Goal: Task Accomplishment & Management: Use online tool/utility

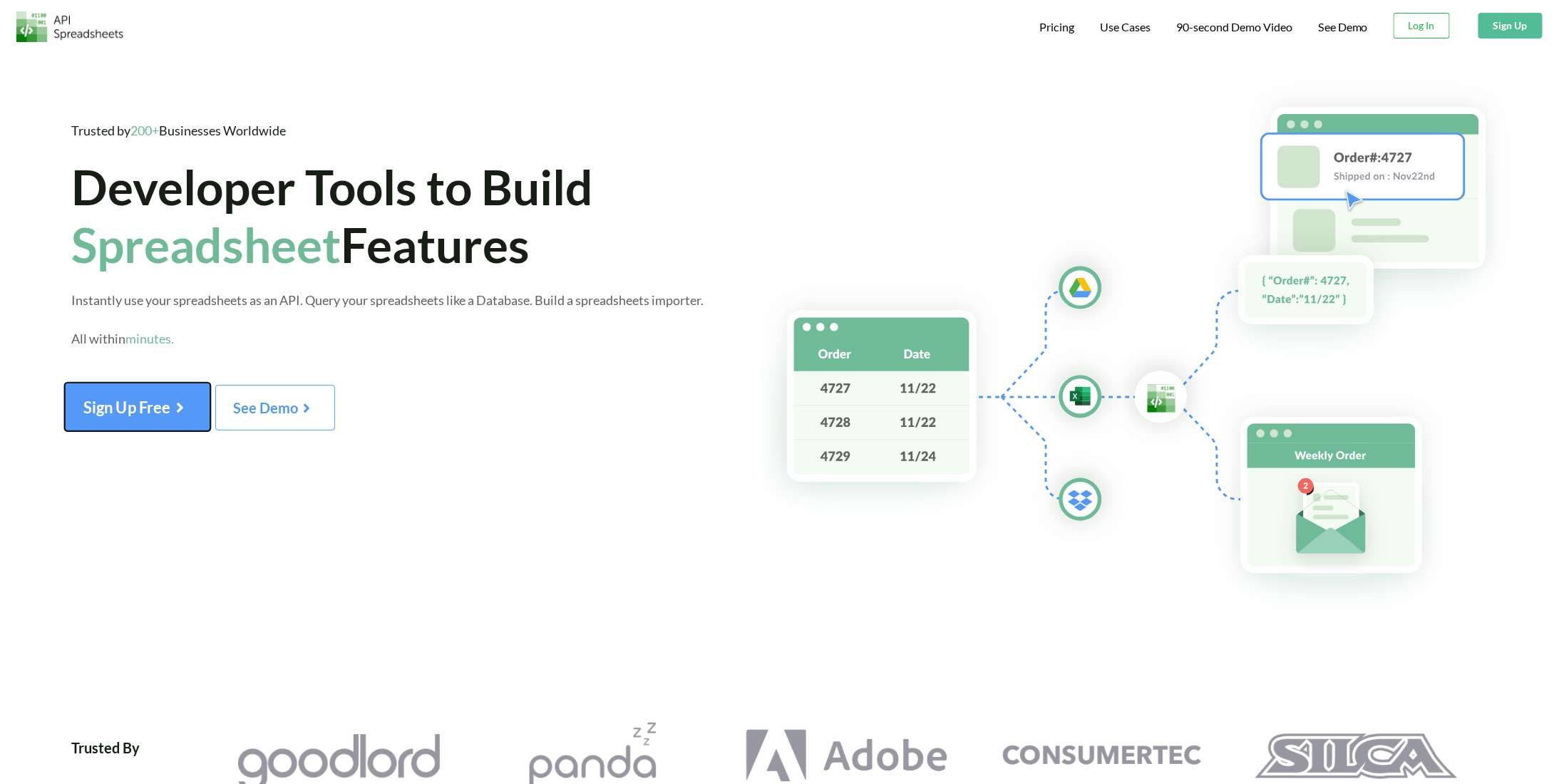
click at [131, 408] on span "Sign Up Free" at bounding box center [138, 406] width 108 height 19
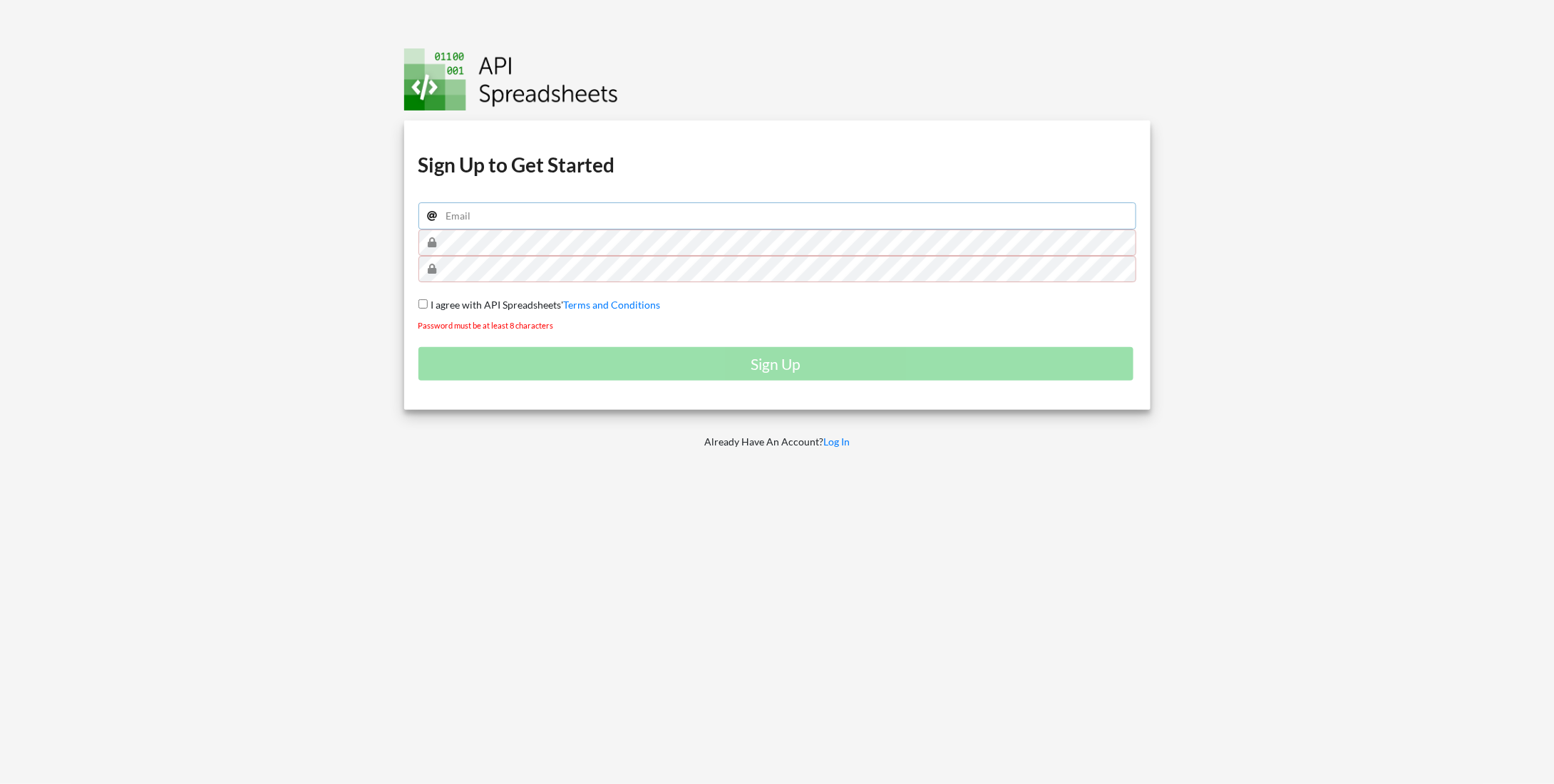
click at [491, 217] on input "email" at bounding box center [777, 216] width 718 height 27
type input "abodie@assistedcares.com"
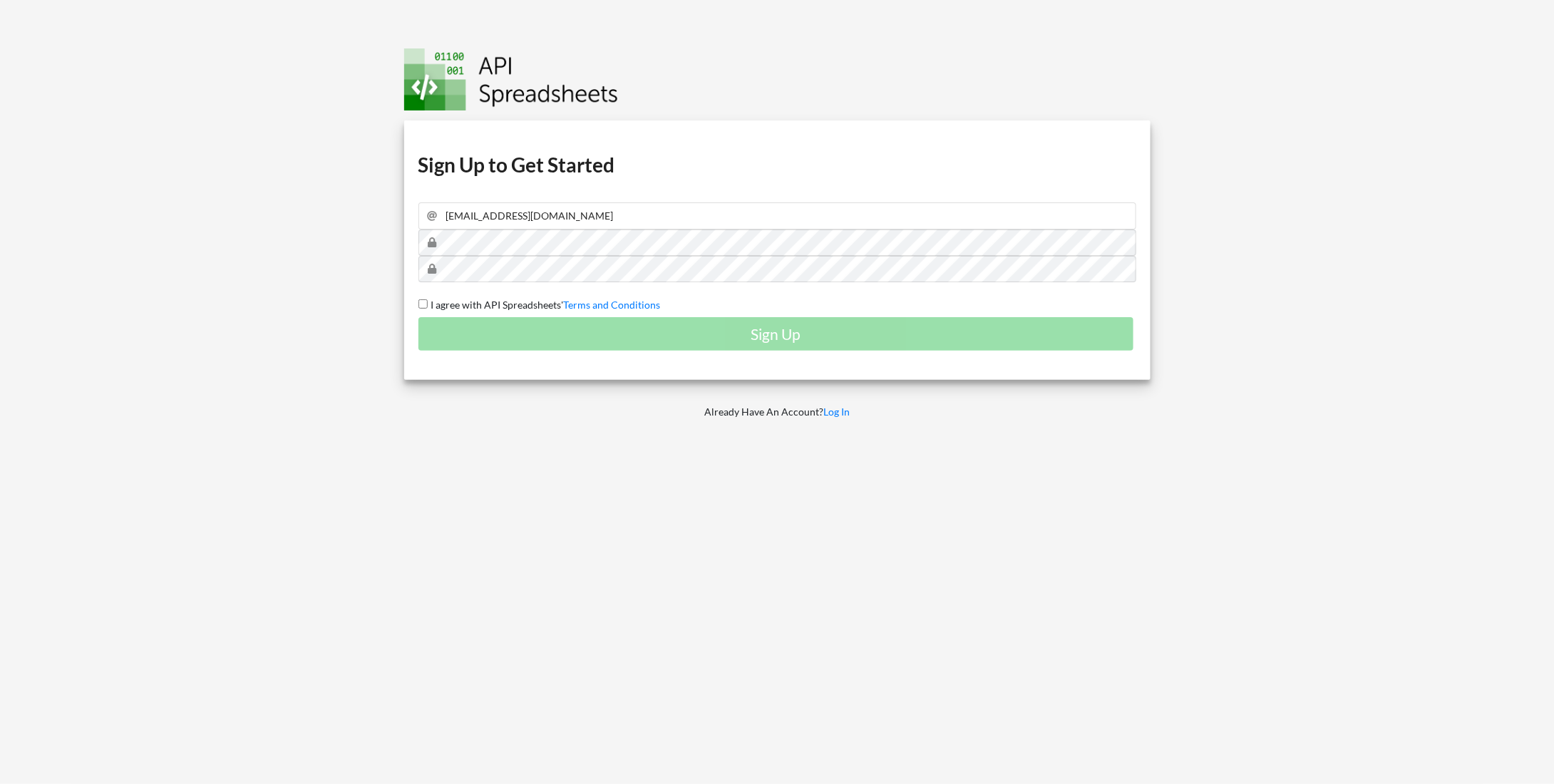
click at [425, 301] on input "I agree with API Spreadsheets' Terms and Conditions" at bounding box center [423, 304] width 9 height 9
checkbox input "true"
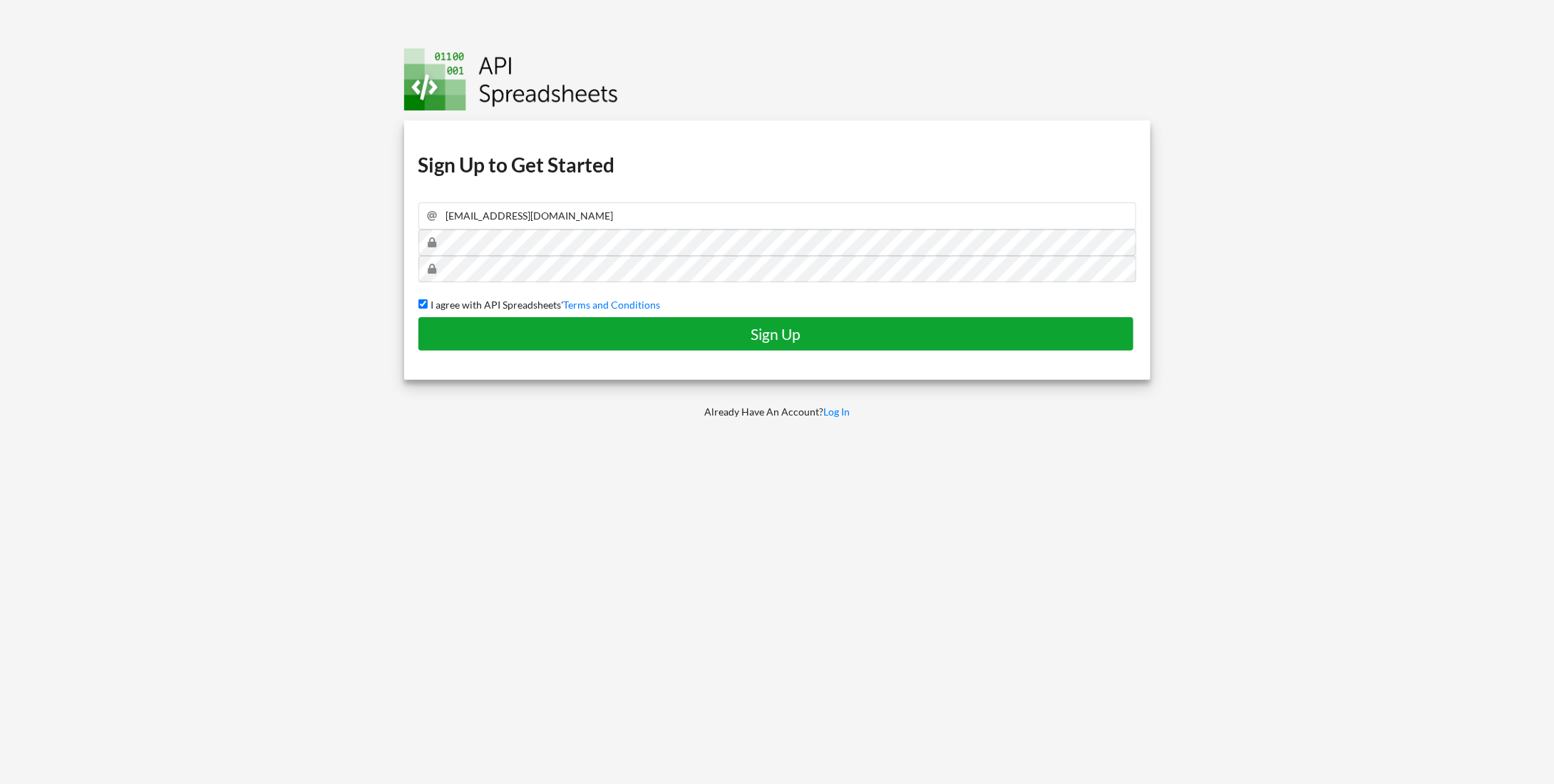
click at [491, 326] on h4 "Sign Up" at bounding box center [777, 334] width 686 height 18
checkbox input "false"
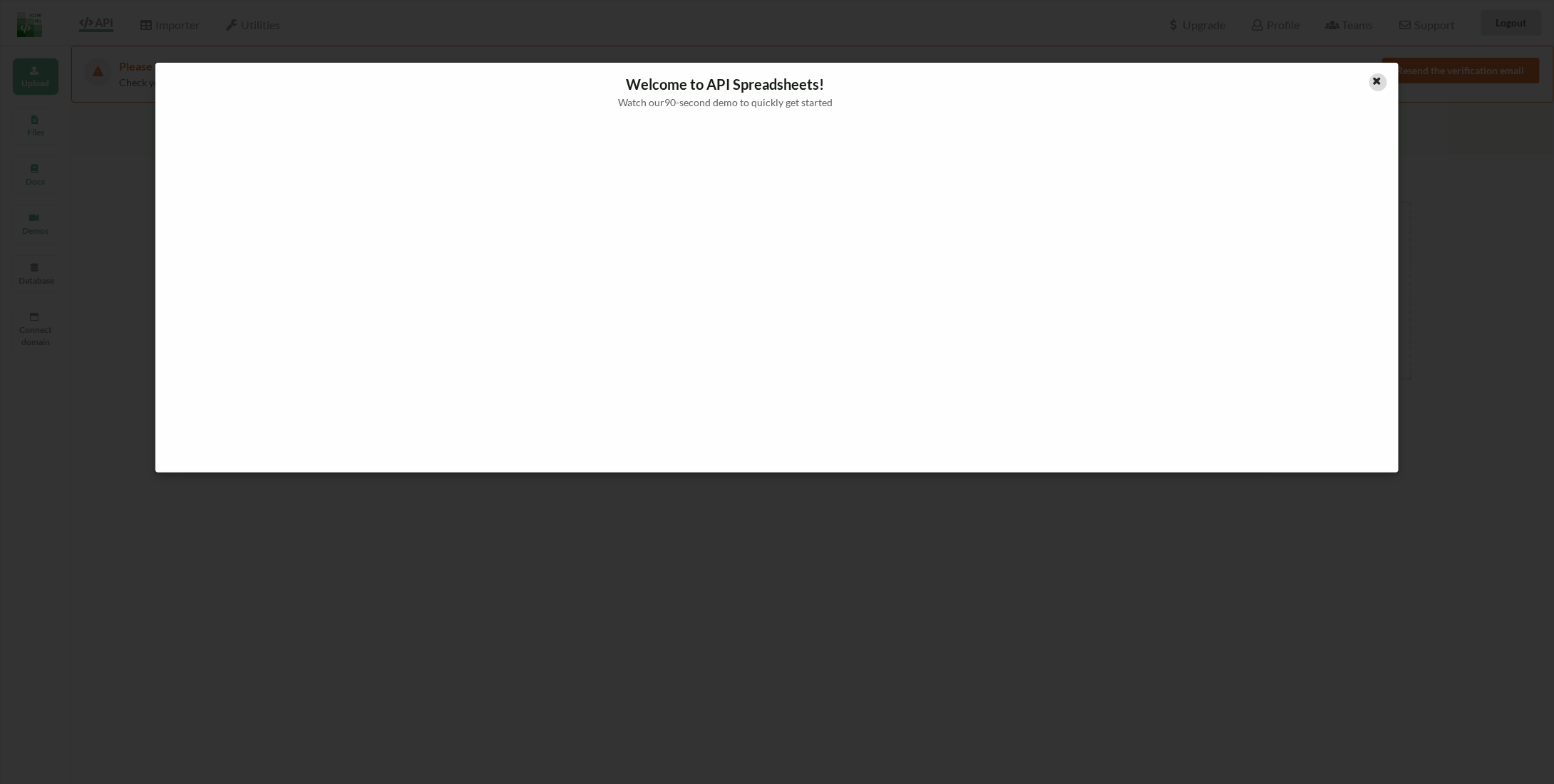
click at [1374, 81] on icon at bounding box center [1377, 79] width 12 height 10
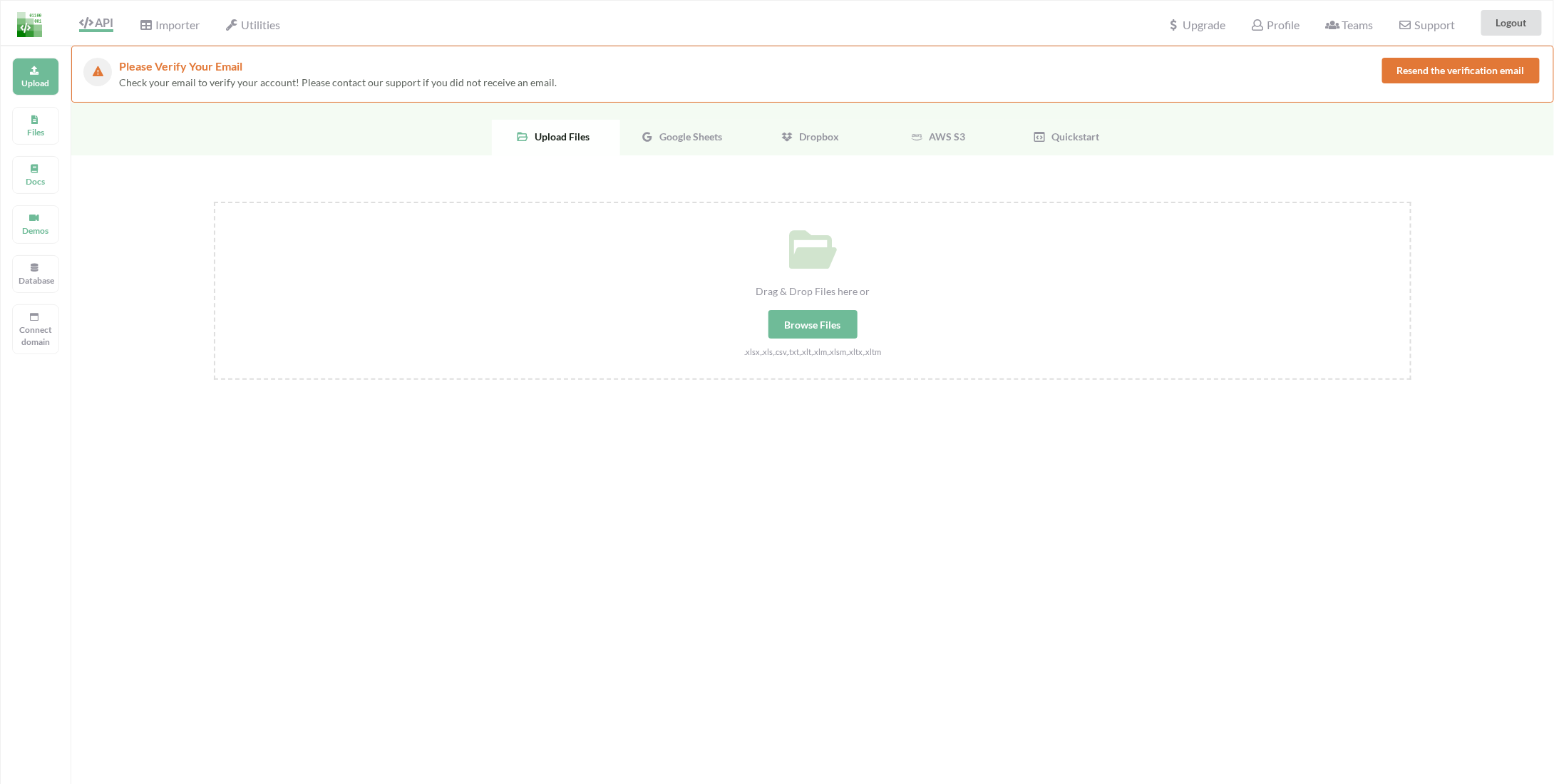
click at [701, 141] on div "Google Sheets" at bounding box center [685, 138] width 128 height 36
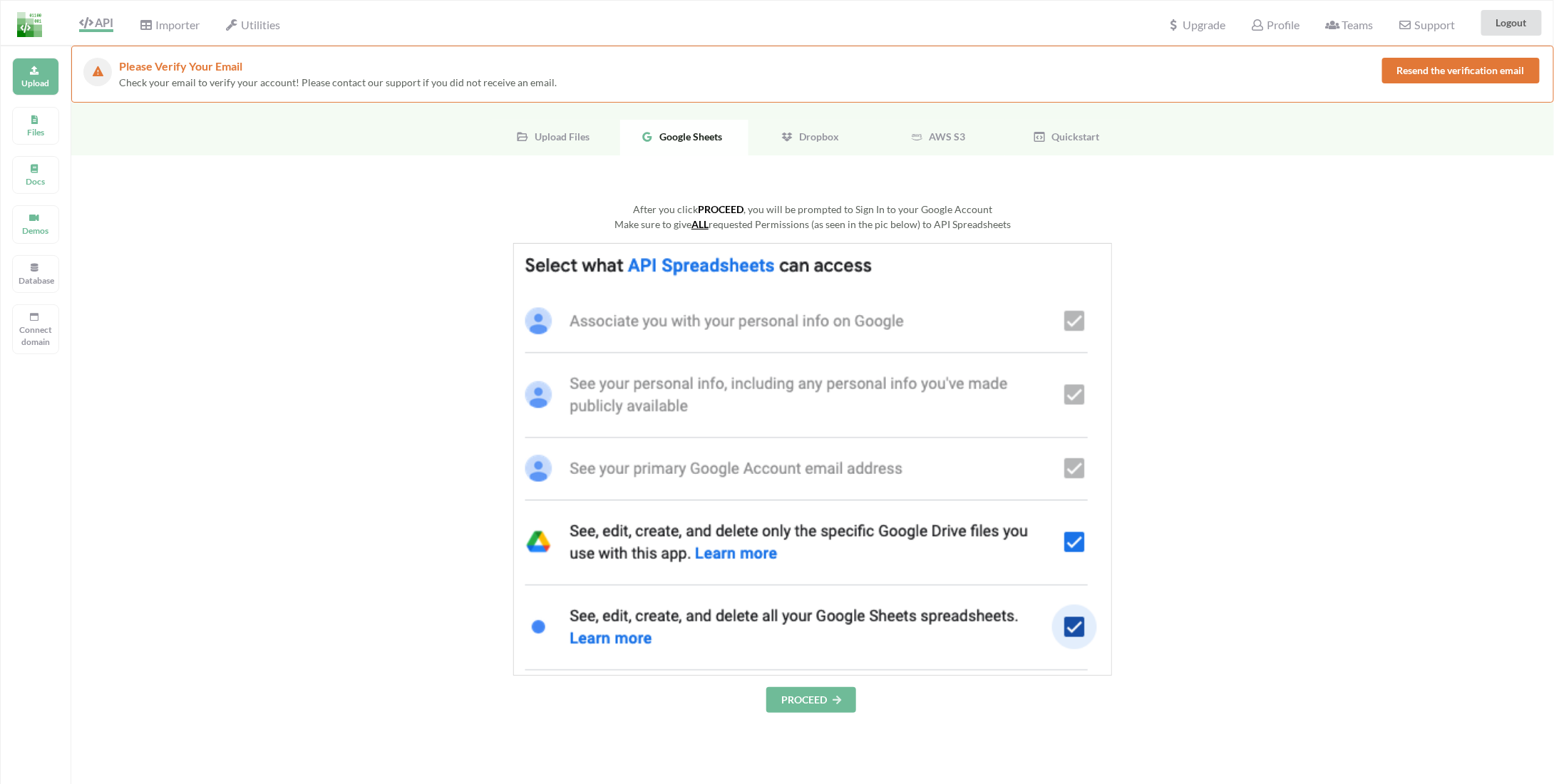
click at [807, 709] on button "PROCEED" at bounding box center [812, 700] width 90 height 26
click at [798, 691] on button "PROCEED" at bounding box center [812, 700] width 90 height 26
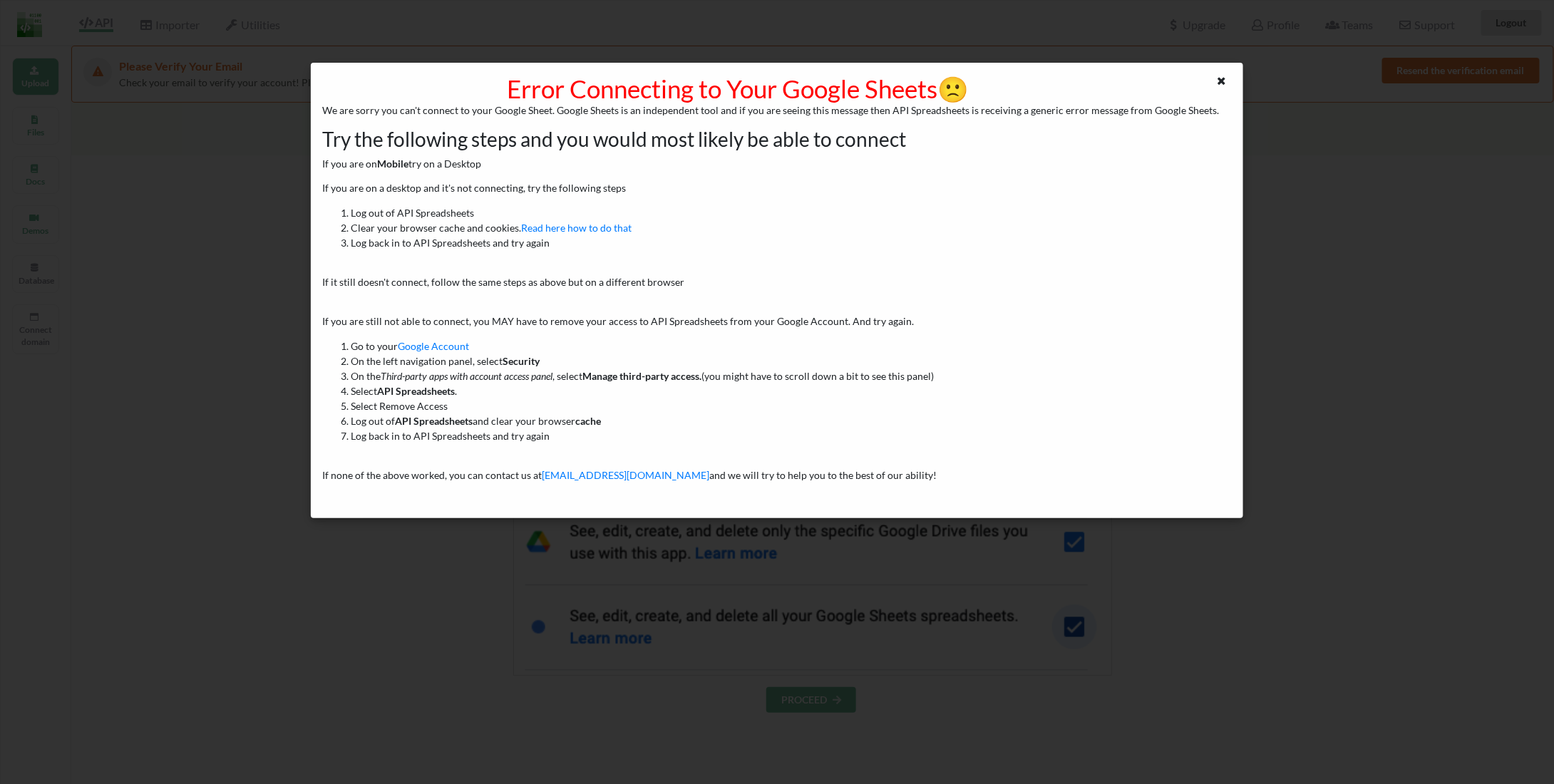
click at [237, 109] on div "Error Connecting to Your Google Sheets 🙁 We are sorry you can't connect to your…" at bounding box center [777, 392] width 1554 height 784
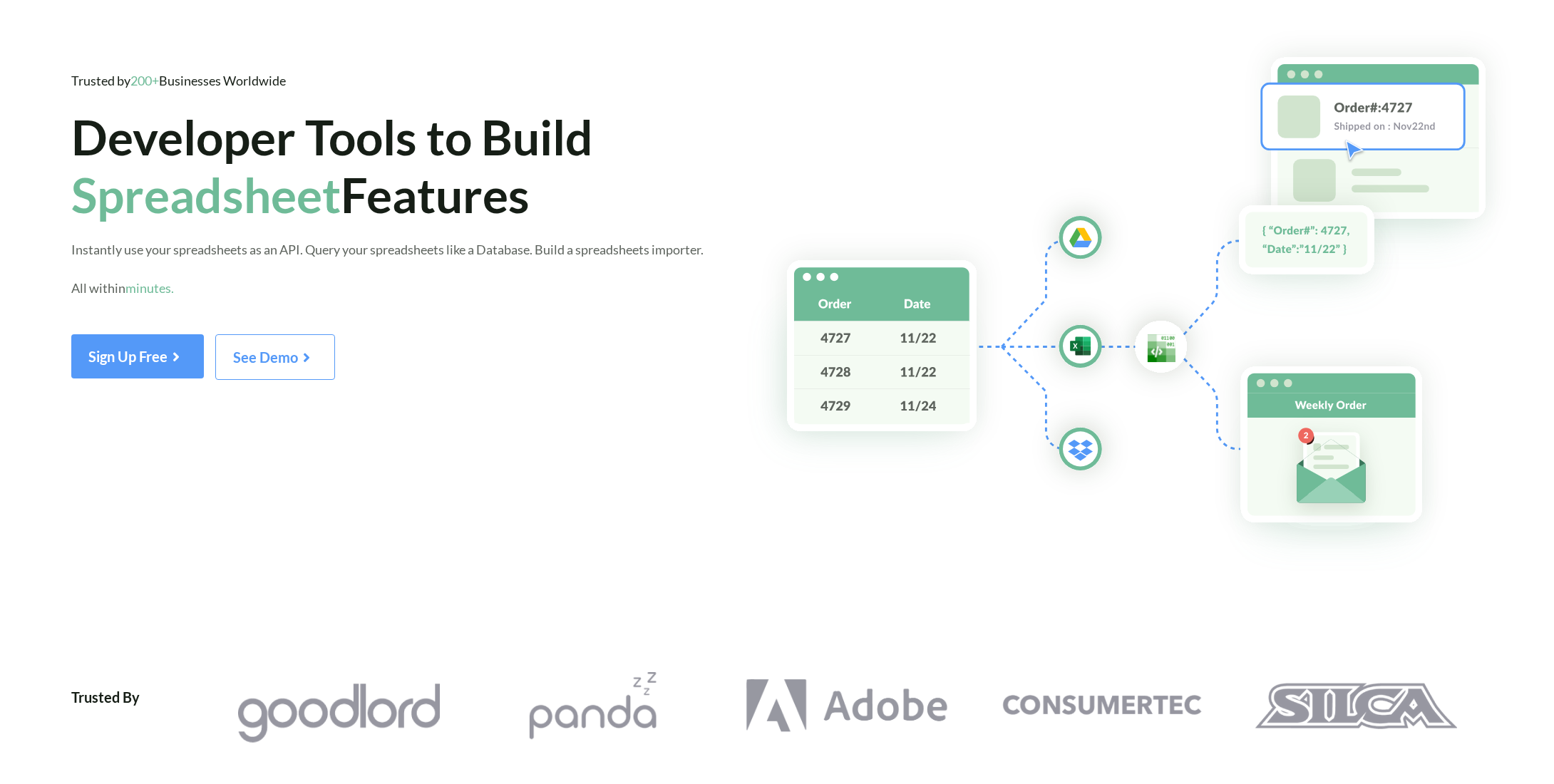
scroll to position [45, 0]
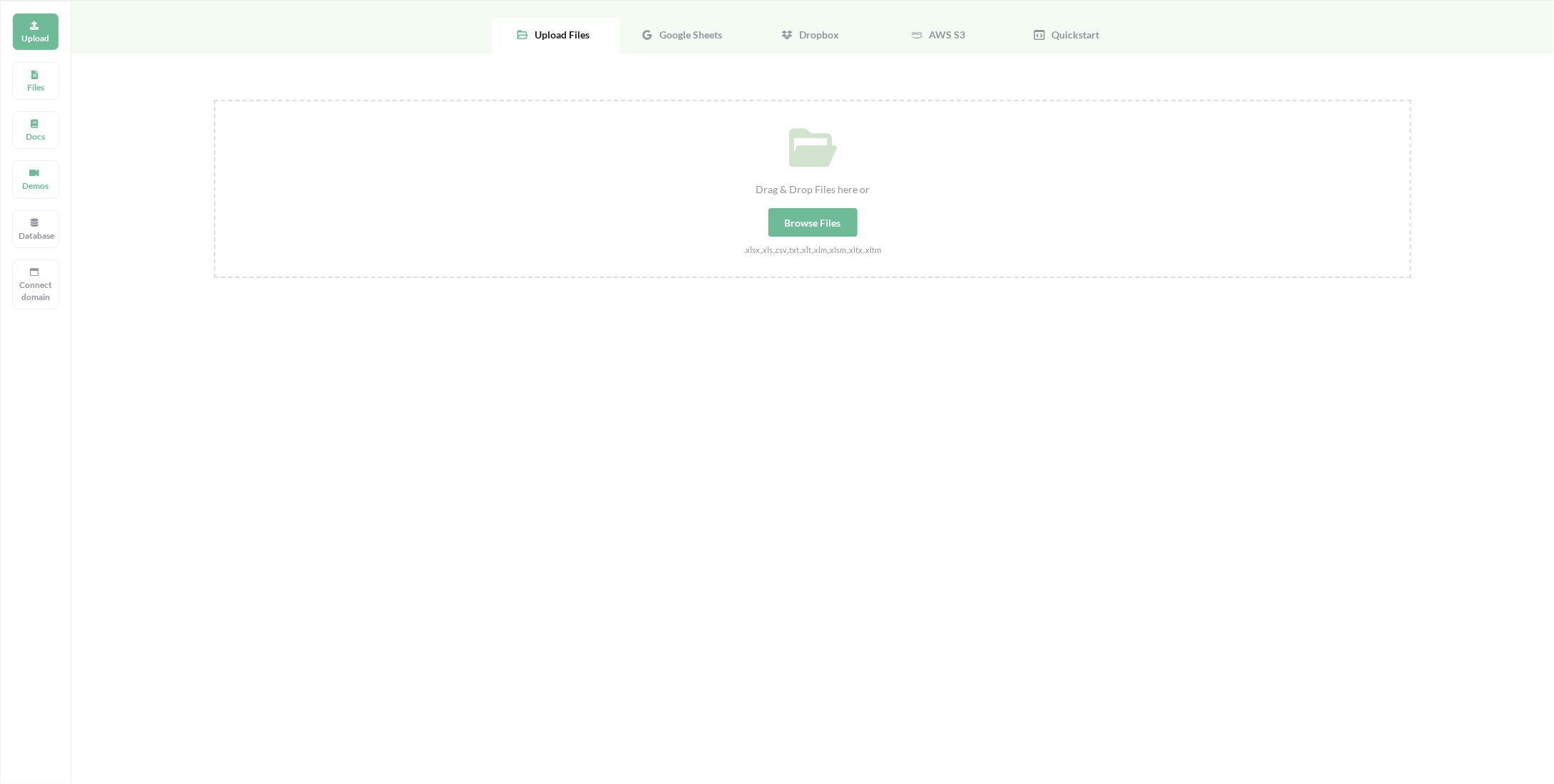
click at [693, 30] on span "Google Sheets" at bounding box center [688, 34] width 68 height 12
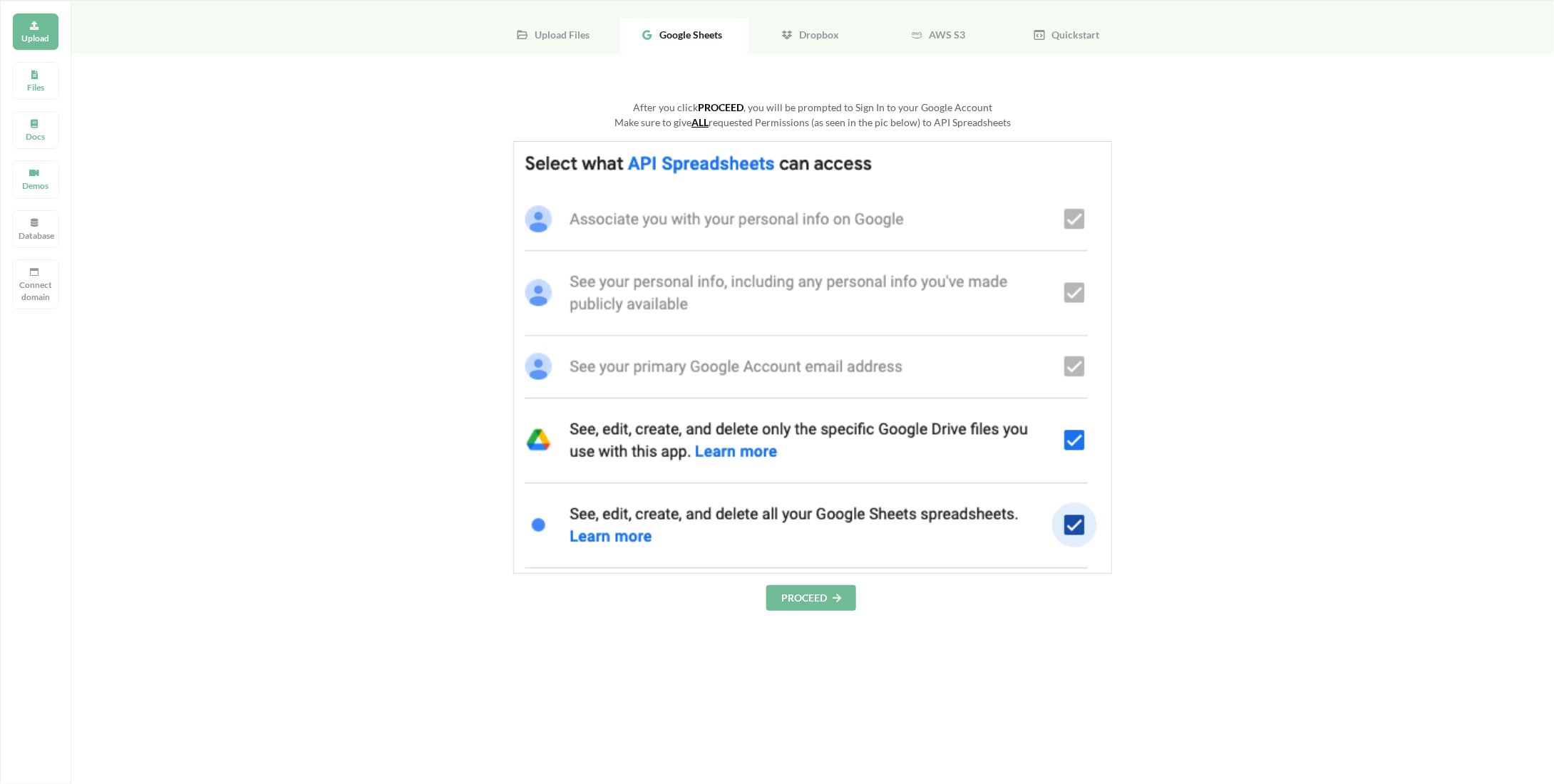
click at [790, 600] on button "PROCEED" at bounding box center [812, 598] width 90 height 26
click at [808, 589] on button "PROCEED" at bounding box center [812, 598] width 90 height 26
click at [819, 605] on button "PROCEED" at bounding box center [812, 598] width 90 height 26
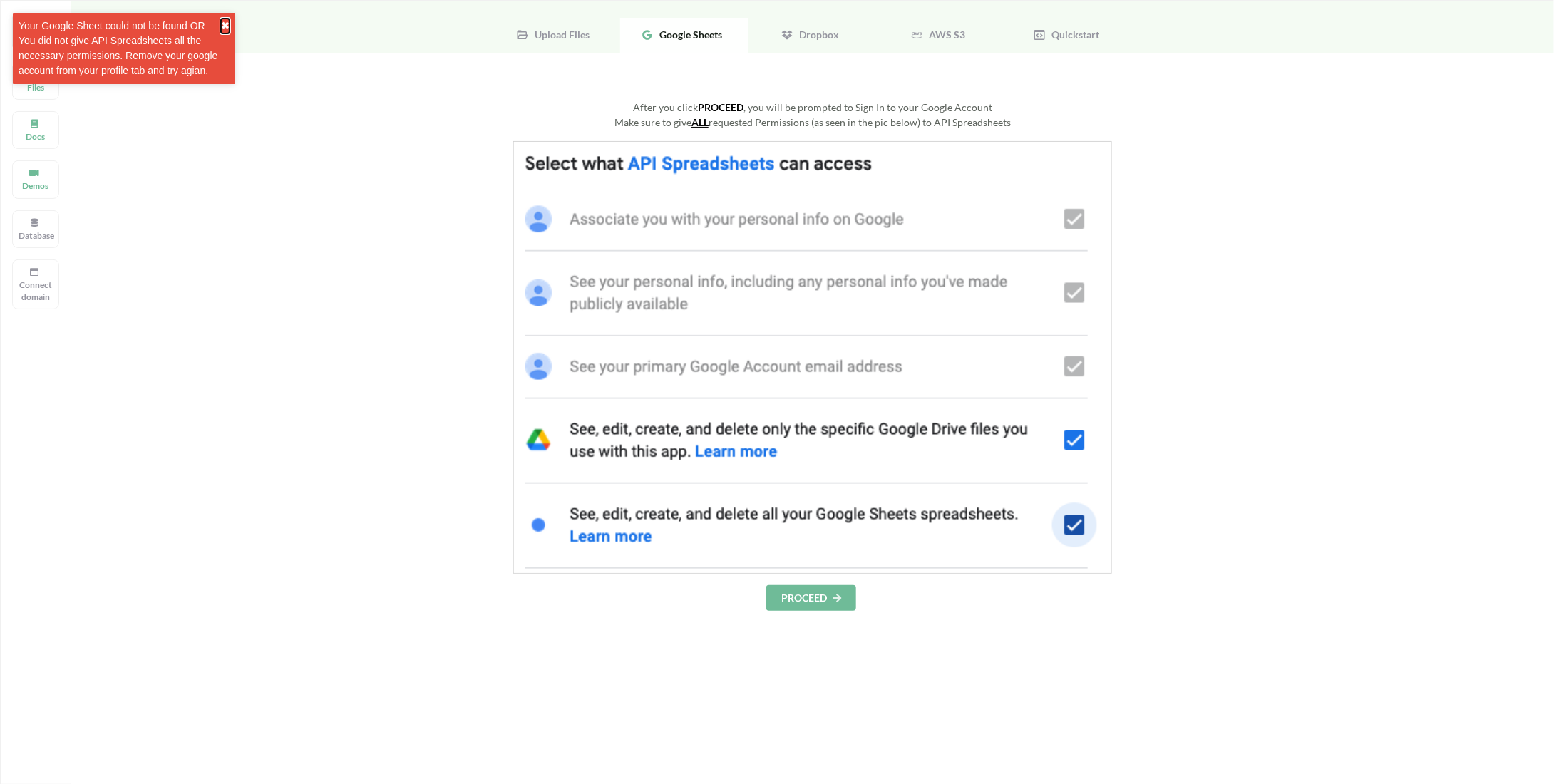
drag, startPoint x: 224, startPoint y: 24, endPoint x: 223, endPoint y: 33, distance: 9.1
click at [224, 24] on button "✖" at bounding box center [225, 26] width 9 height 15
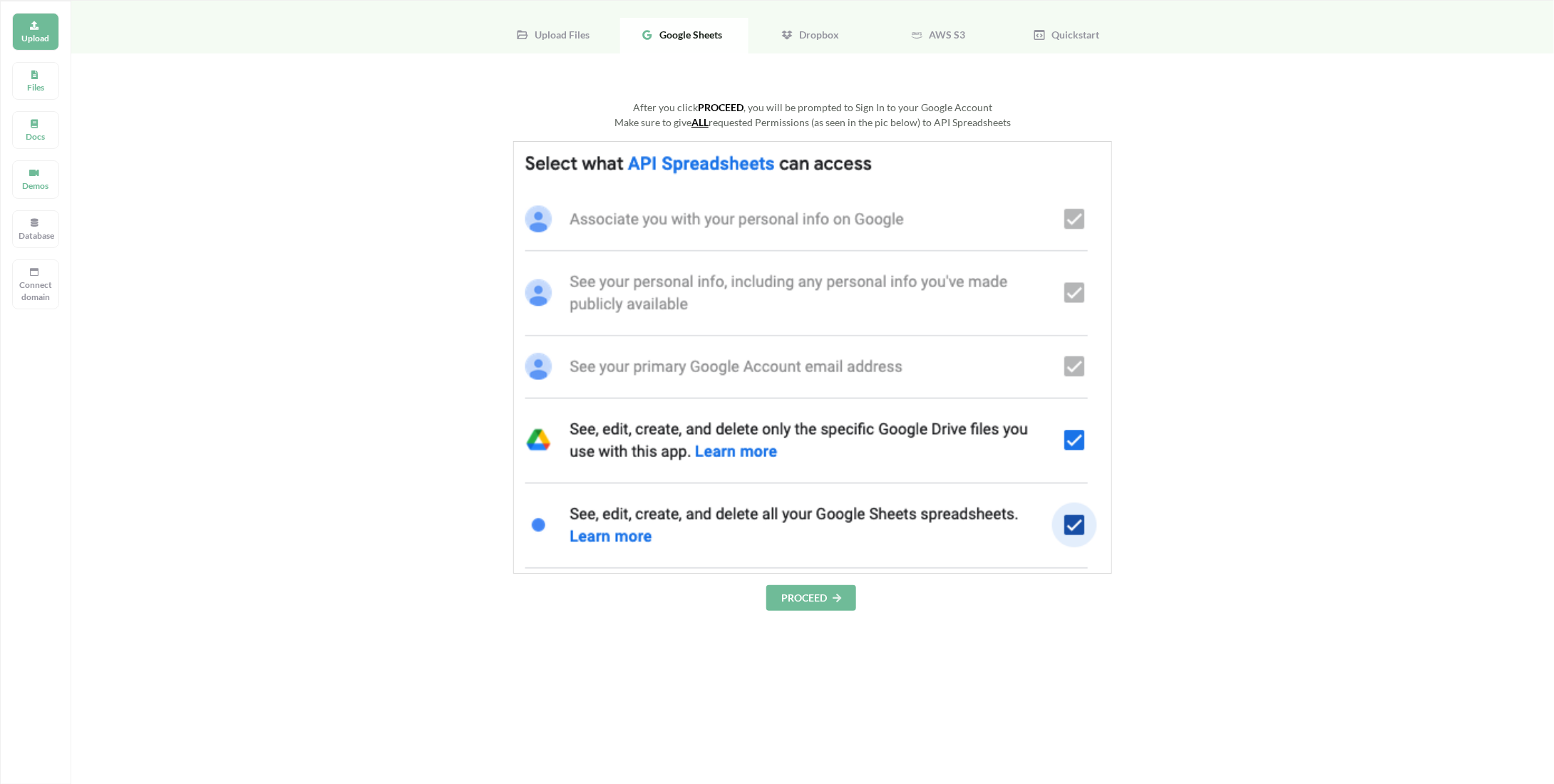
click at [1085, 533] on img at bounding box center [813, 357] width 599 height 433
click at [29, 284] on p "Connect domain" at bounding box center [36, 291] width 34 height 24
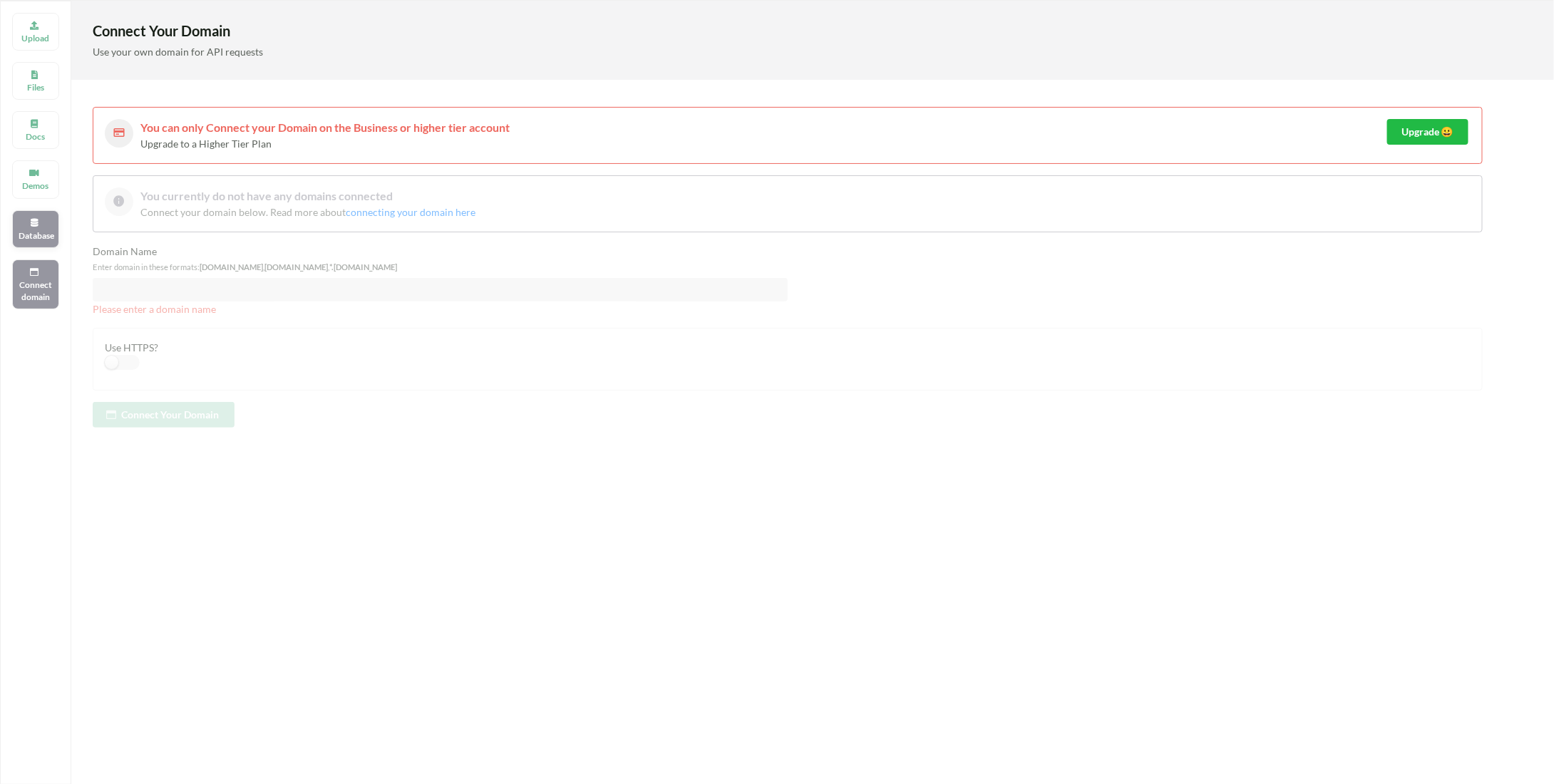
click at [33, 232] on p "Database" at bounding box center [36, 235] width 34 height 12
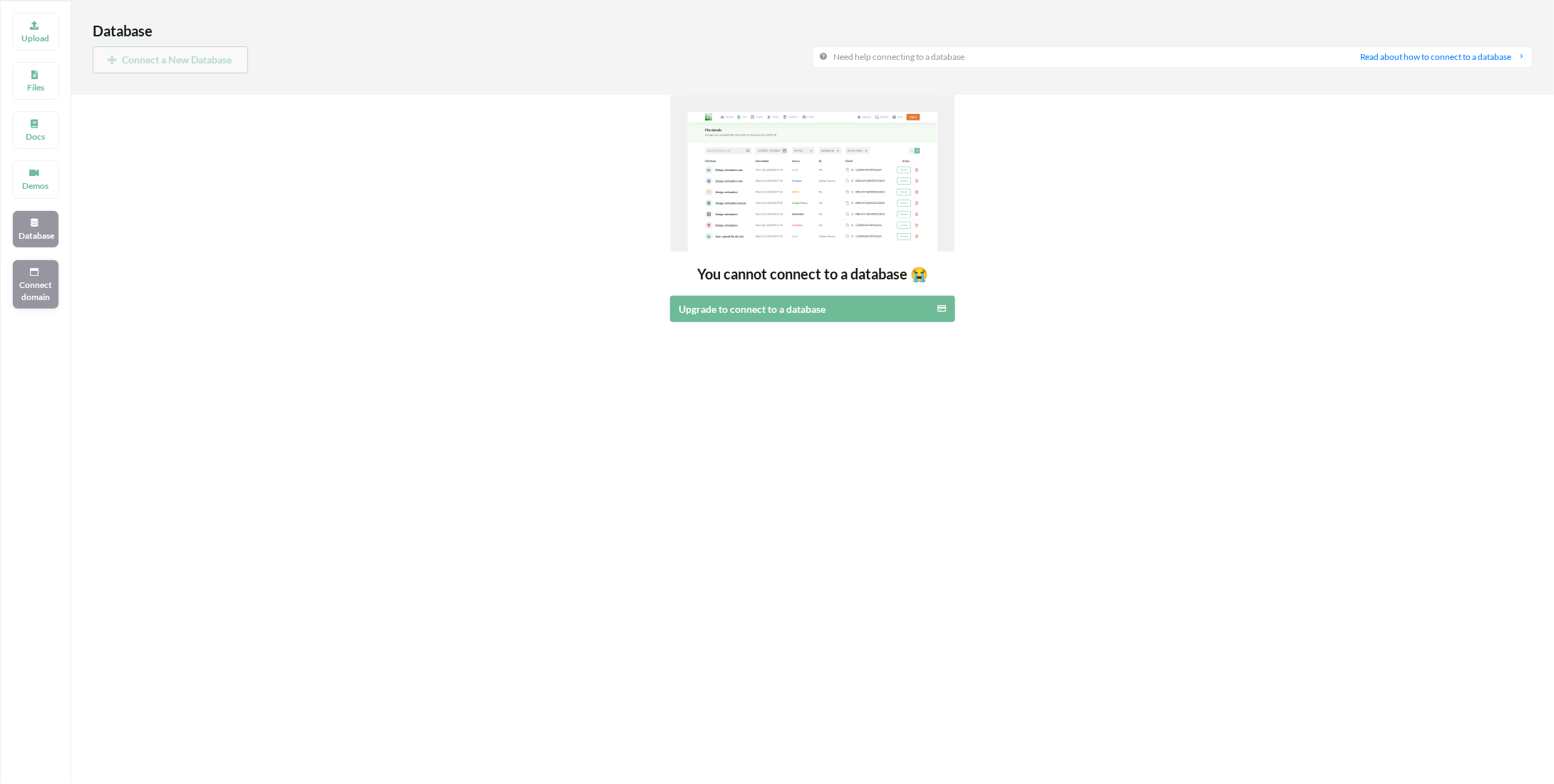
click at [33, 279] on p "Connect domain" at bounding box center [36, 291] width 34 height 24
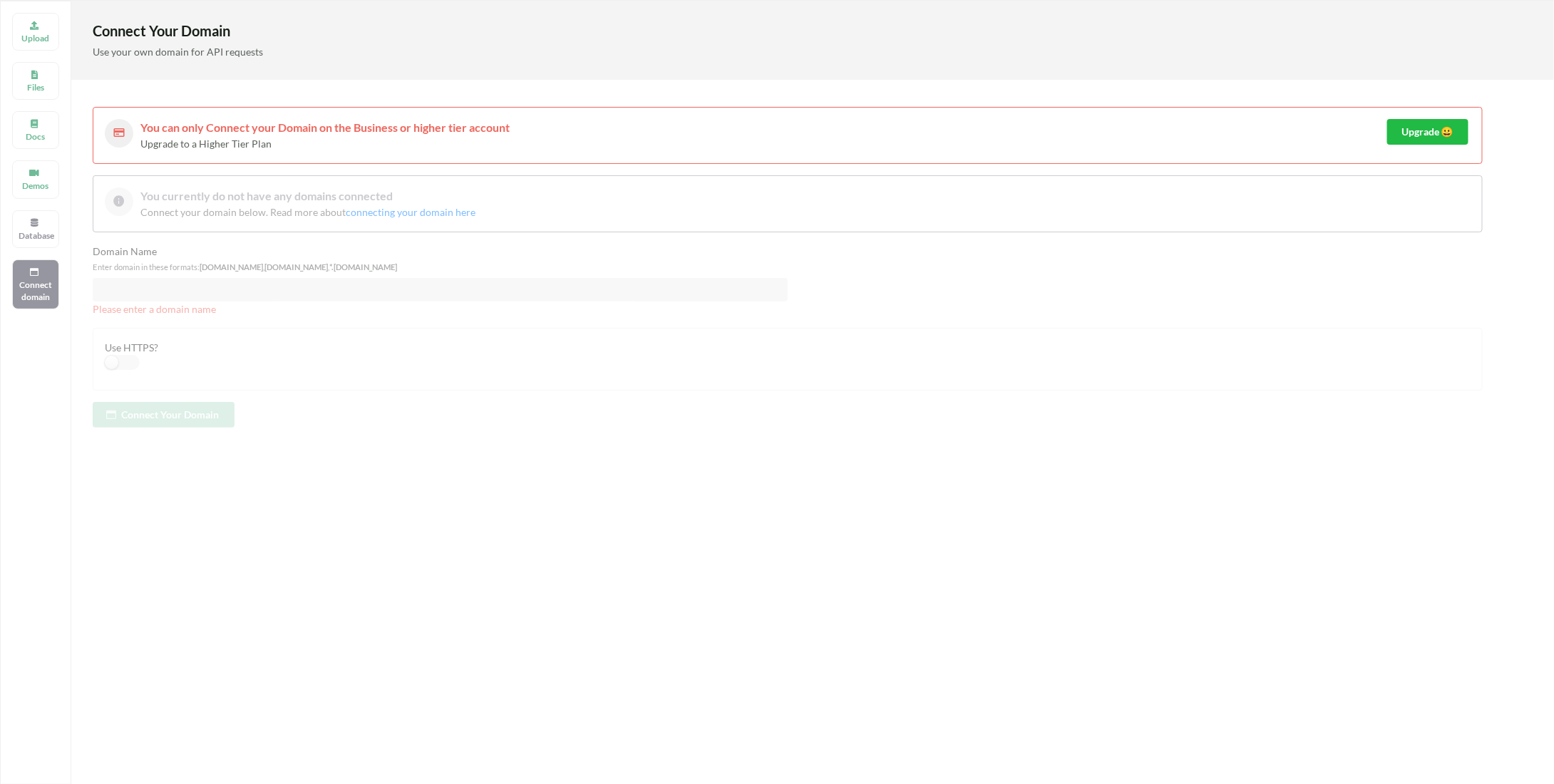
click at [37, 244] on div "Upload Files Docs Demos Database Connect domain" at bounding box center [36, 393] width 71 height 784
click at [34, 220] on icon at bounding box center [34, 221] width 10 height 9
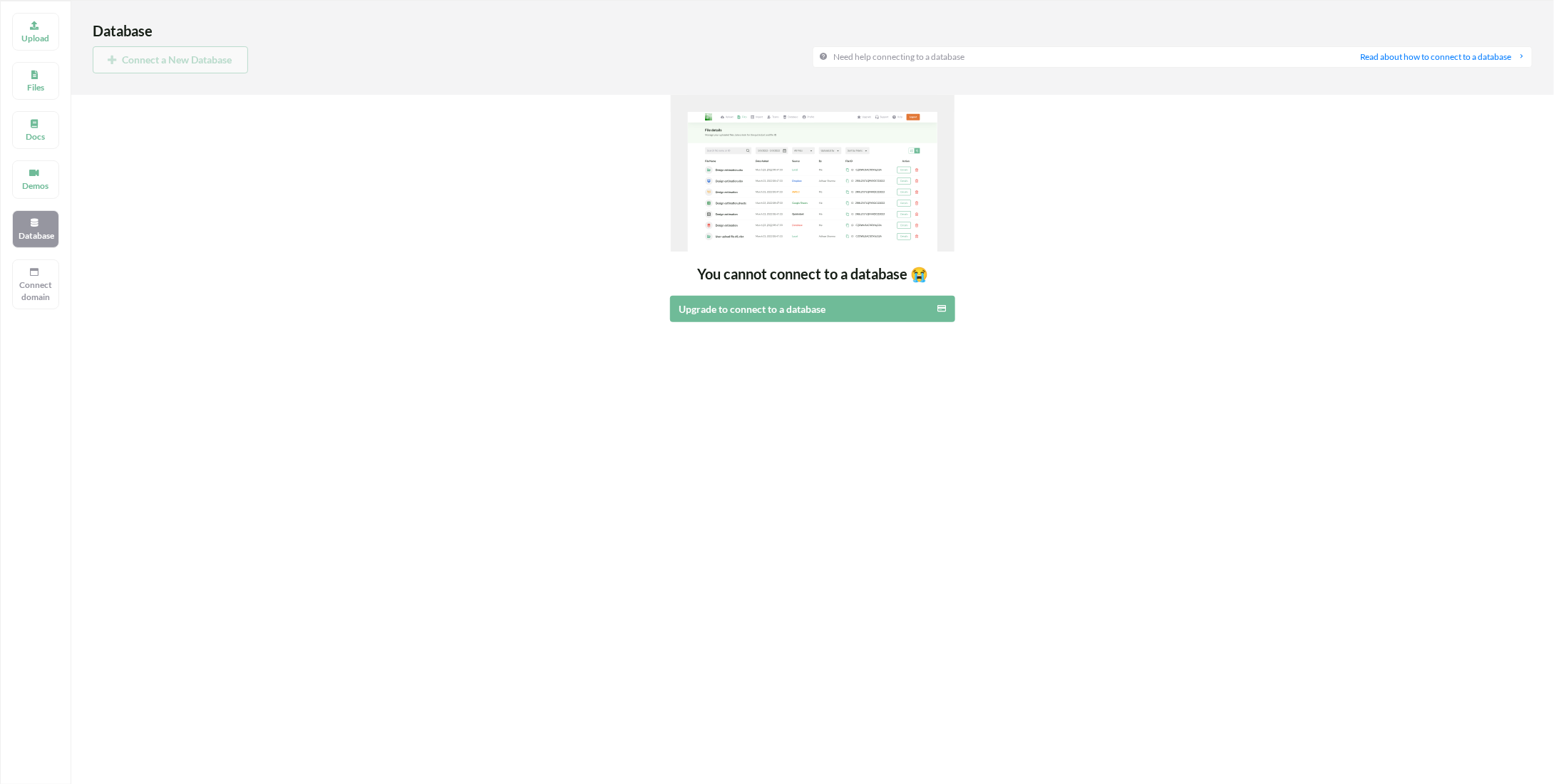
click at [46, 152] on div "Upload Files Docs Demos Database Connect domain" at bounding box center [36, 393] width 71 height 784
click at [34, 169] on icon at bounding box center [34, 171] width 10 height 9
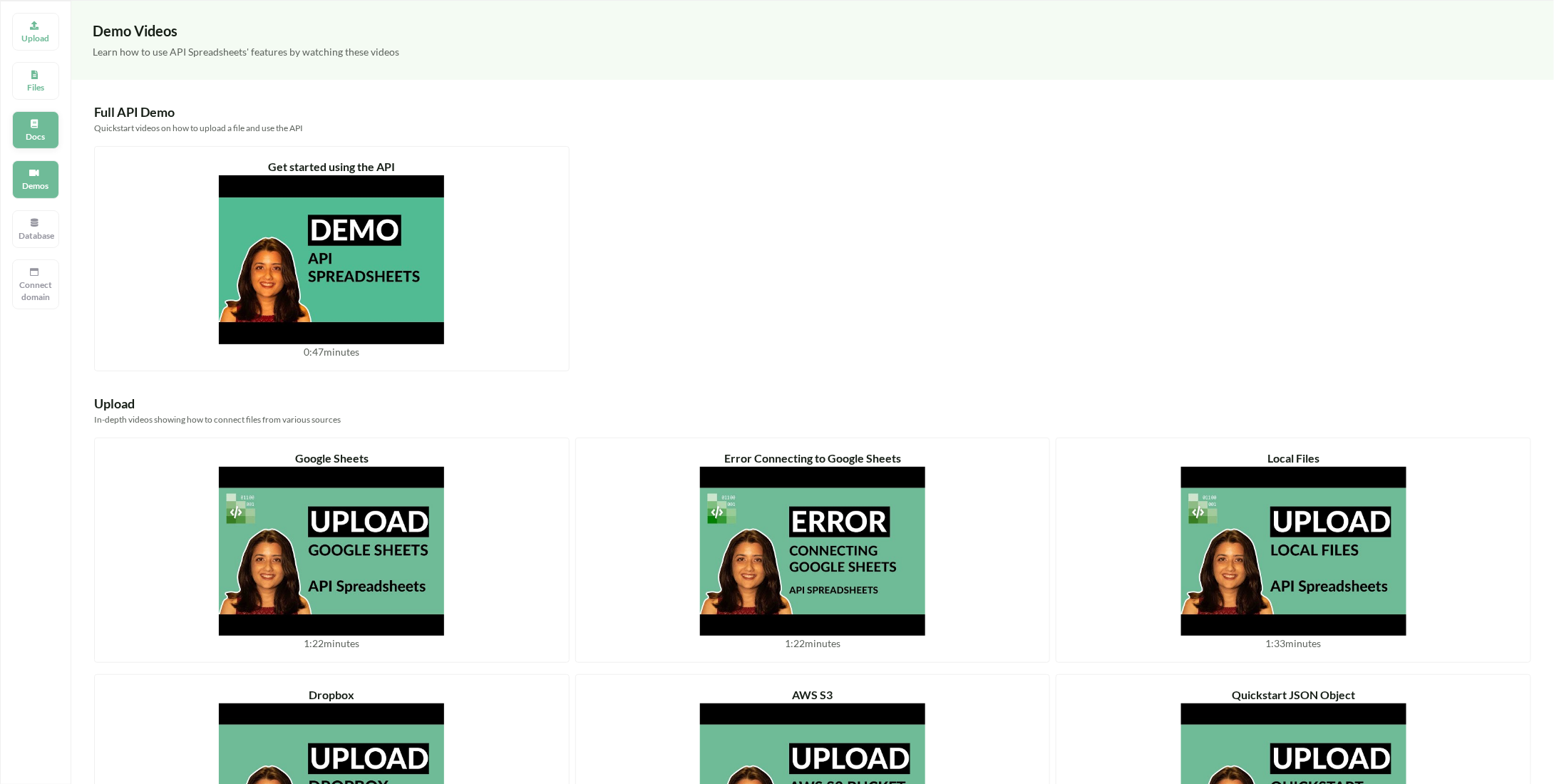
click at [37, 133] on p "Docs" at bounding box center [36, 136] width 34 height 12
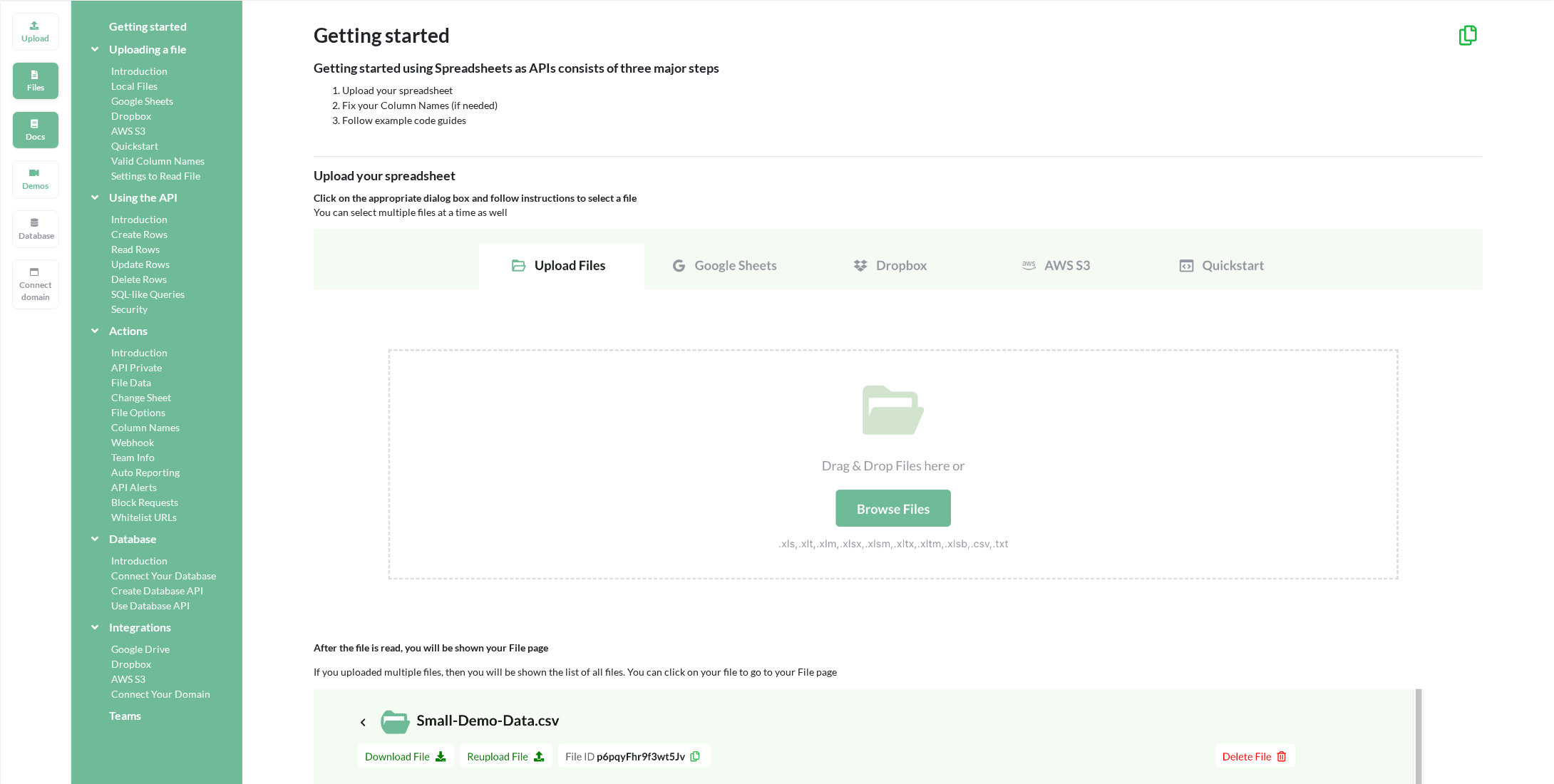
click at [46, 82] on p "Files" at bounding box center [36, 87] width 34 height 12
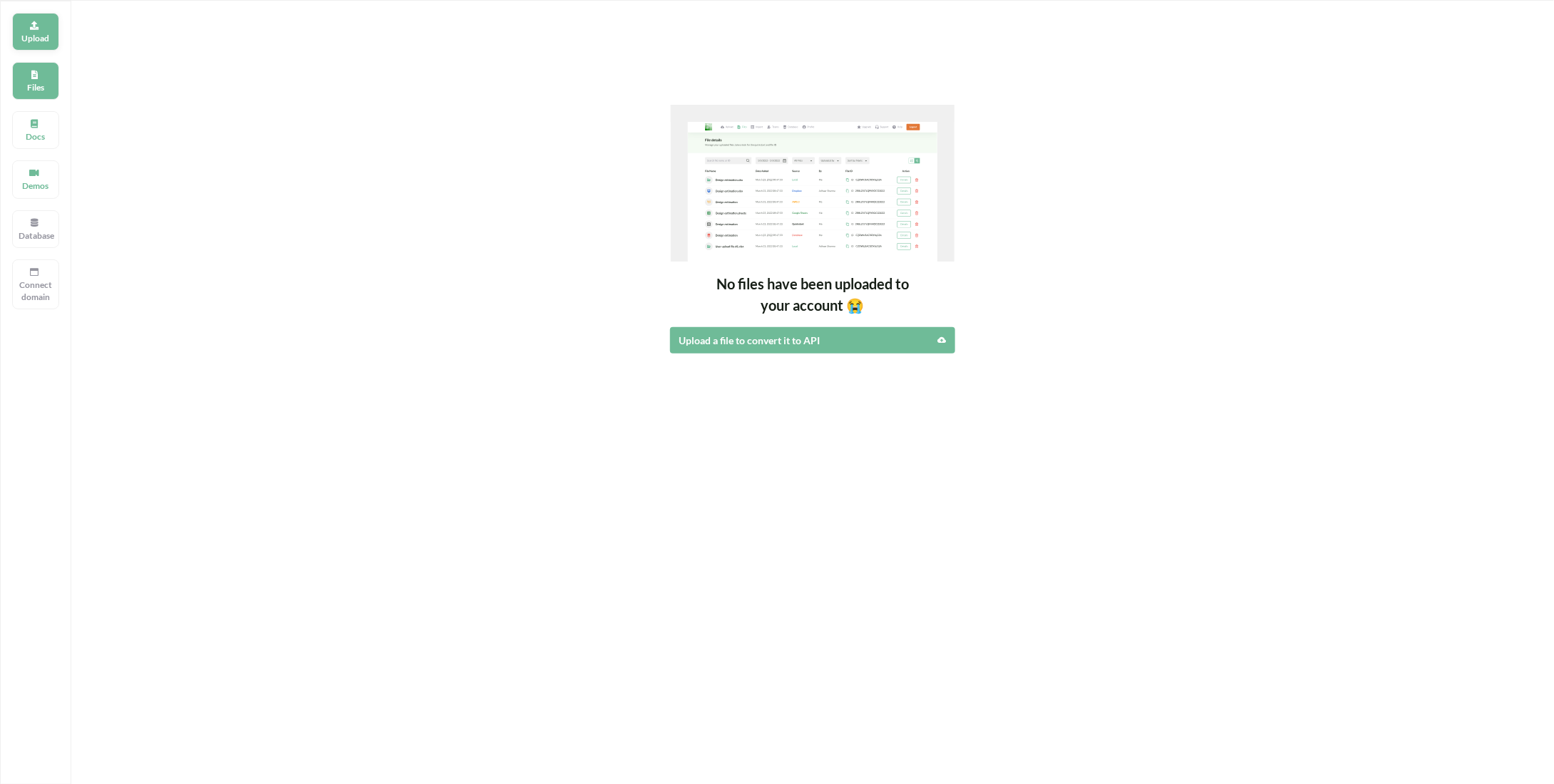
click at [39, 40] on p "Upload" at bounding box center [36, 38] width 34 height 12
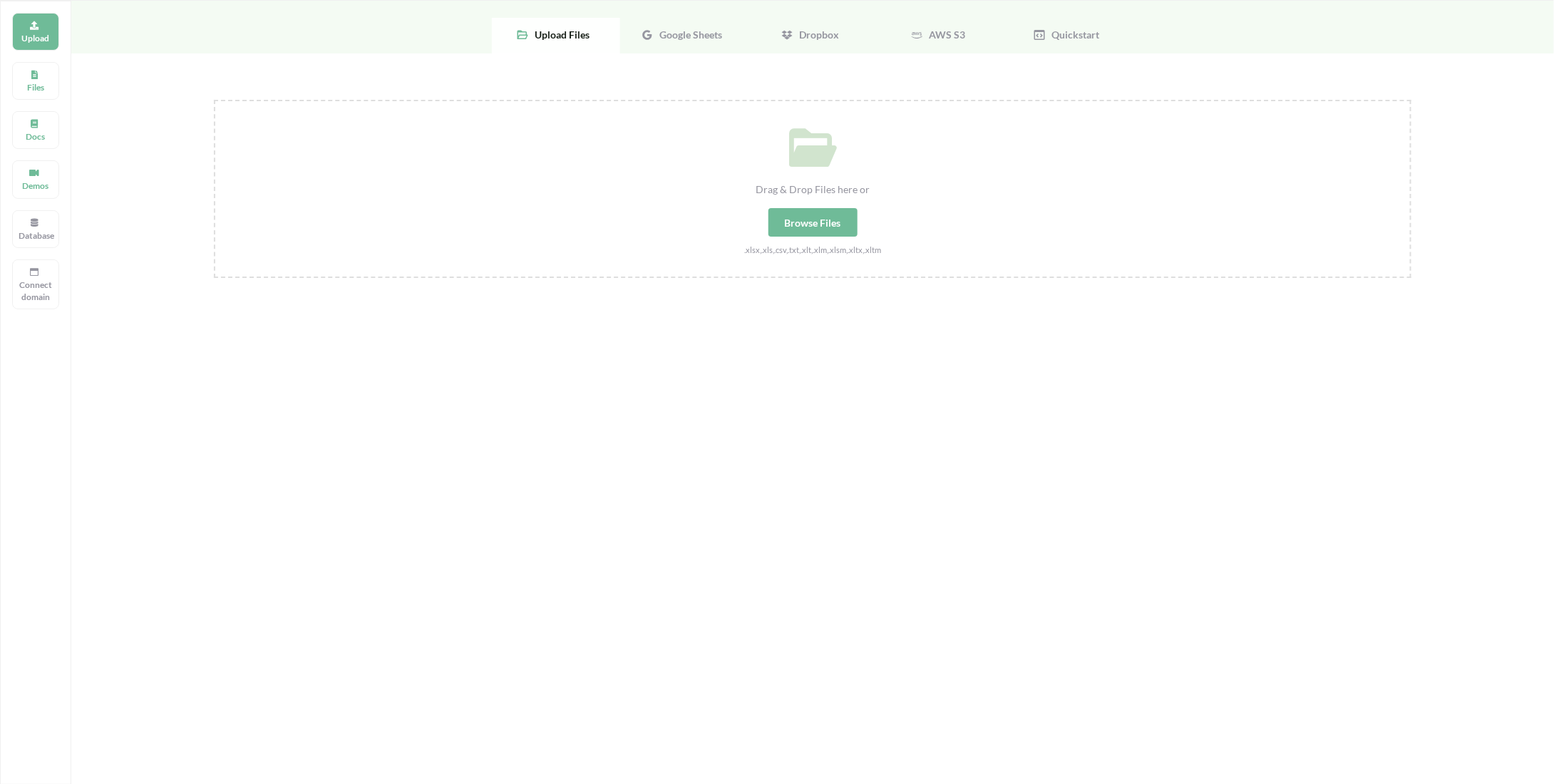
click at [668, 30] on span "Google Sheets" at bounding box center [688, 34] width 68 height 12
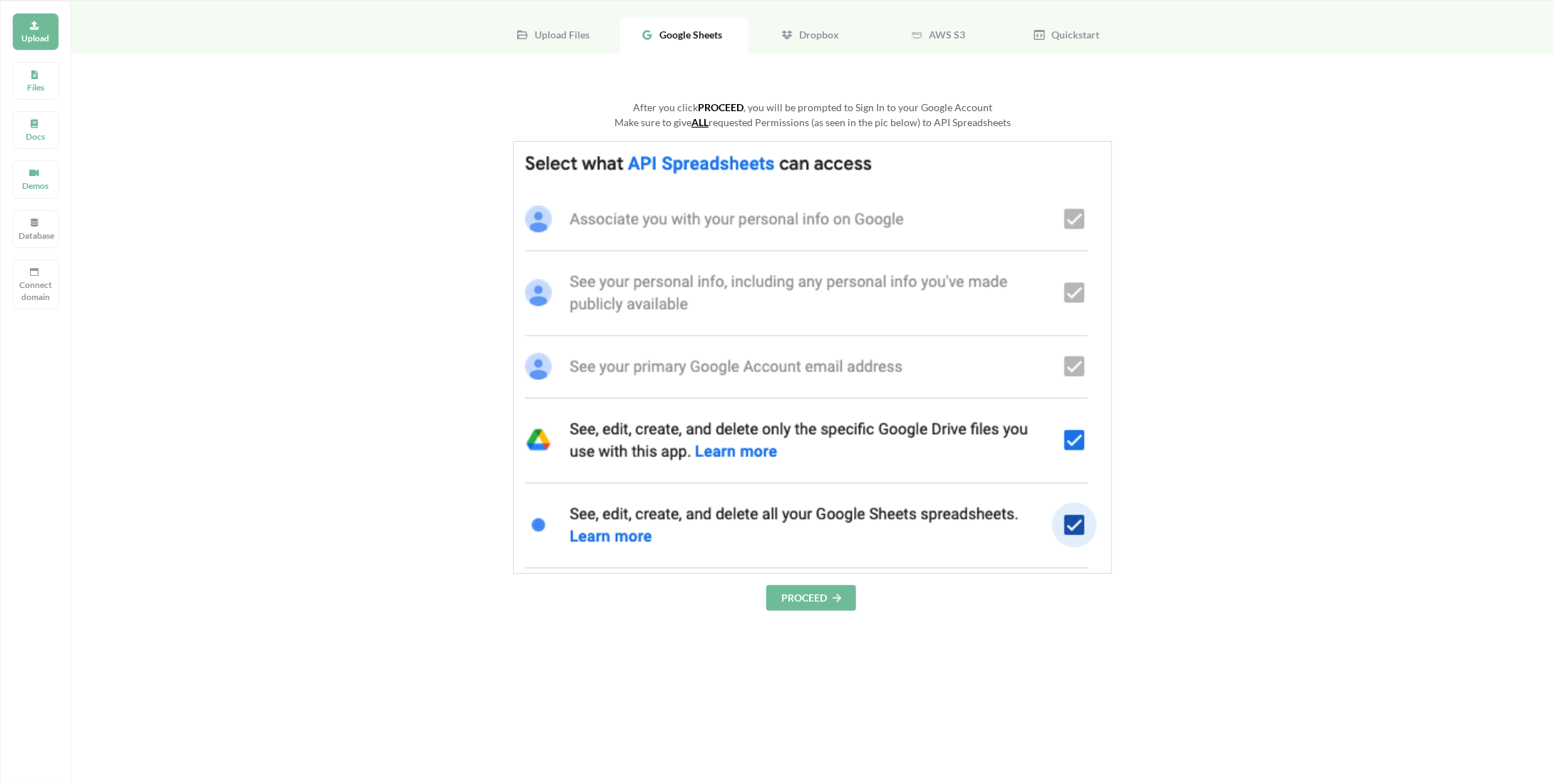
click at [36, 195] on div "Demos" at bounding box center [36, 179] width 47 height 38
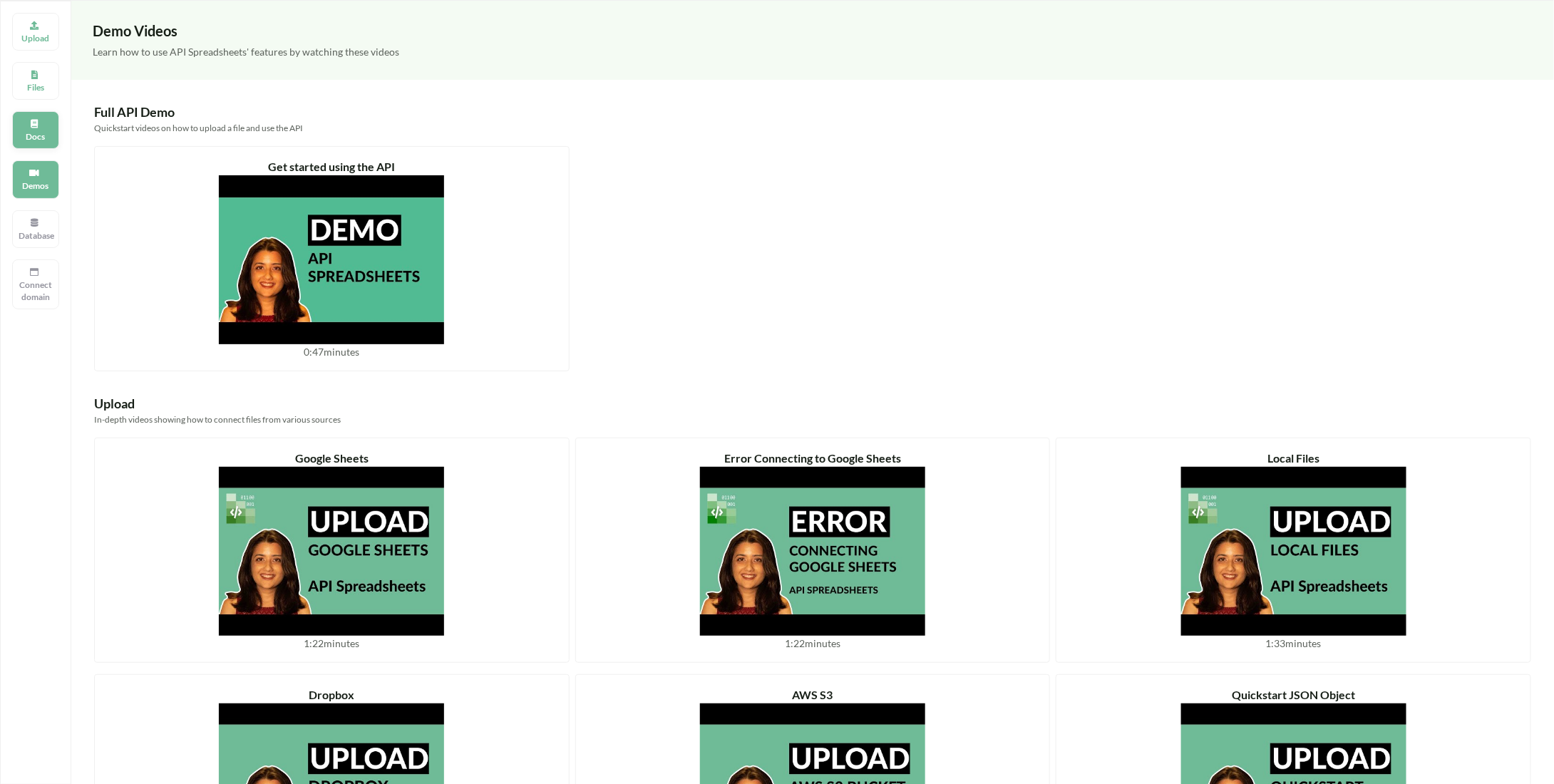
click at [36, 130] on p "Docs" at bounding box center [36, 136] width 34 height 12
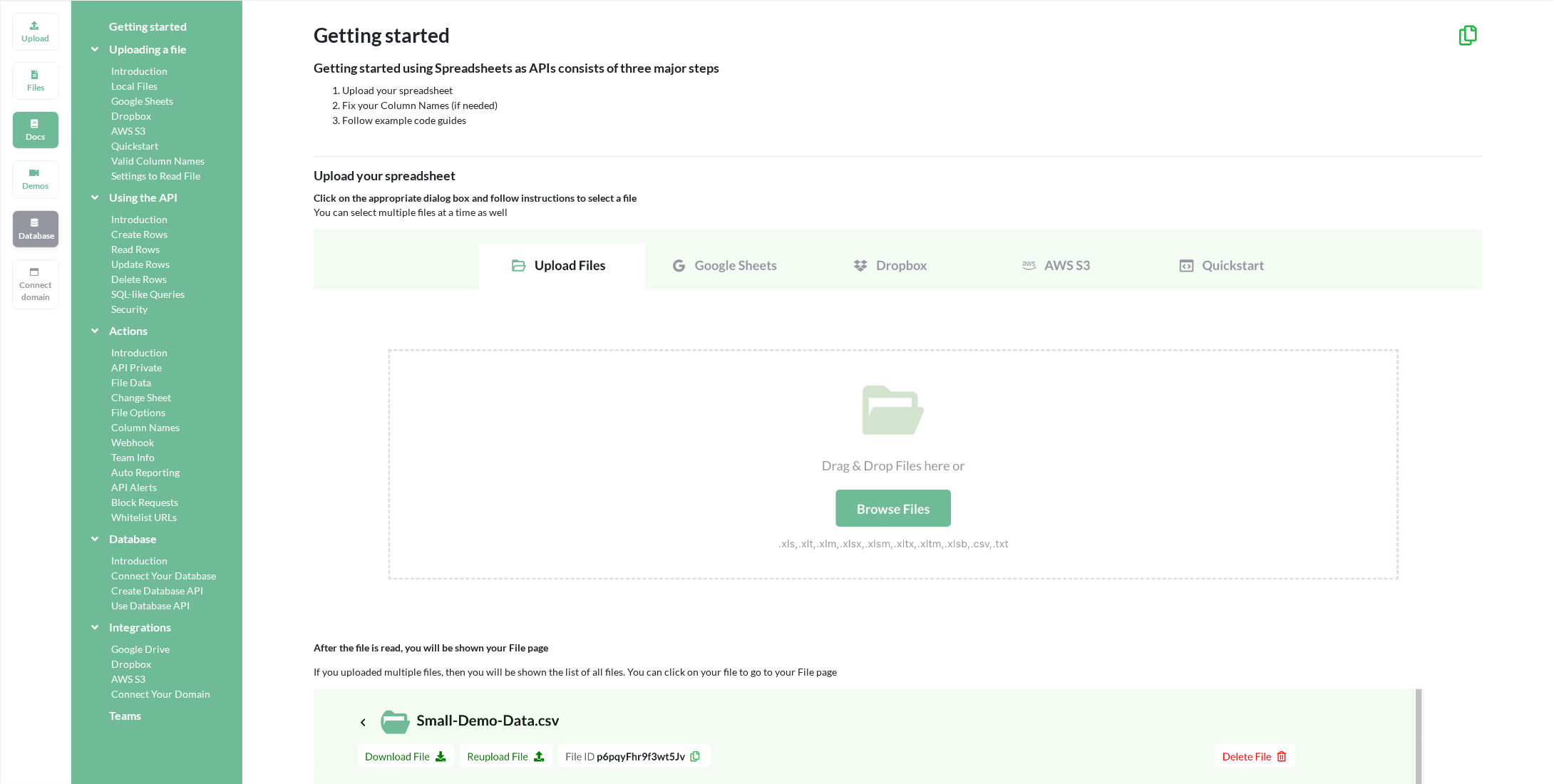
click at [36, 210] on div "Database" at bounding box center [36, 229] width 47 height 38
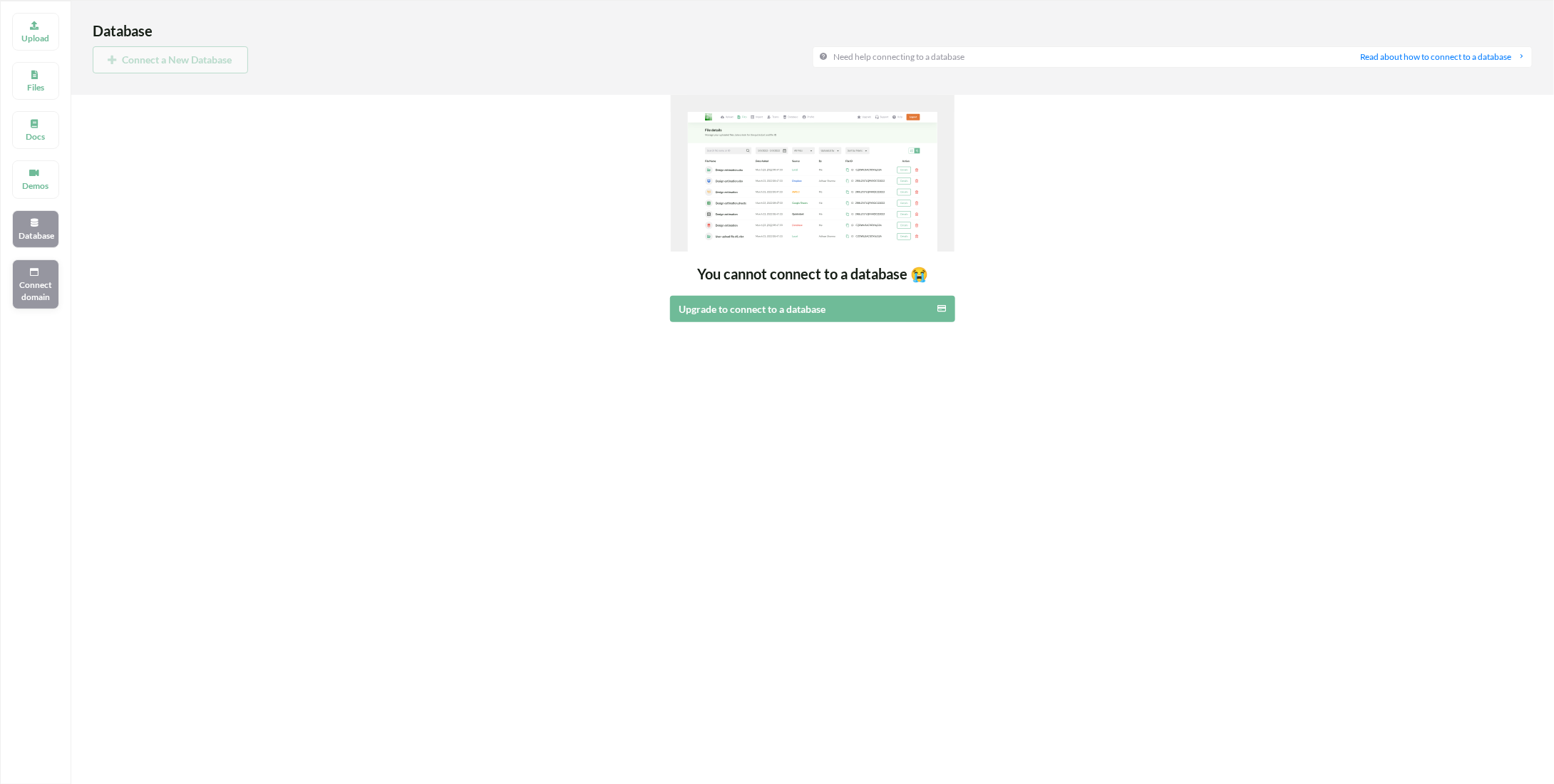
click at [36, 279] on p "Connect domain" at bounding box center [36, 291] width 34 height 24
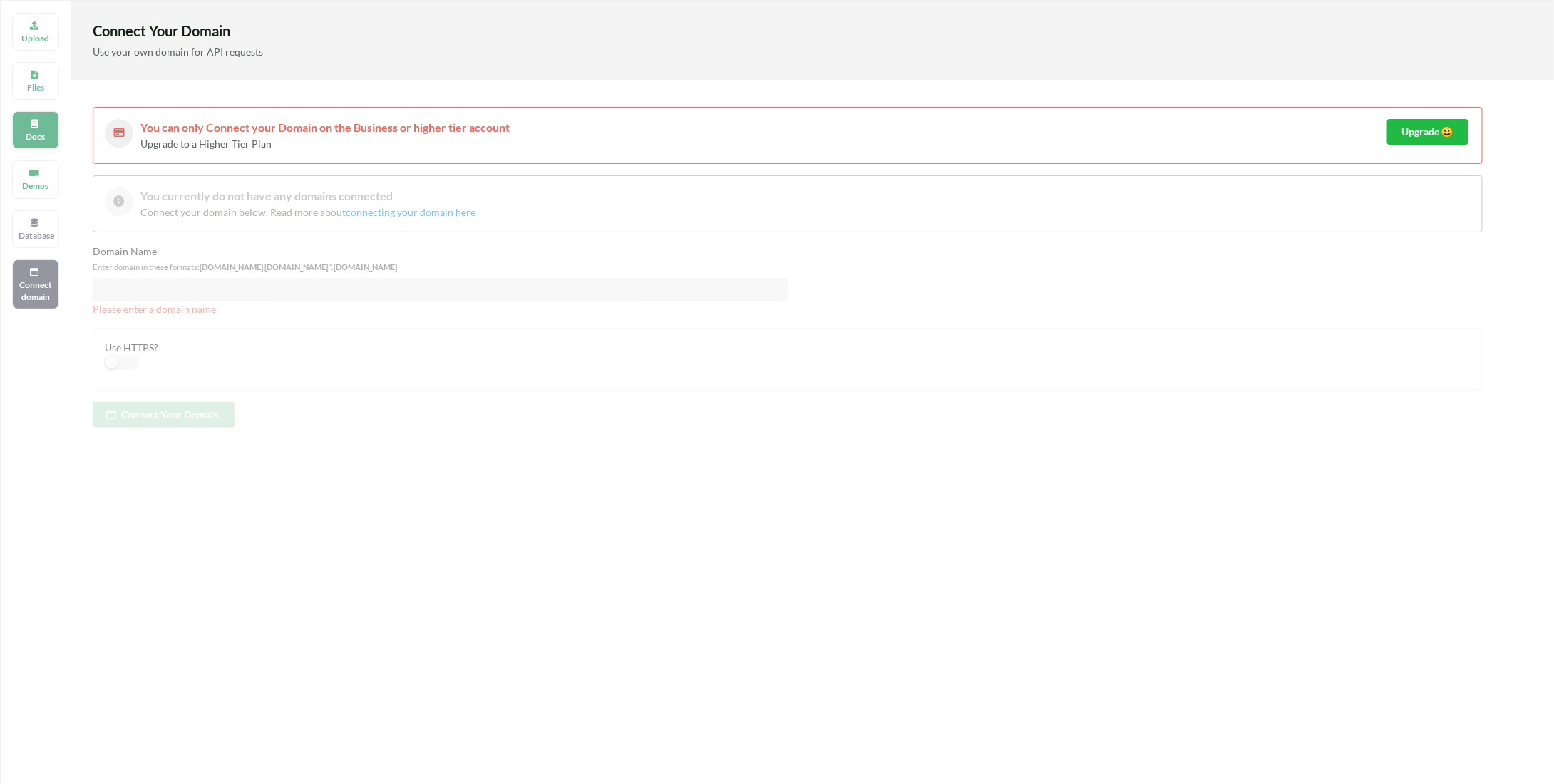
click at [35, 113] on div "Docs" at bounding box center [36, 130] width 47 height 38
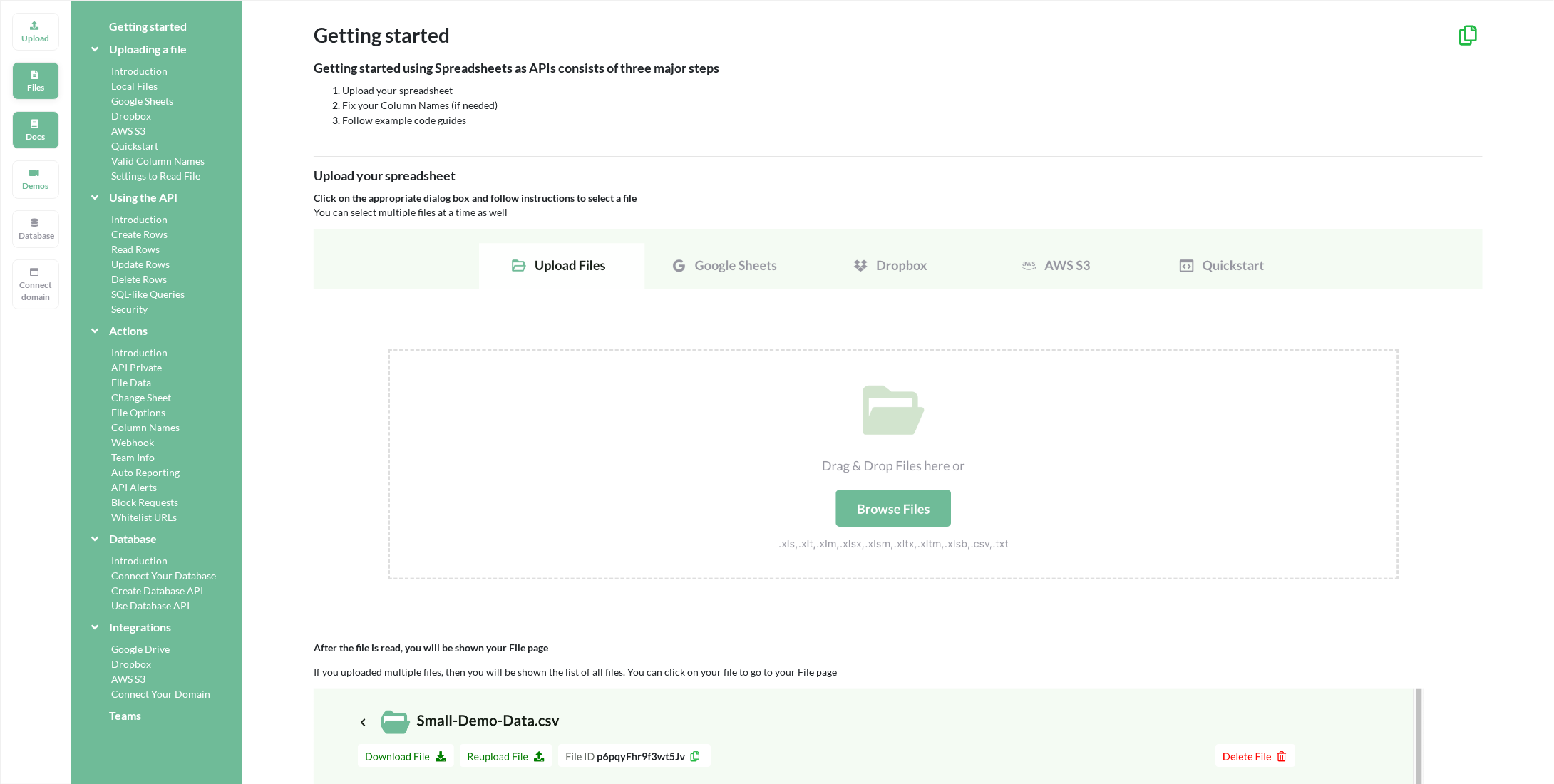
click at [34, 83] on p "Files" at bounding box center [36, 87] width 34 height 12
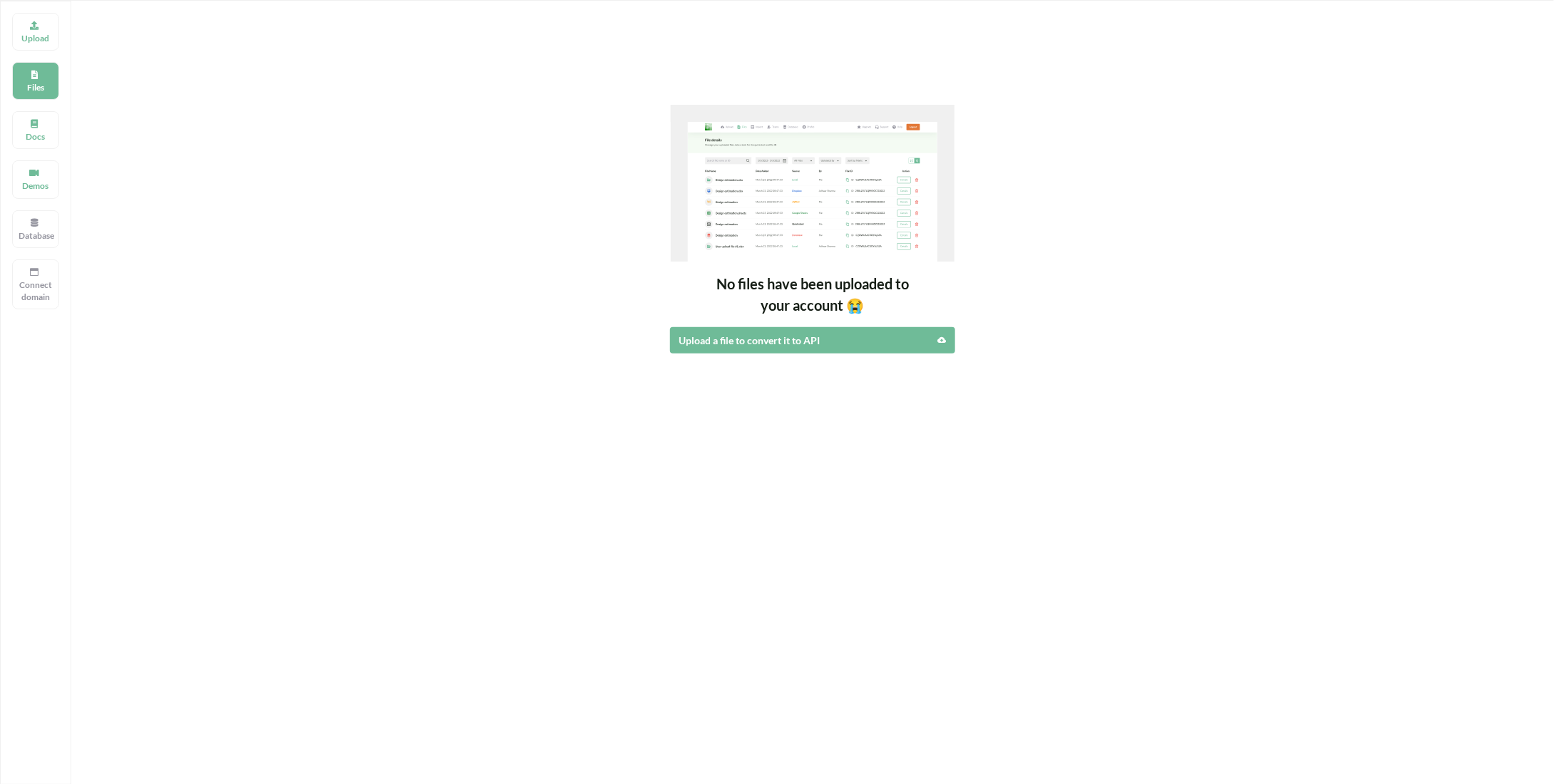
drag, startPoint x: 1528, startPoint y: 1, endPoint x: 284, endPoint y: 55, distance: 1245.2
click at [284, 55] on div "Upload Import Files No files have been uploaded to your account 😭 Upload a file…" at bounding box center [812, 177] width 1483 height 353
click at [19, 33] on p "Upload" at bounding box center [36, 38] width 34 height 12
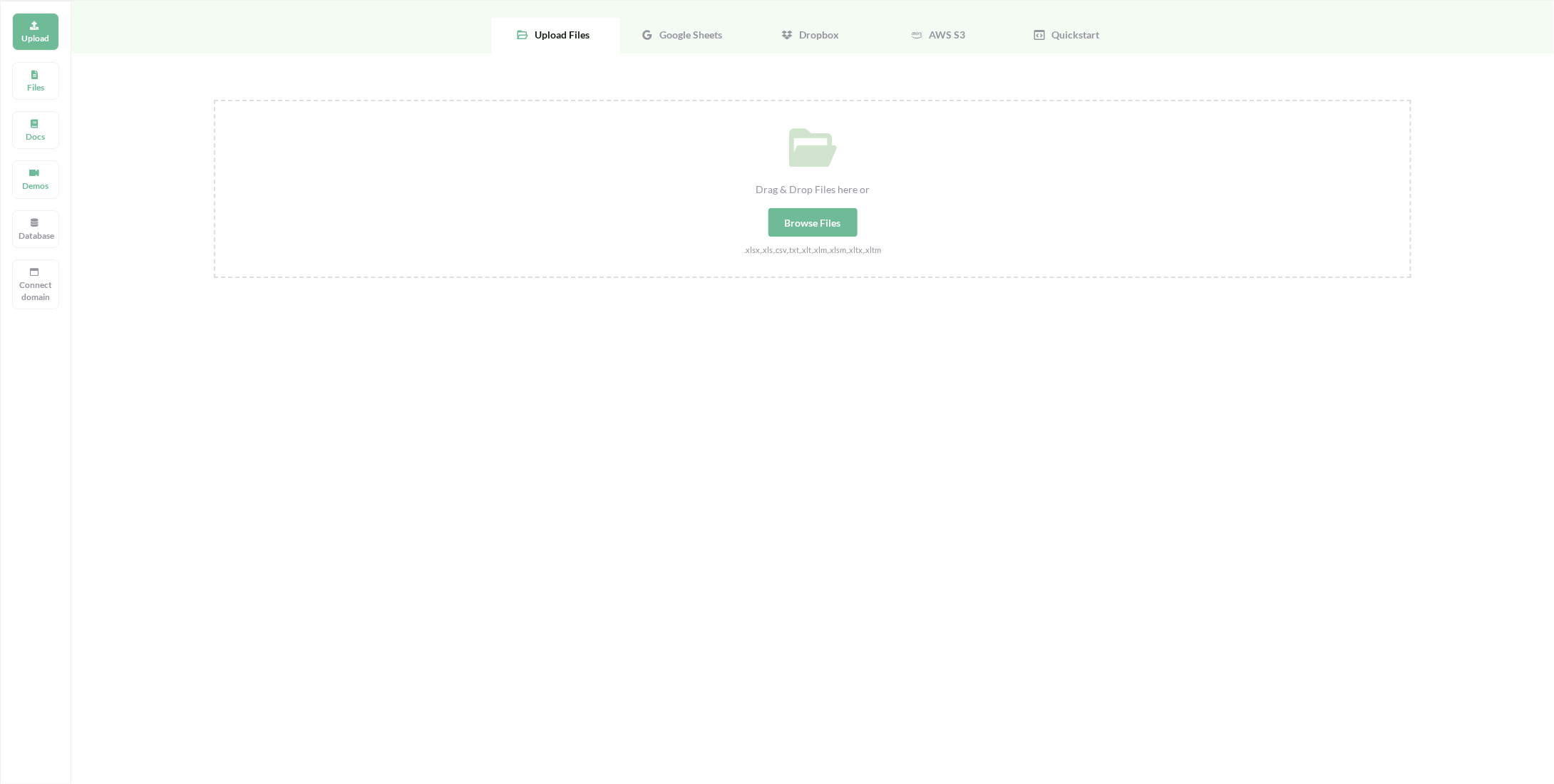
click at [829, 220] on div "Browse Files" at bounding box center [813, 222] width 89 height 29
click at [214, 100] on input "Drag & Drop Files here or Browse Files .xlsx,.xls,.csv,.txt,.xlt,.xlm,.xlsm,.xl…" at bounding box center [214, 100] width 0 height 0
click at [709, 33] on span "Google Sheets" at bounding box center [688, 34] width 68 height 12
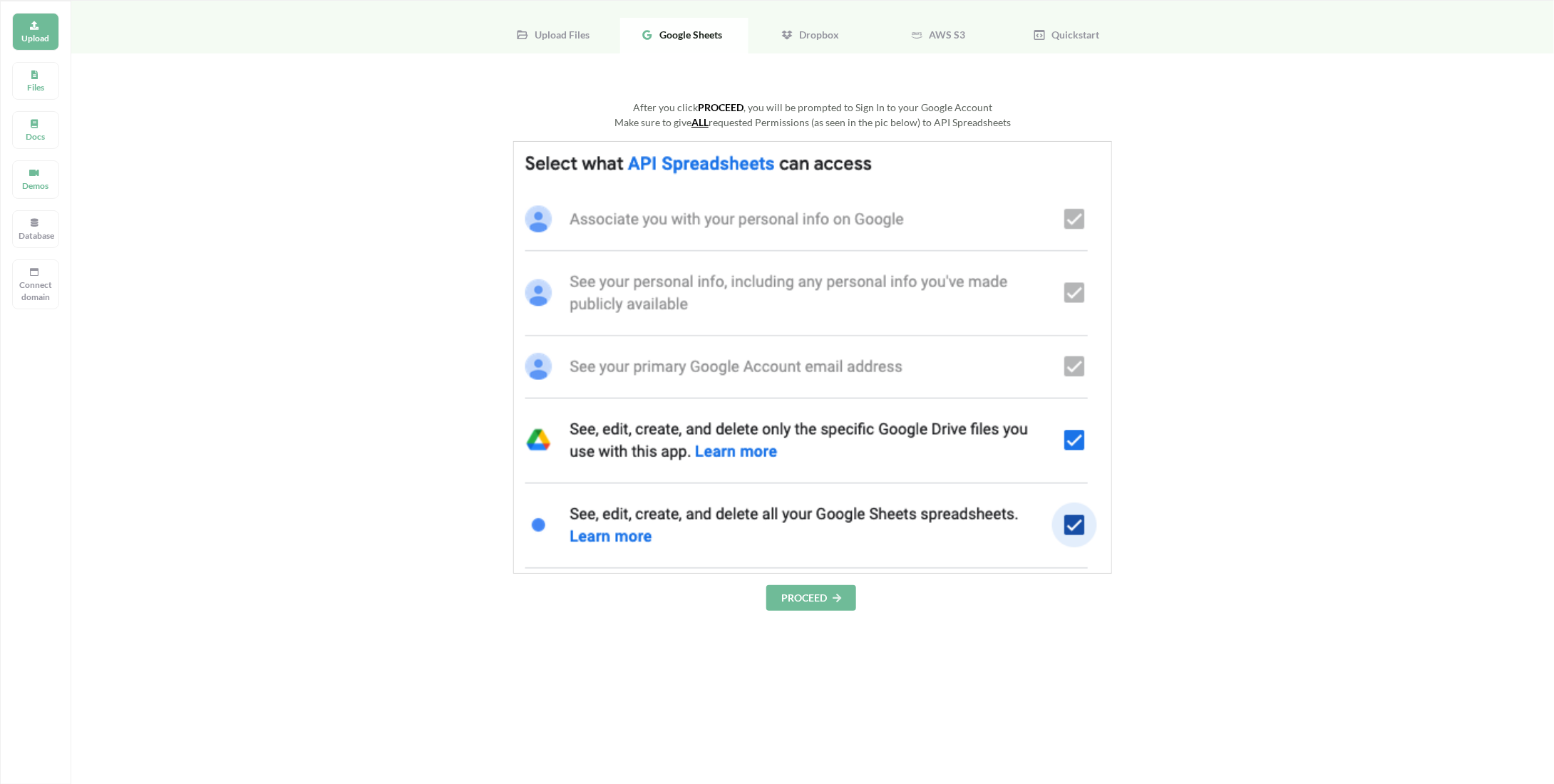
click at [812, 603] on button "PROCEED" at bounding box center [812, 598] width 90 height 26
click at [30, 90] on p "Files" at bounding box center [36, 87] width 34 height 12
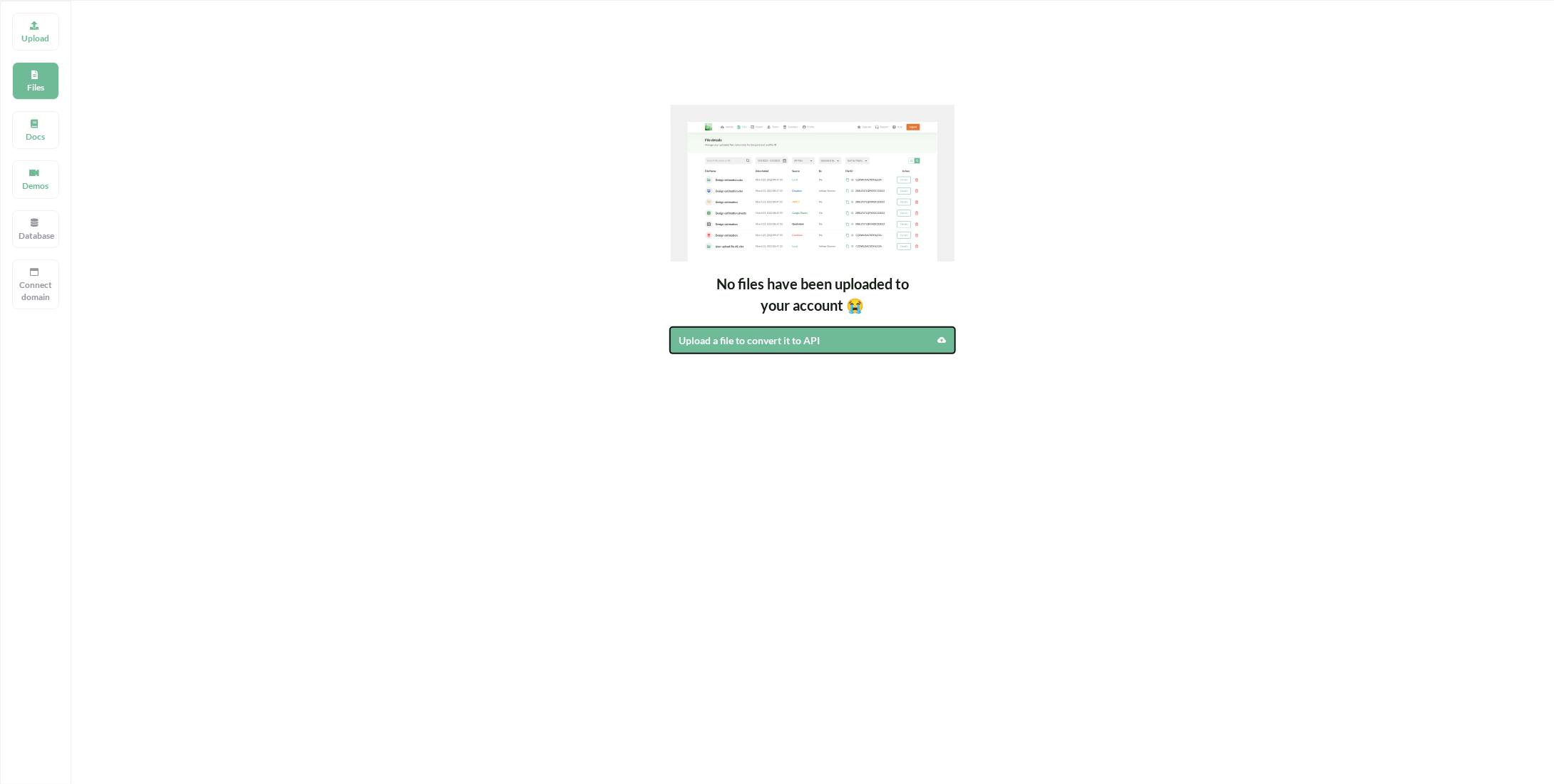
click at [727, 336] on div "Upload a file to convert it to API" at bounding box center [779, 340] width 200 height 15
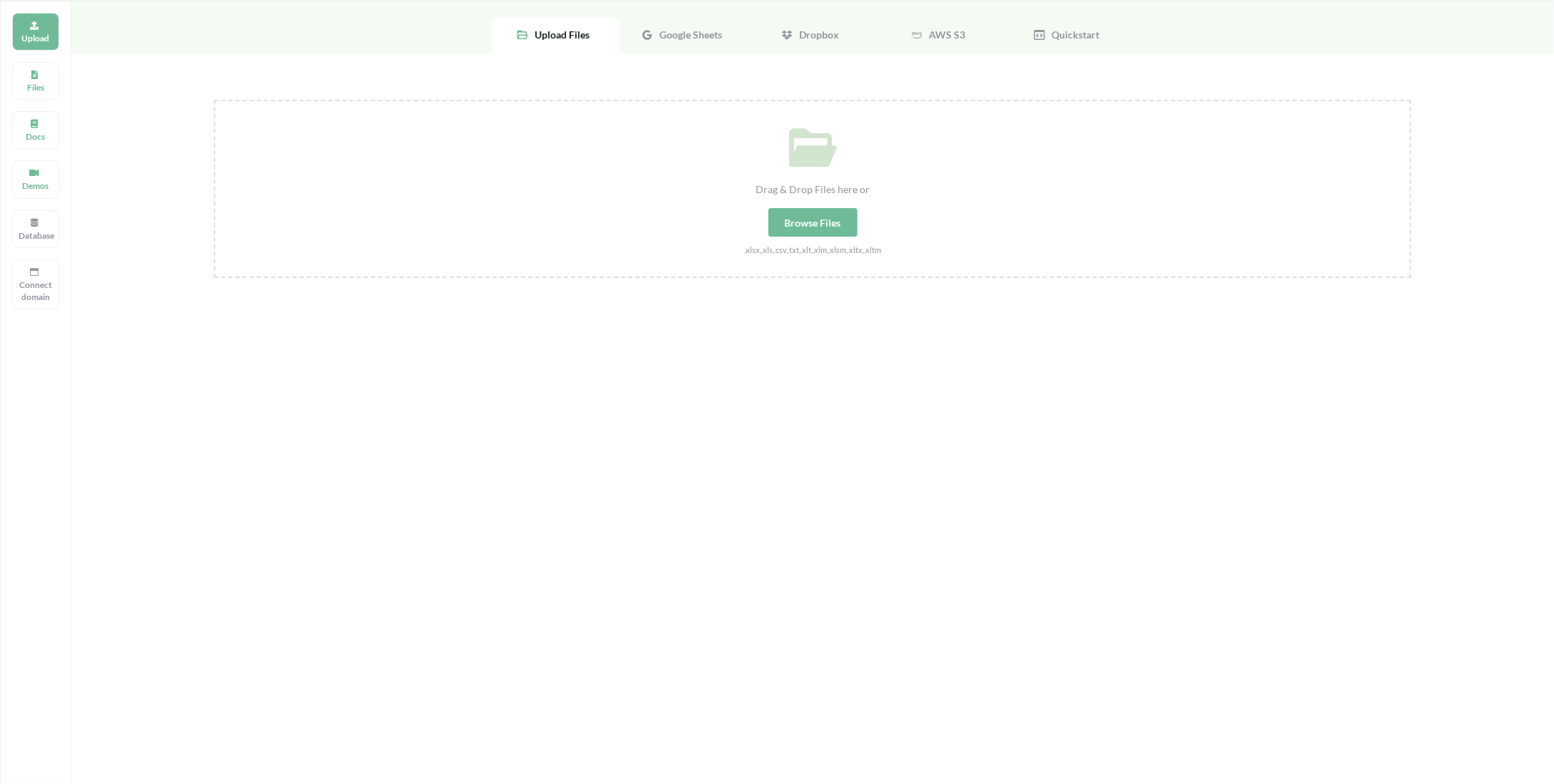
click at [691, 30] on span "Google Sheets" at bounding box center [688, 34] width 68 height 12
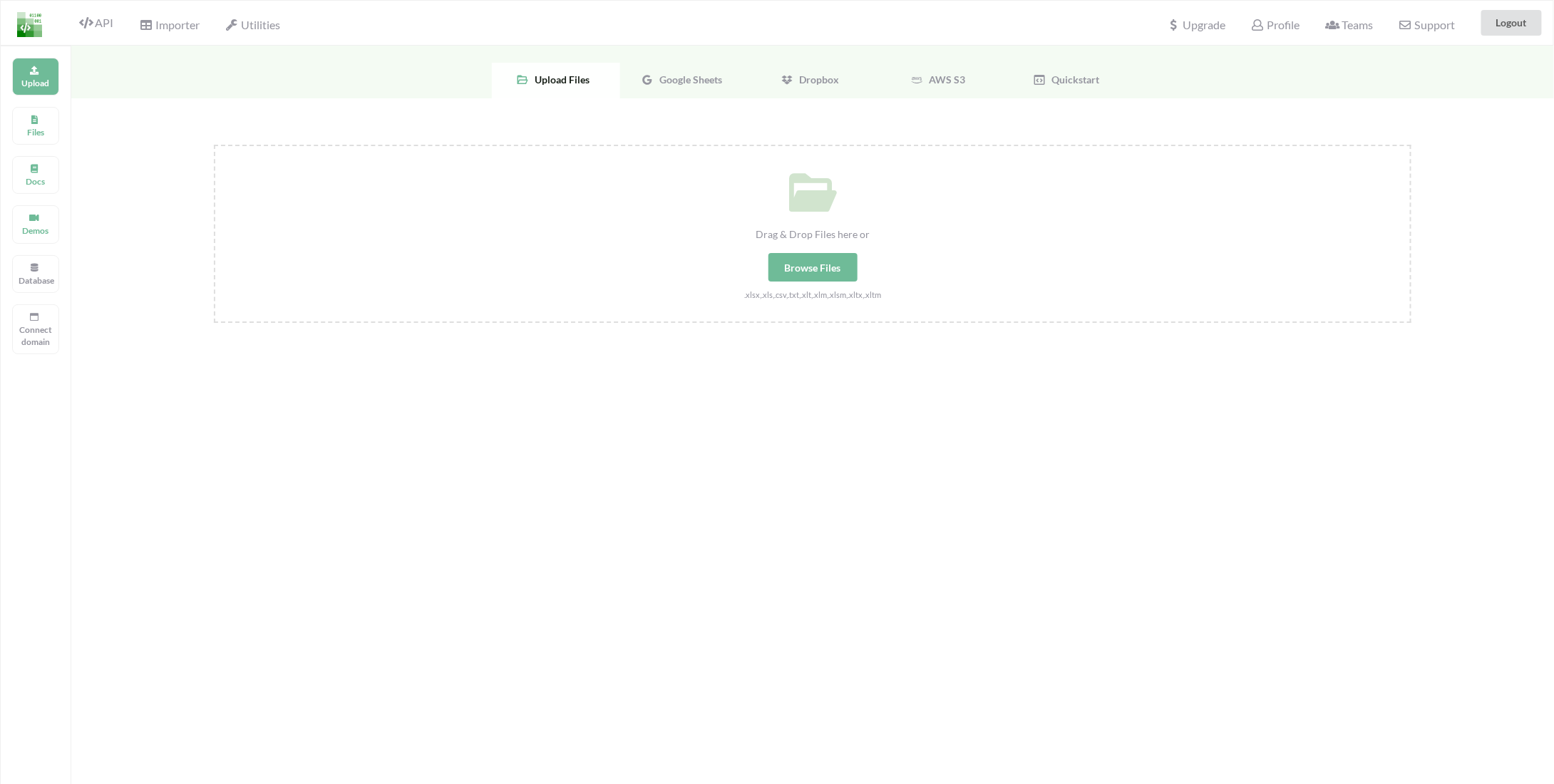
click at [24, 24] on img at bounding box center [29, 24] width 25 height 25
click at [254, 21] on span "Utilities" at bounding box center [252, 26] width 55 height 17
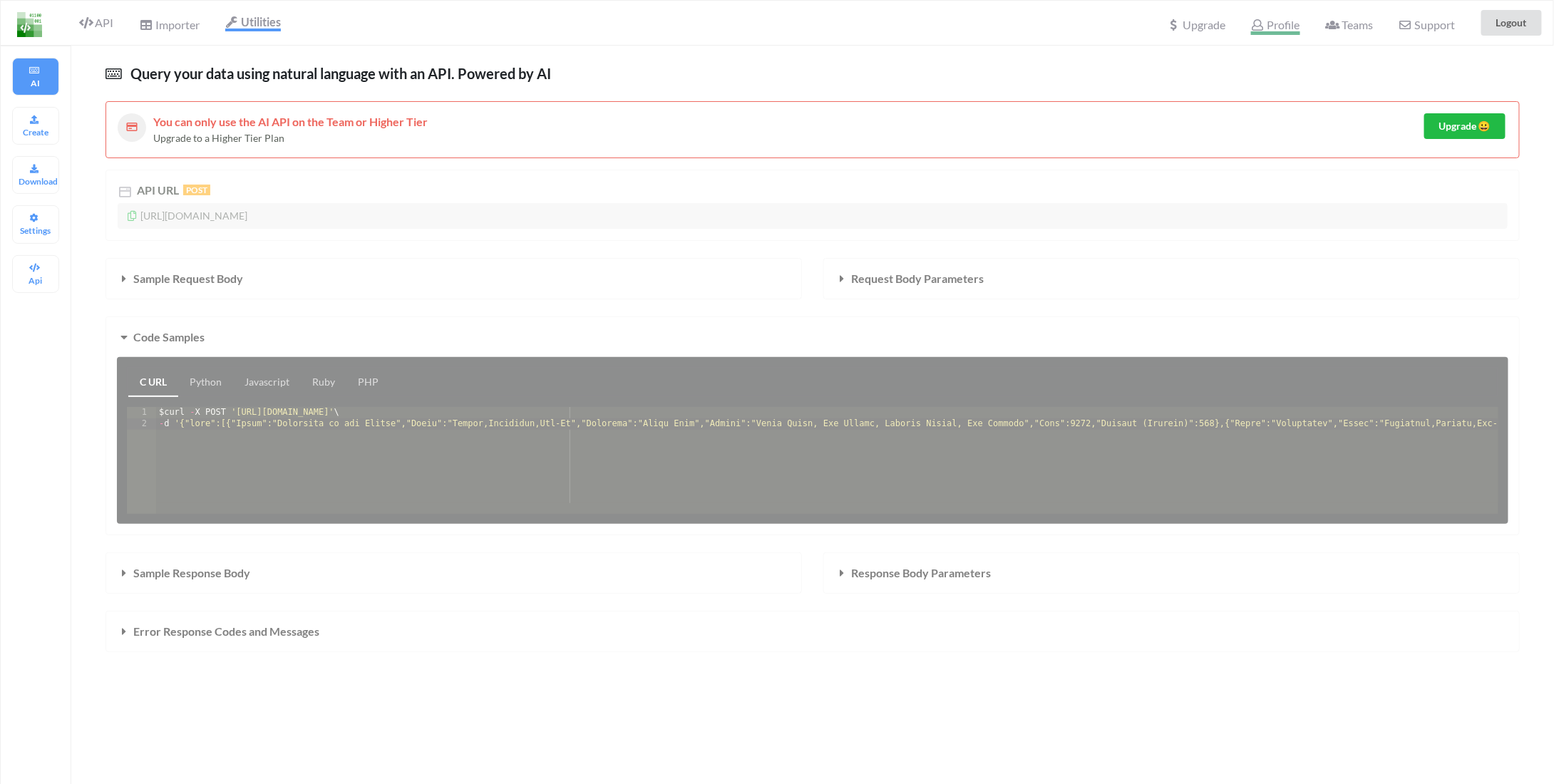
click at [1295, 25] on span "Profile" at bounding box center [1276, 26] width 48 height 17
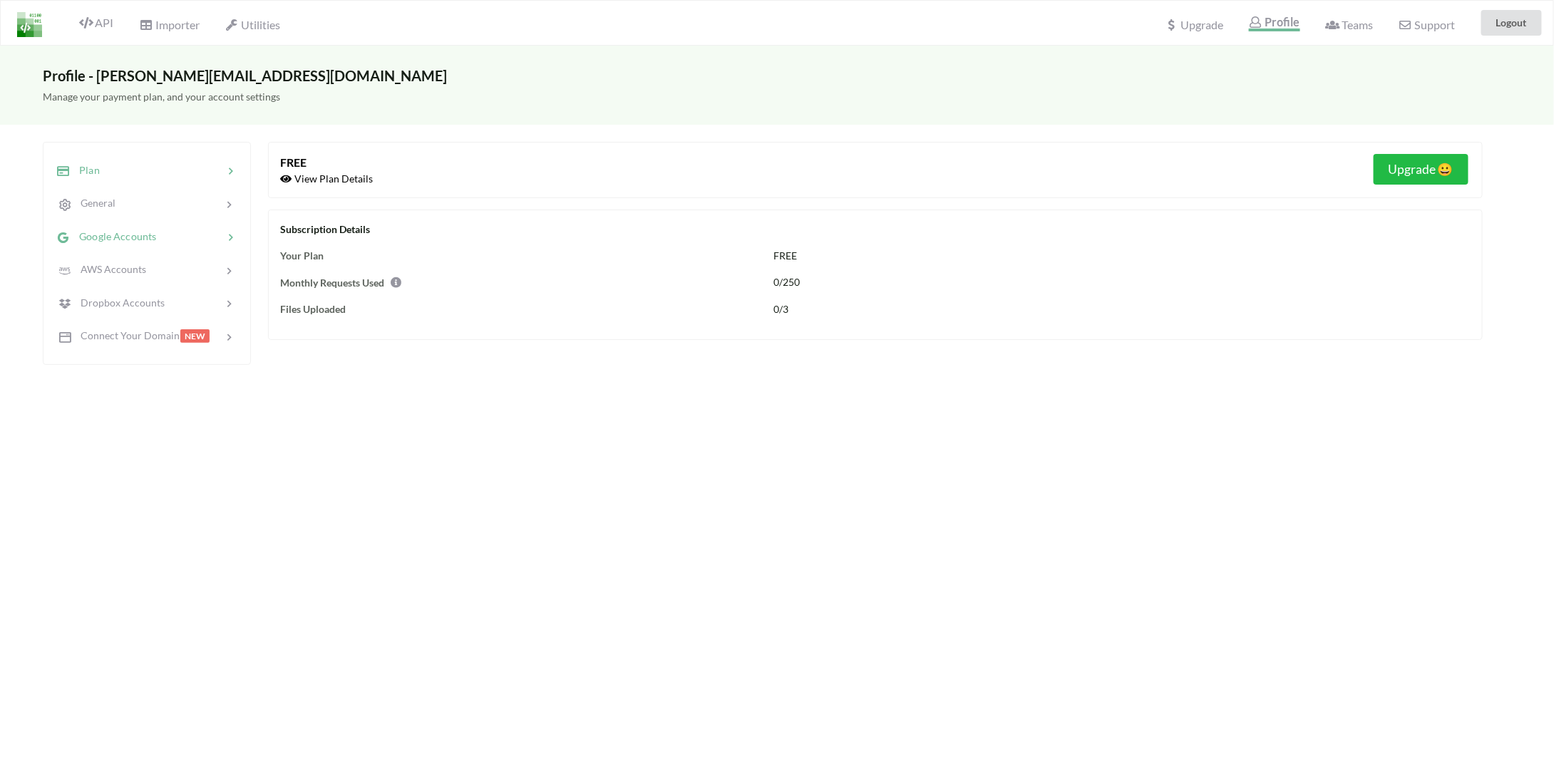
click at [152, 234] on span "Google Accounts" at bounding box center [113, 236] width 86 height 12
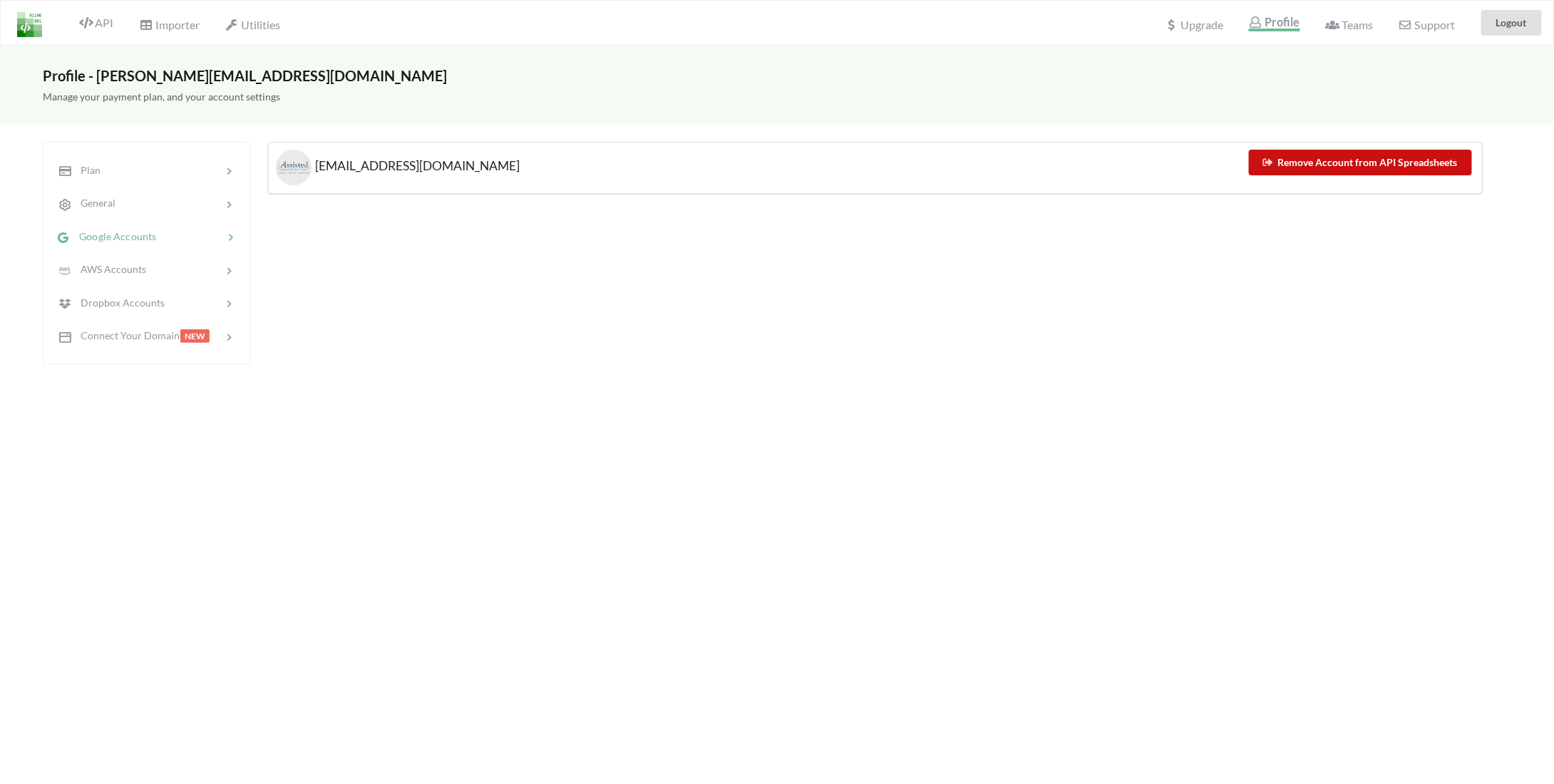
click at [1376, 164] on button "Remove Account from API Spreadsheets" at bounding box center [1361, 163] width 224 height 26
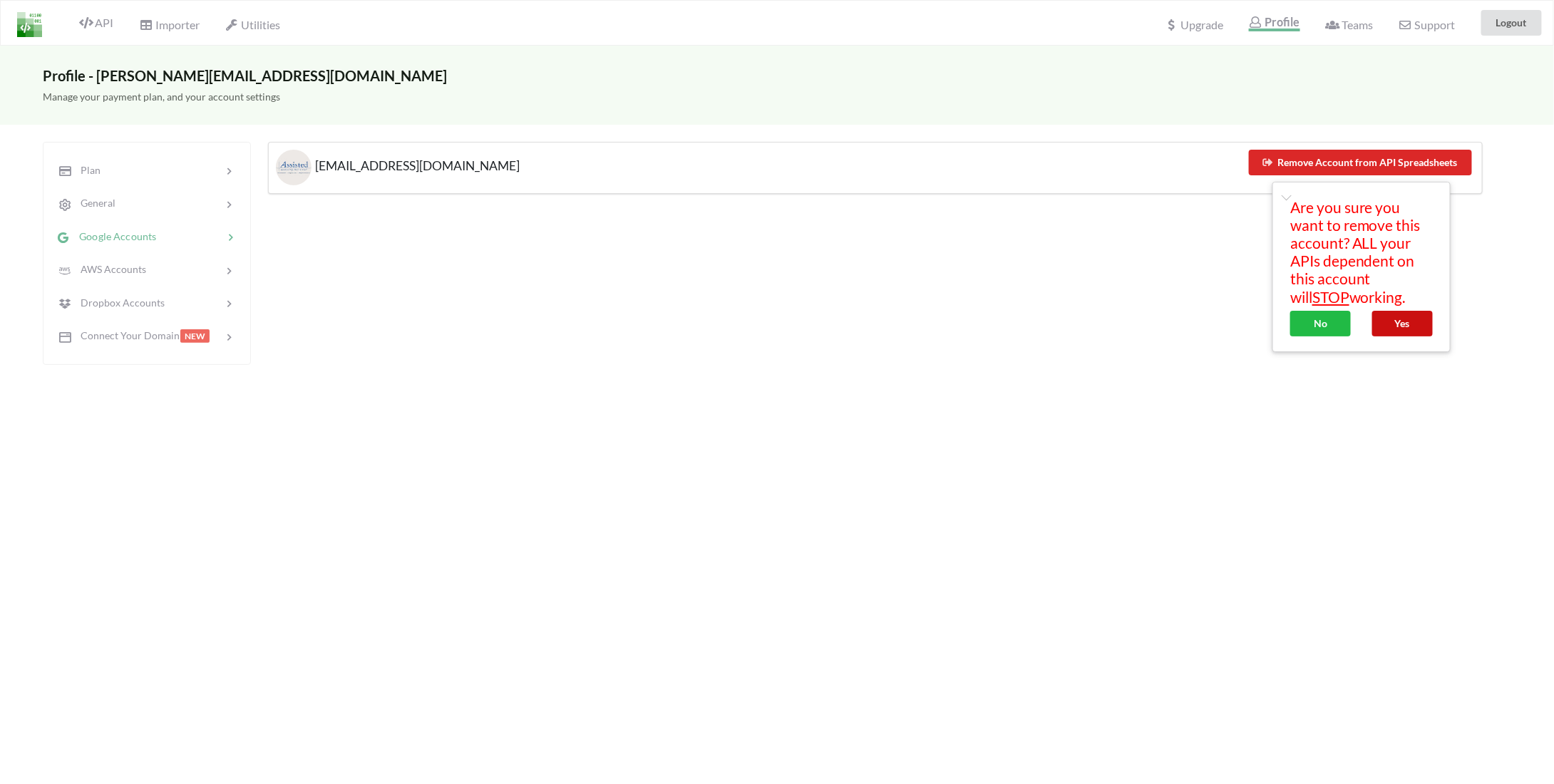
click at [1389, 321] on button "Yes" at bounding box center [1403, 324] width 61 height 26
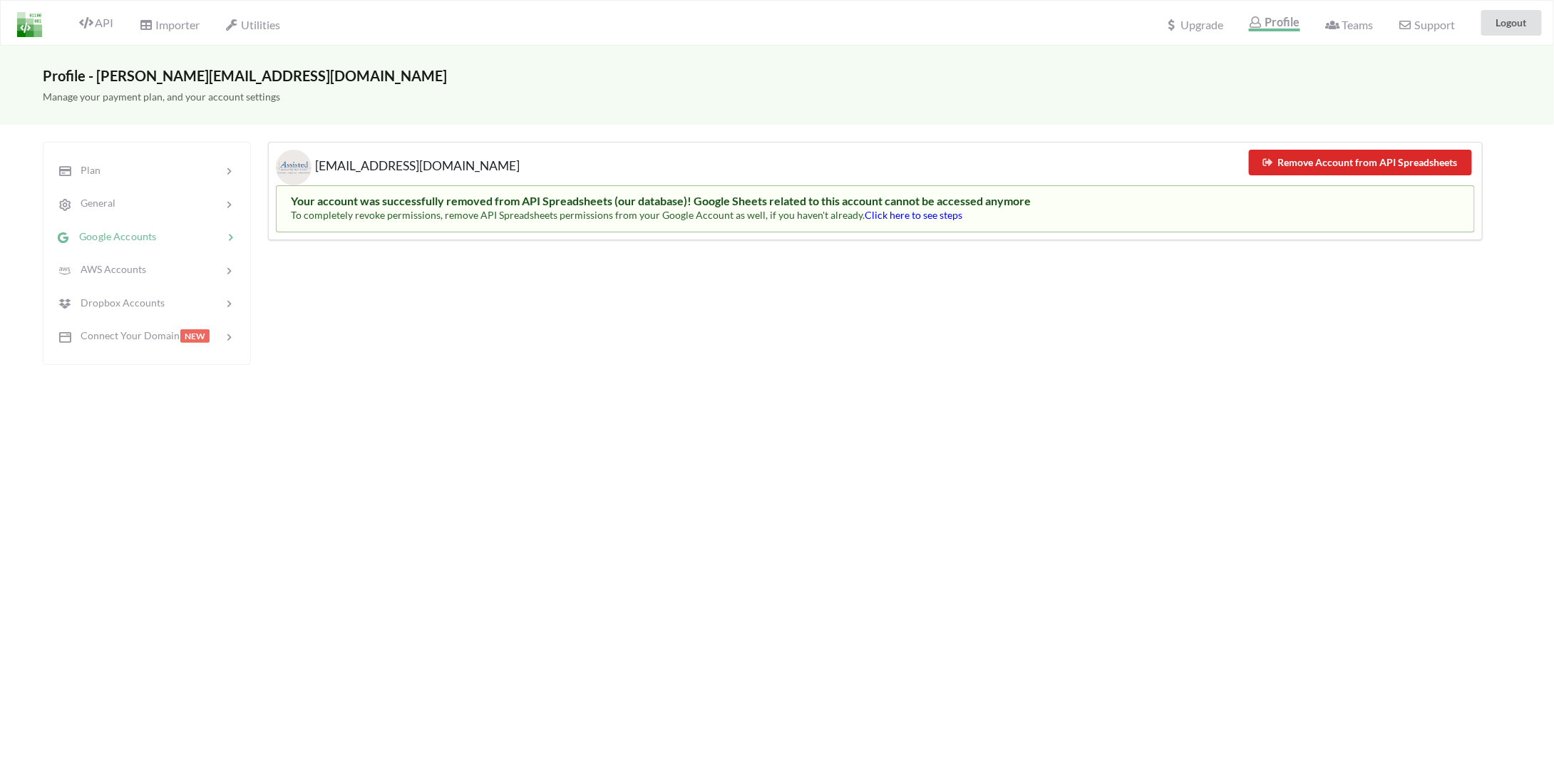
click at [929, 215] on span "Click here to see steps" at bounding box center [914, 215] width 98 height 12
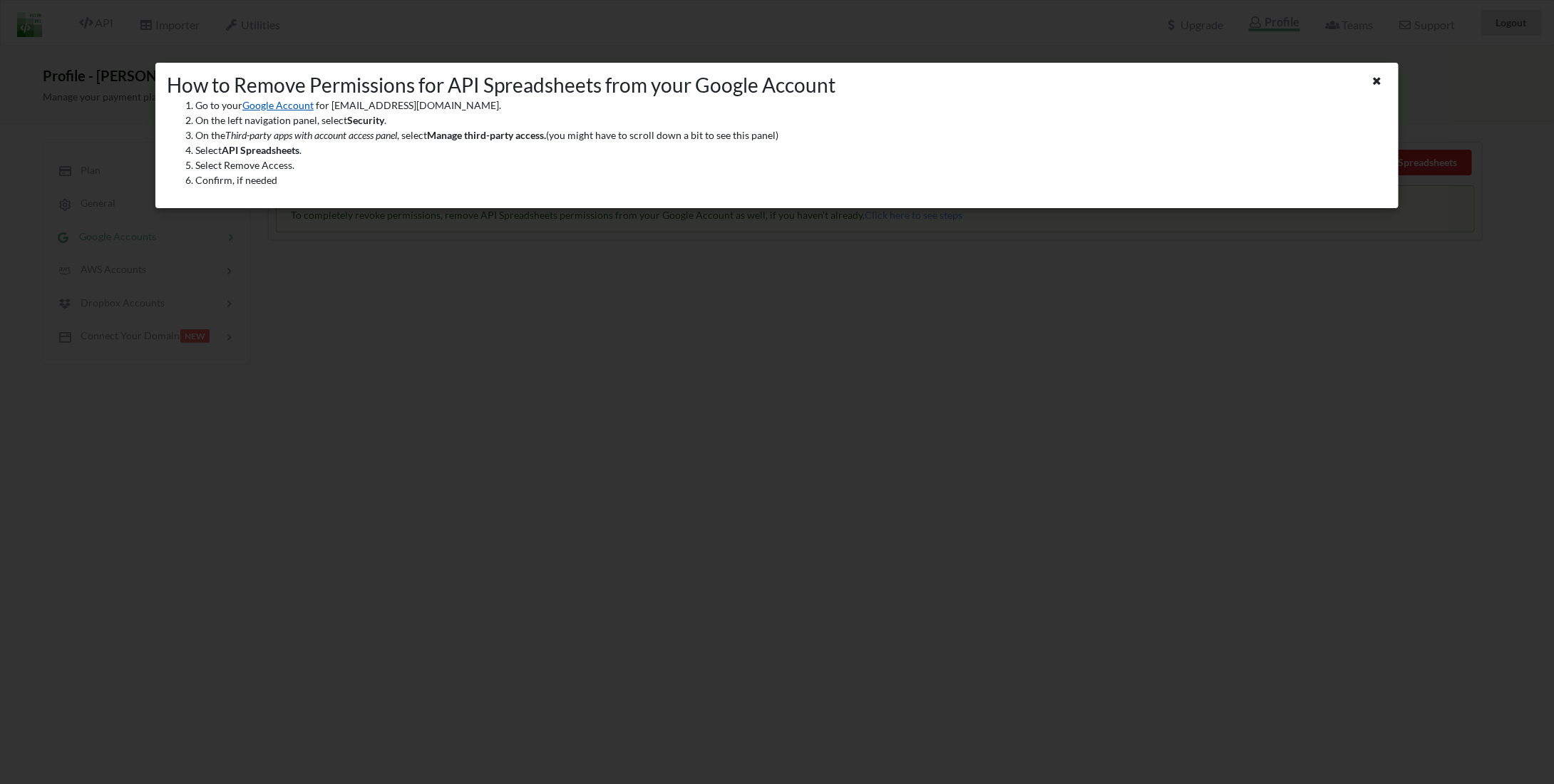
click at [283, 106] on link "Google Account" at bounding box center [278, 105] width 71 height 12
click at [294, 333] on div "How to Remove Permissions for API Spreadsheets from your Google Account Go to y…" at bounding box center [777, 392] width 1554 height 784
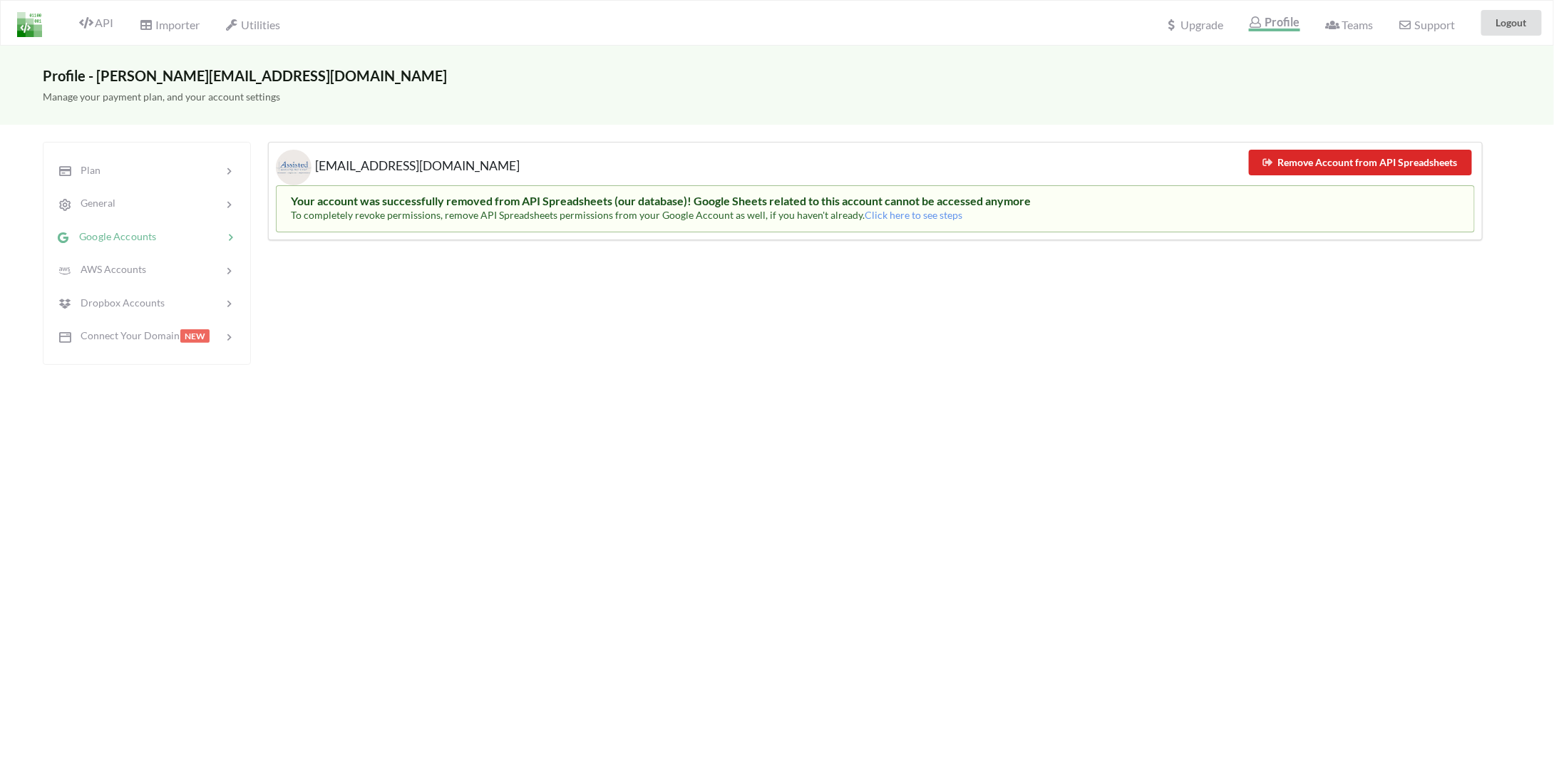
click at [17, 35] on img at bounding box center [29, 24] width 25 height 25
click at [21, 28] on img at bounding box center [29, 24] width 25 height 25
click at [103, 166] on div at bounding box center [161, 170] width 123 height 16
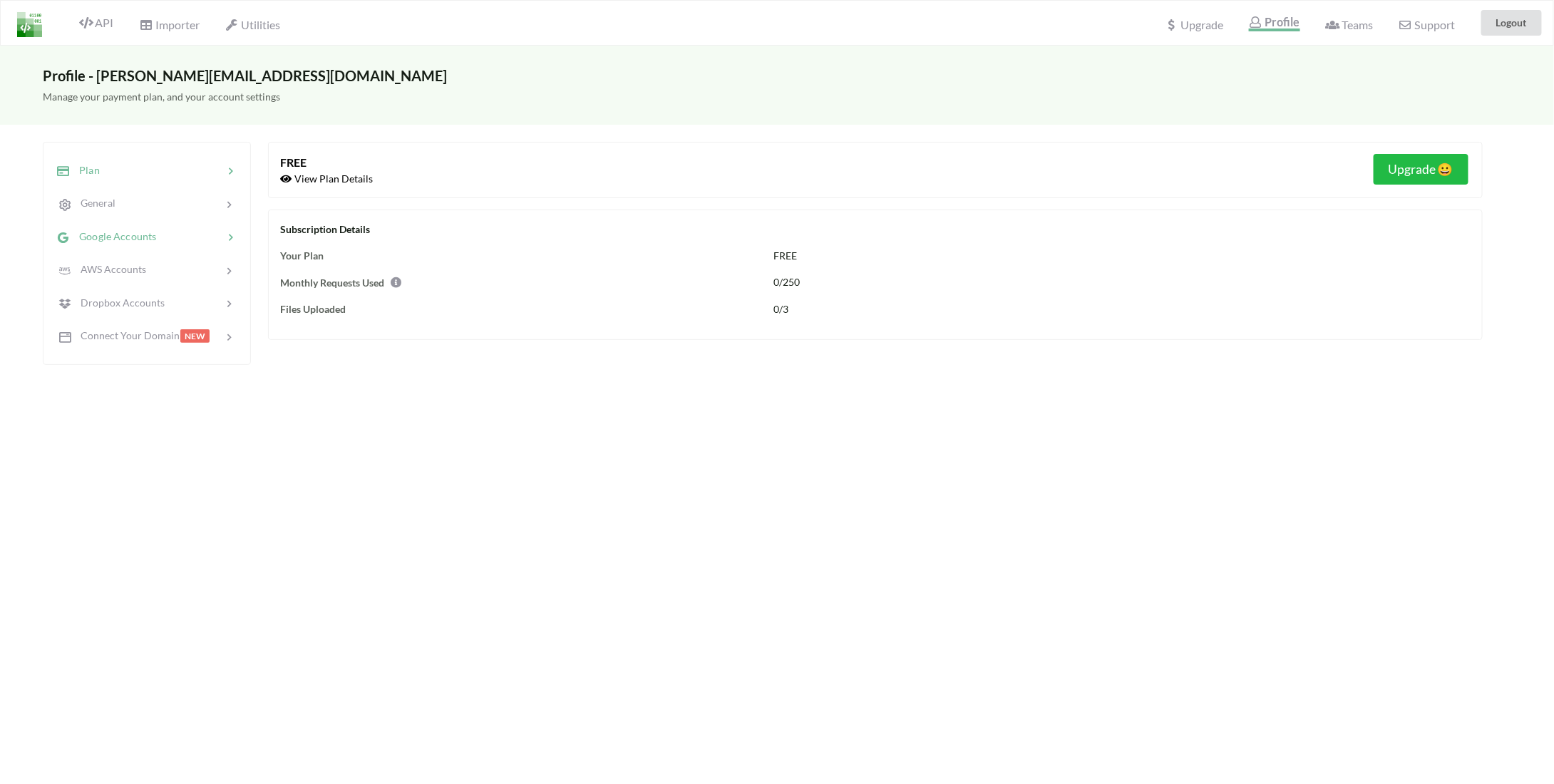
click at [95, 232] on span "Google Accounts" at bounding box center [113, 236] width 86 height 12
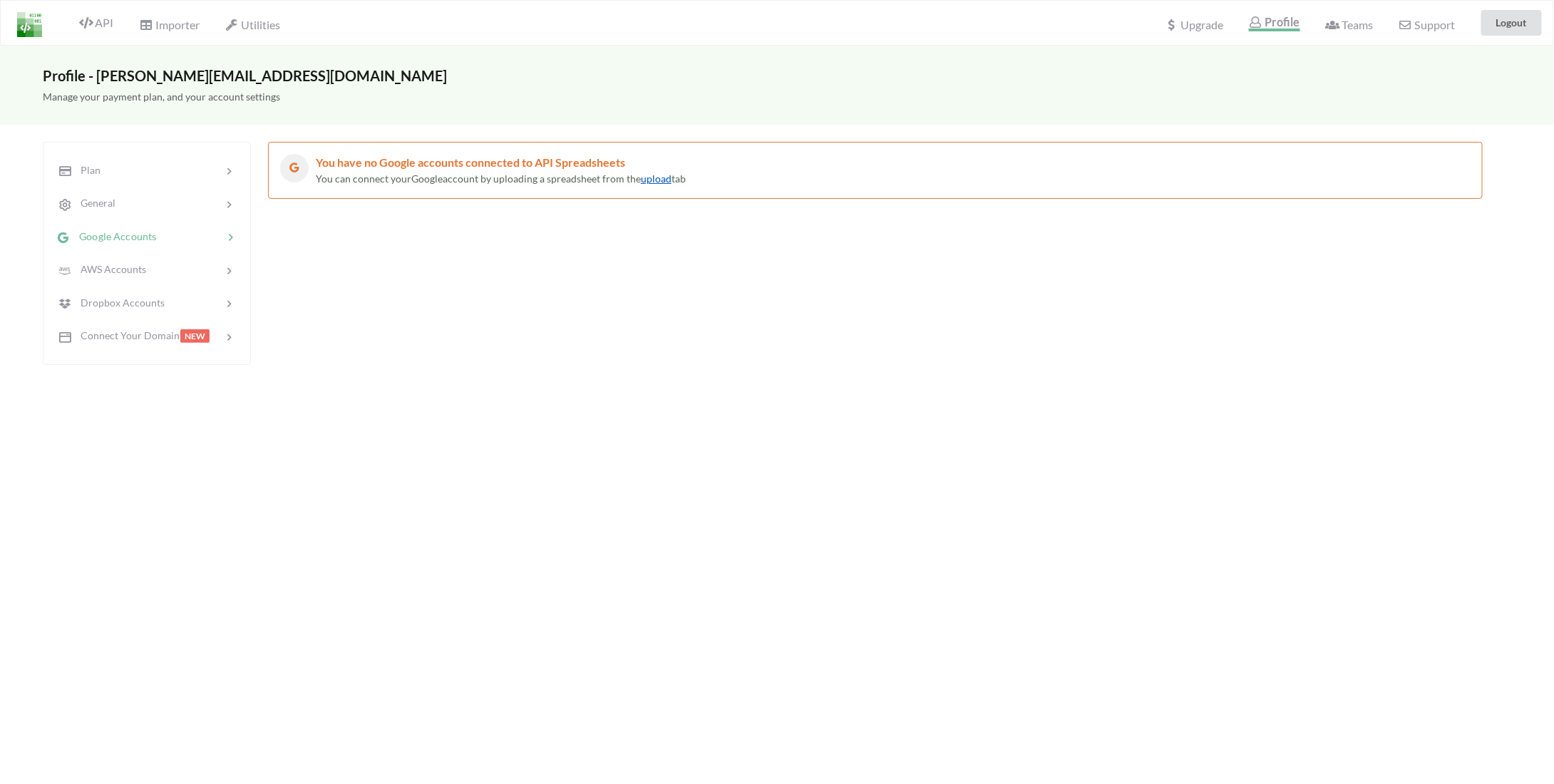
click at [662, 175] on link "upload" at bounding box center [656, 178] width 31 height 12
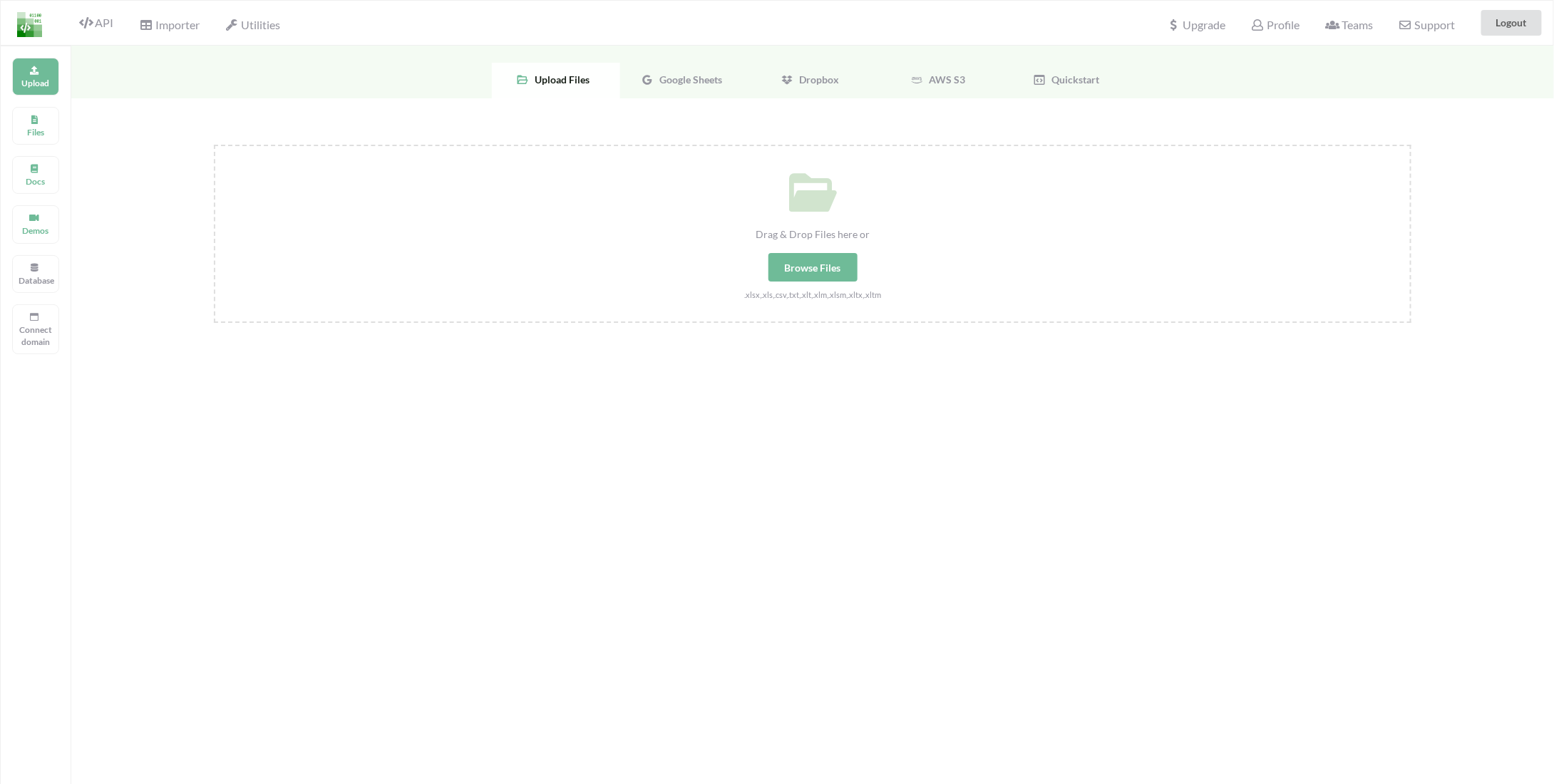
click at [670, 82] on span "Google Sheets" at bounding box center [688, 79] width 68 height 12
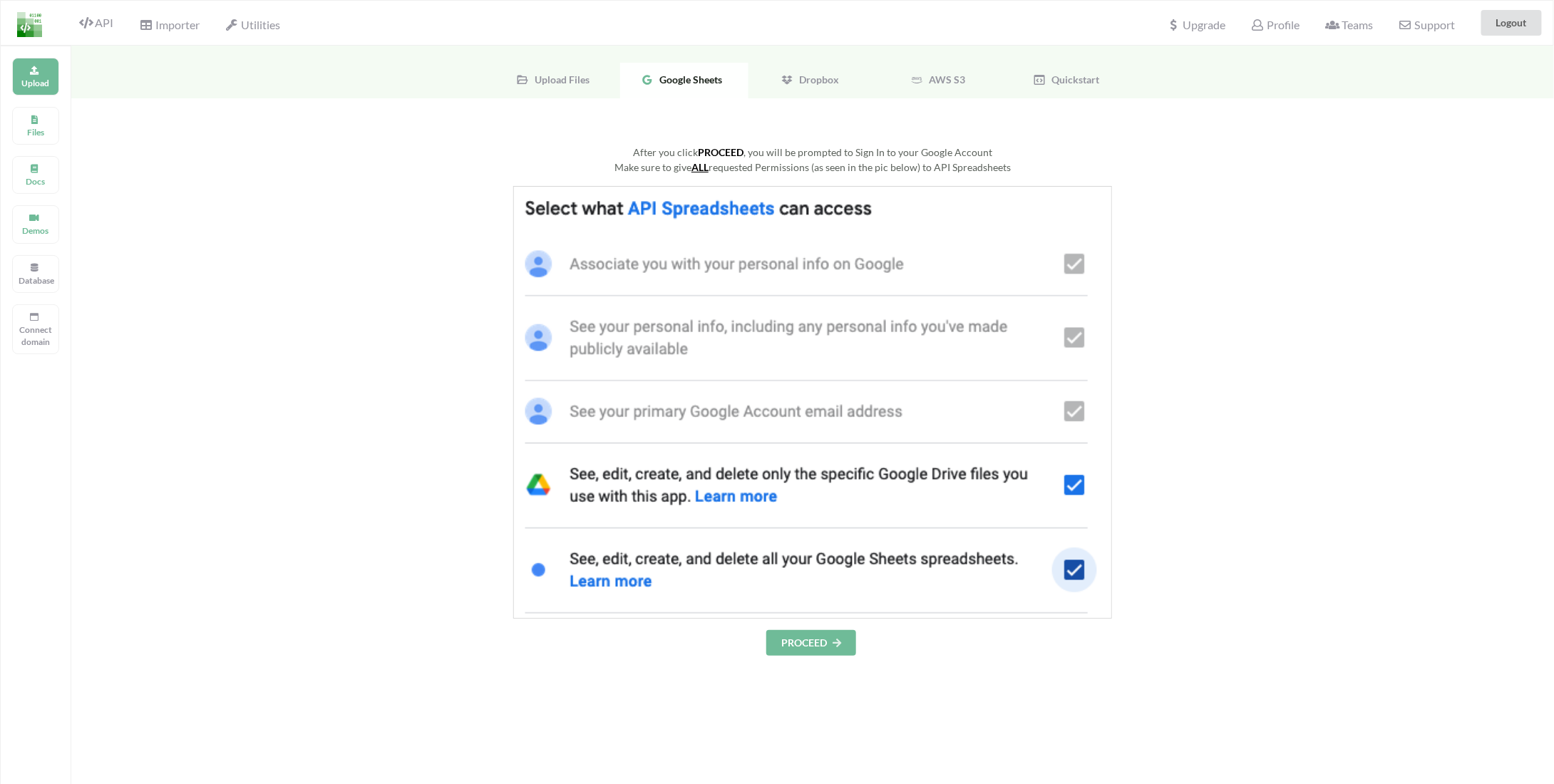
click at [814, 659] on div "After you click PROCEED , you will be prompted to Sign In to your Google Accoun…" at bounding box center [812, 548] width 1483 height 899
click at [817, 644] on button "PROCEED" at bounding box center [812, 643] width 90 height 26
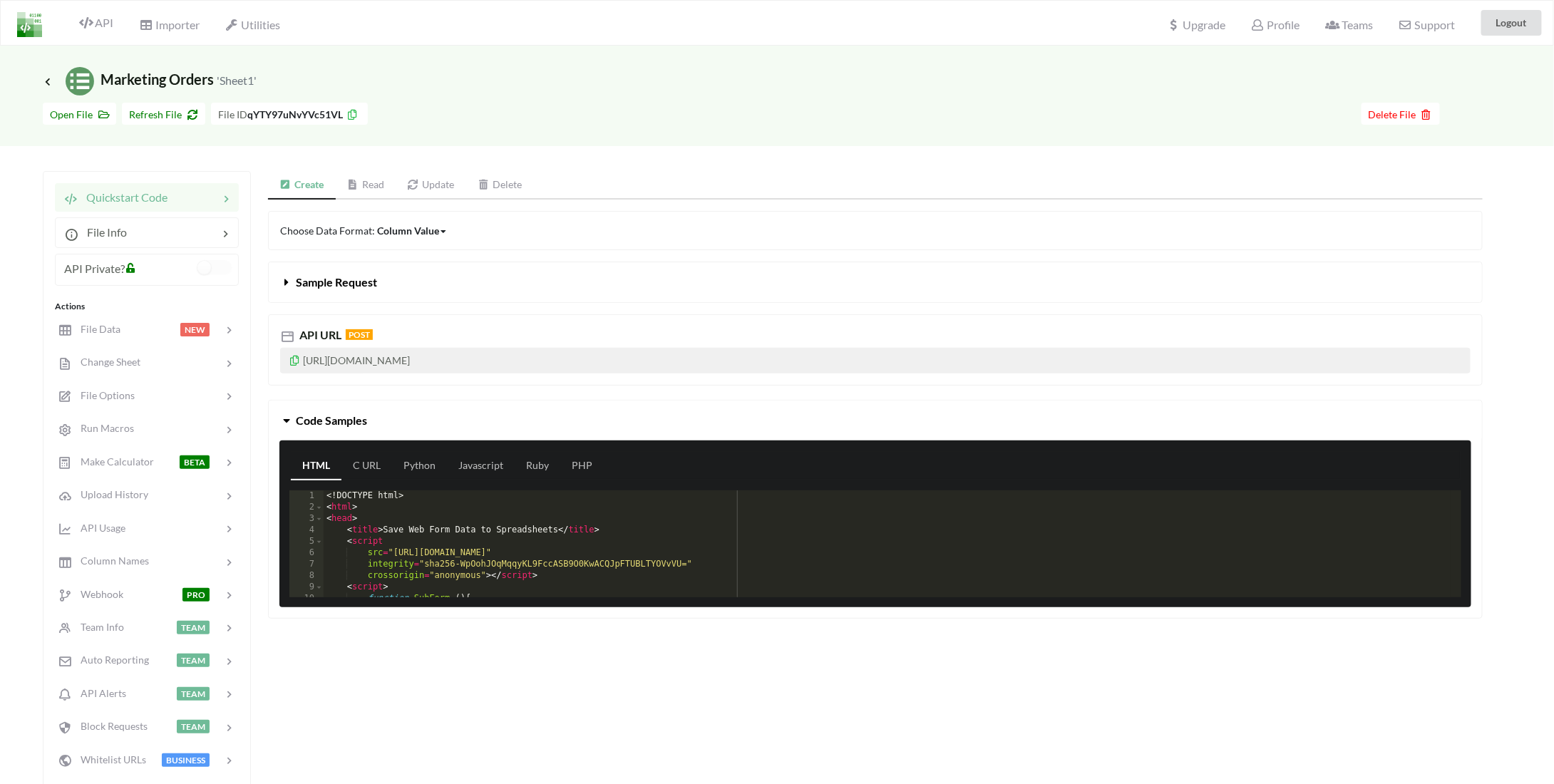
click at [371, 183] on link "Read" at bounding box center [366, 185] width 61 height 29
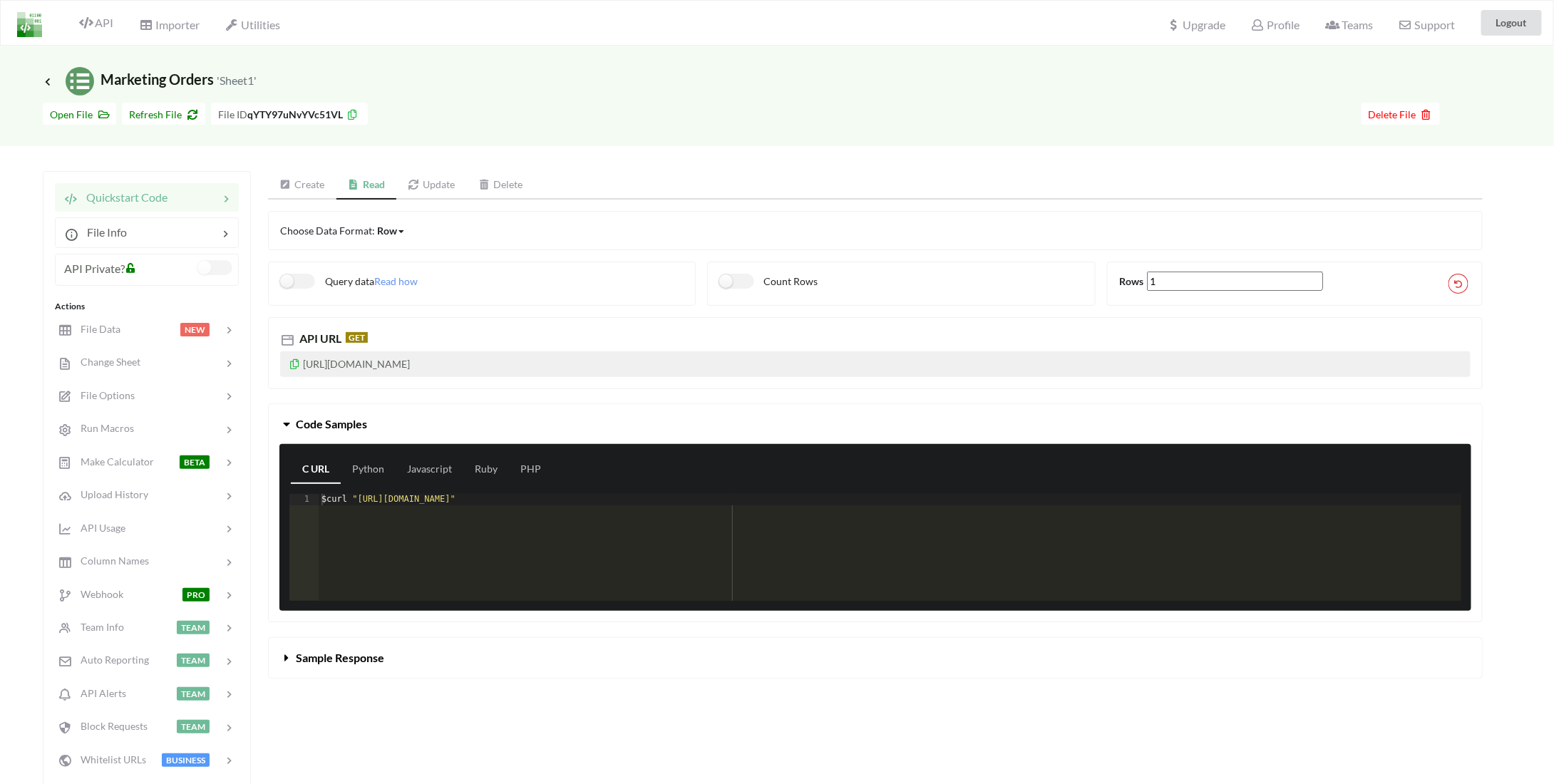
click at [220, 264] on label at bounding box center [215, 267] width 35 height 15
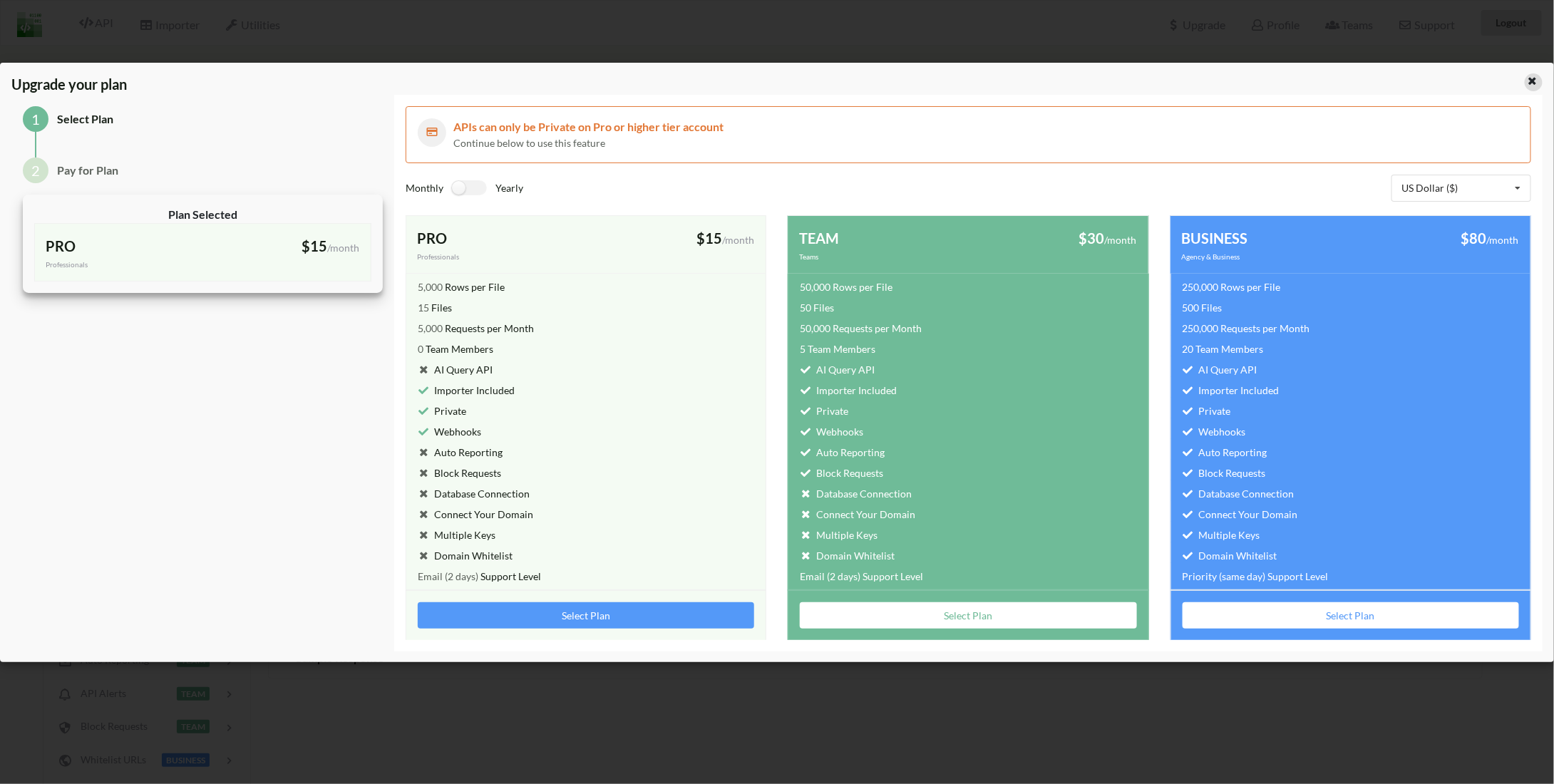
click at [1534, 83] on icon at bounding box center [1532, 79] width 12 height 10
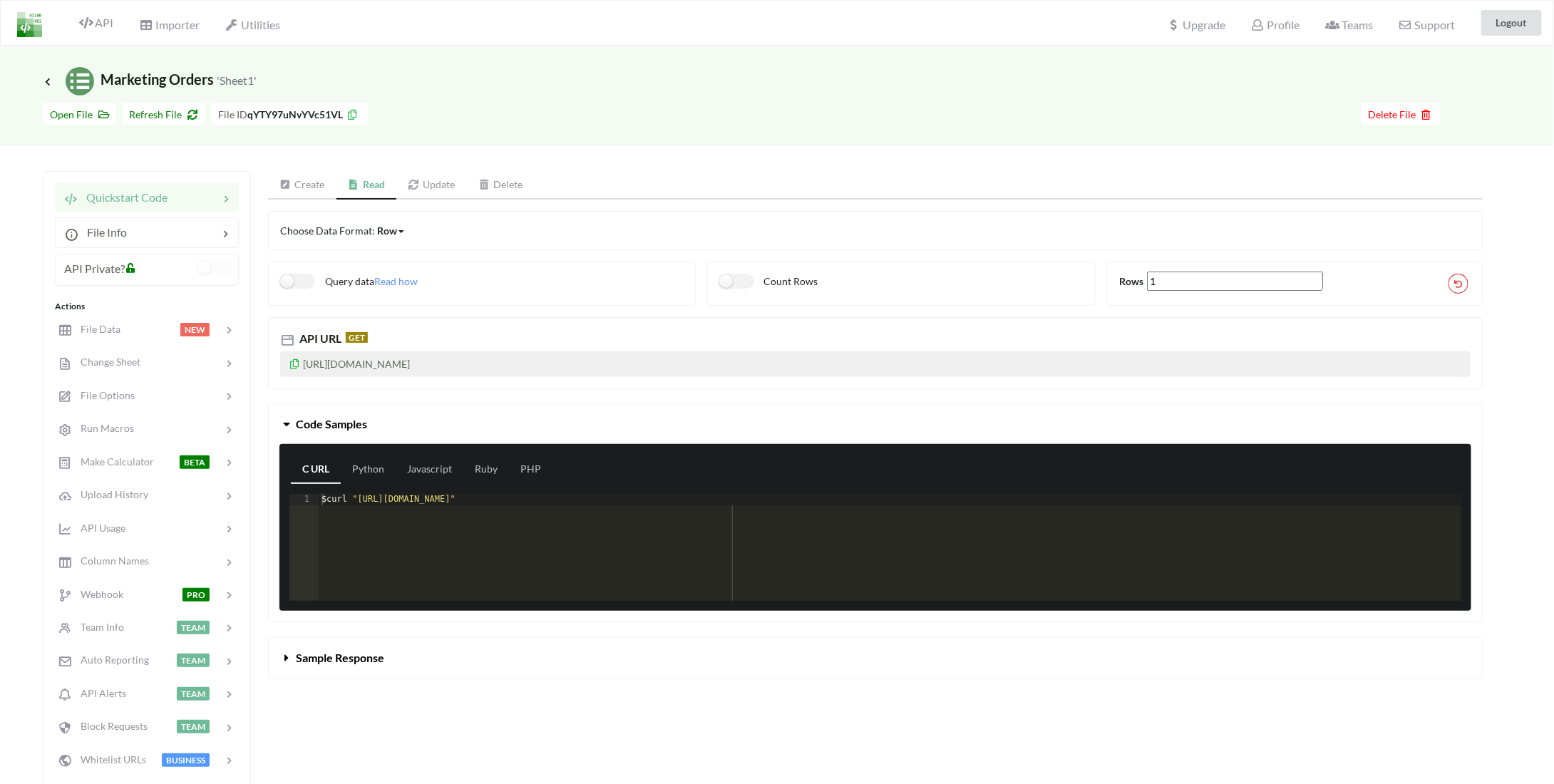
click at [597, 357] on p "https://api.apispreadsheets.com/data/qYTY97uNvYVc51VL/" at bounding box center [876, 364] width 1191 height 26
drag, startPoint x: 574, startPoint y: 362, endPoint x: 282, endPoint y: 371, distance: 292.1
click at [282, 371] on p "https://api.apispreadsheets.com/data/qYTY97uNvYVc51VL/" at bounding box center [876, 364] width 1191 height 26
copy p "https://api.apispreadsheets.com/data/qYTY97uNvYVc51VL/"
click at [578, 357] on p "https://api.apispreadsheets.com/data/qYTY97uNvYVc51VL/" at bounding box center [876, 364] width 1191 height 26
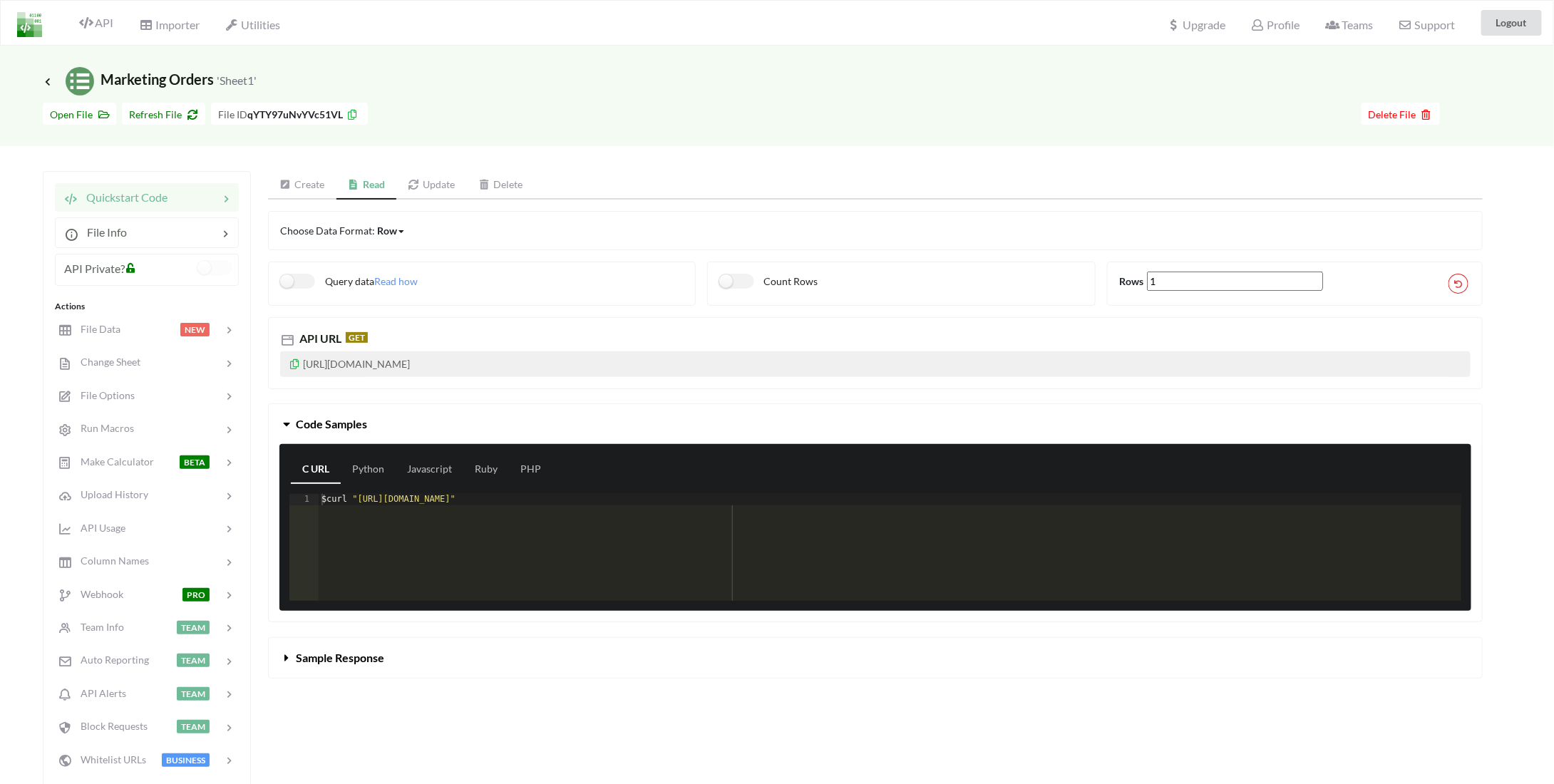
drag, startPoint x: 584, startPoint y: 358, endPoint x: 266, endPoint y: 361, distance: 318.0
click at [266, 361] on div "API URL GET https://api.apispreadsheets.com/data/qYTY97uNvYVc51VL/" at bounding box center [876, 347] width 1237 height 83
click at [277, 662] on button "Sample Response" at bounding box center [876, 658] width 1214 height 40
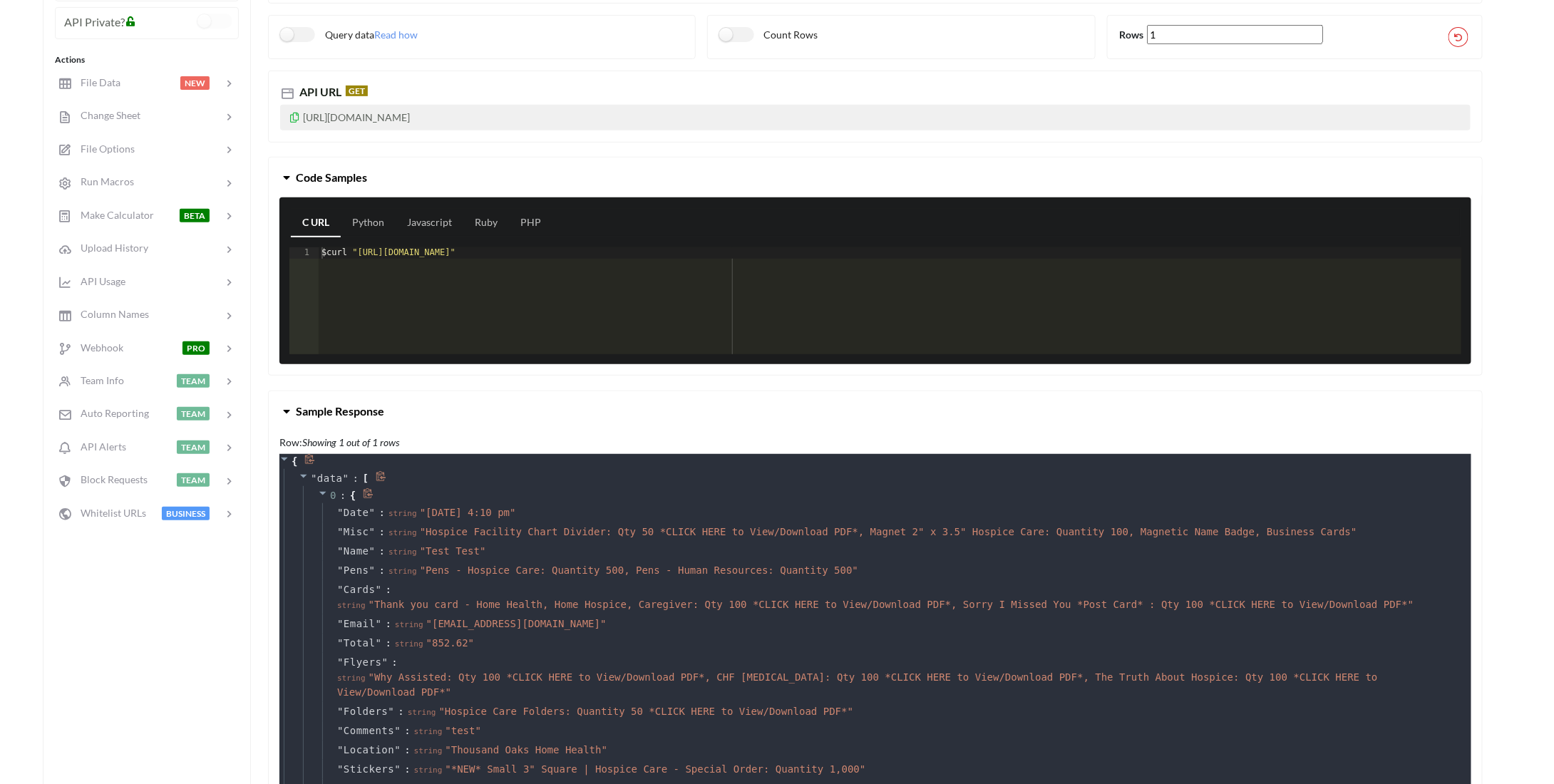
scroll to position [214, 0]
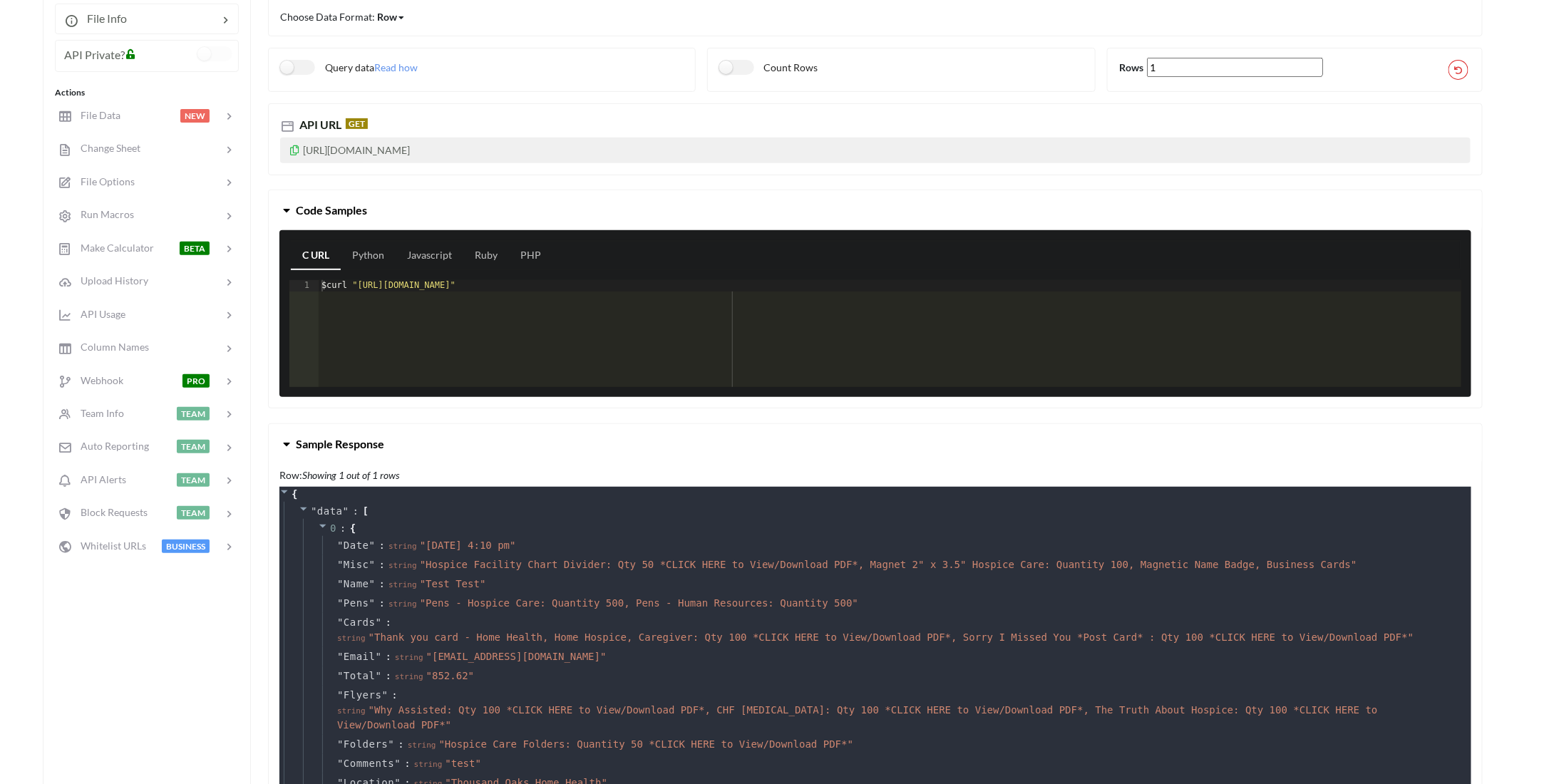
click at [569, 149] on p "https://api.apispreadsheets.com/data/qYTY97uNvYVc51VL/" at bounding box center [876, 150] width 1191 height 26
drag, startPoint x: 588, startPoint y: 147, endPoint x: 270, endPoint y: 150, distance: 318.0
click at [270, 150] on div "API URL GET https://api.apispreadsheets.com/data/qYTY97uNvYVc51VL/" at bounding box center [876, 139] width 1215 height 71
copy p "https://api.apispreadsheets.com/data/qYTY97uNvYVc51VL/"
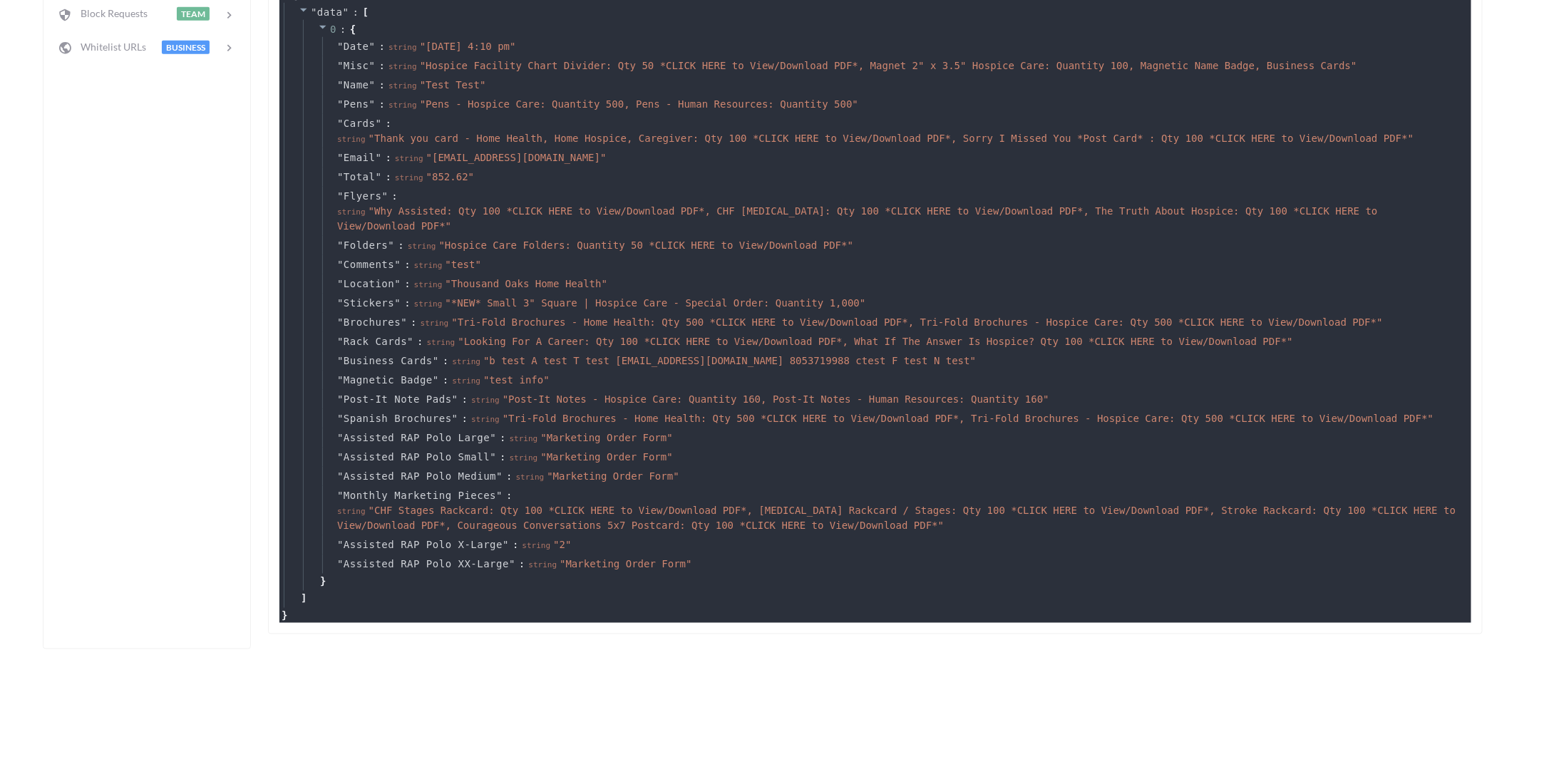
scroll to position [641, 0]
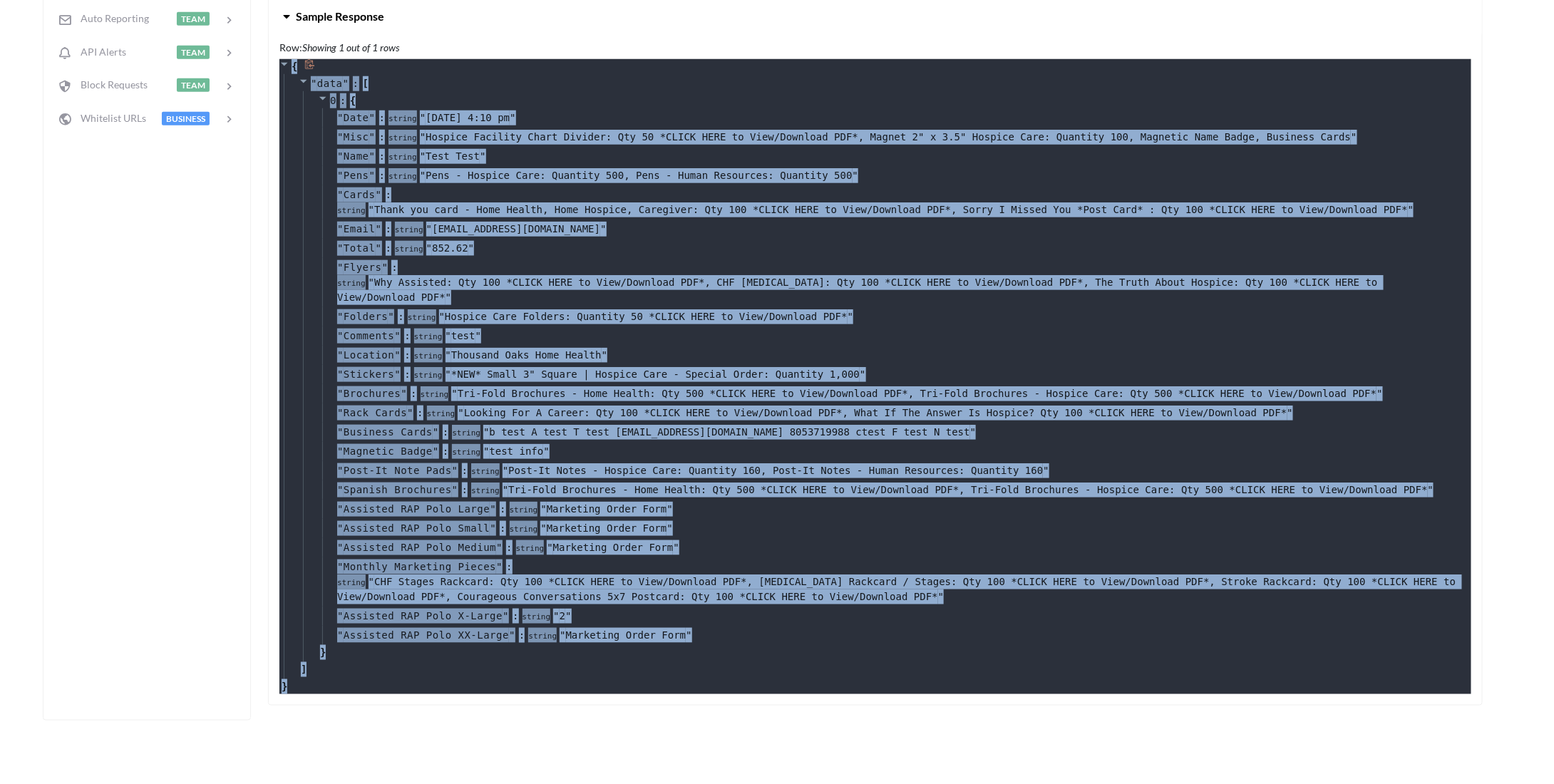
drag, startPoint x: 306, startPoint y: 646, endPoint x: 288, endPoint y: 64, distance: 582.3
click at [288, 64] on div "Row: Showing 1 out of 1 rows { " data " : [ 0 : { " Date " : string " Aug 19, 2…" at bounding box center [876, 371] width 1214 height 669
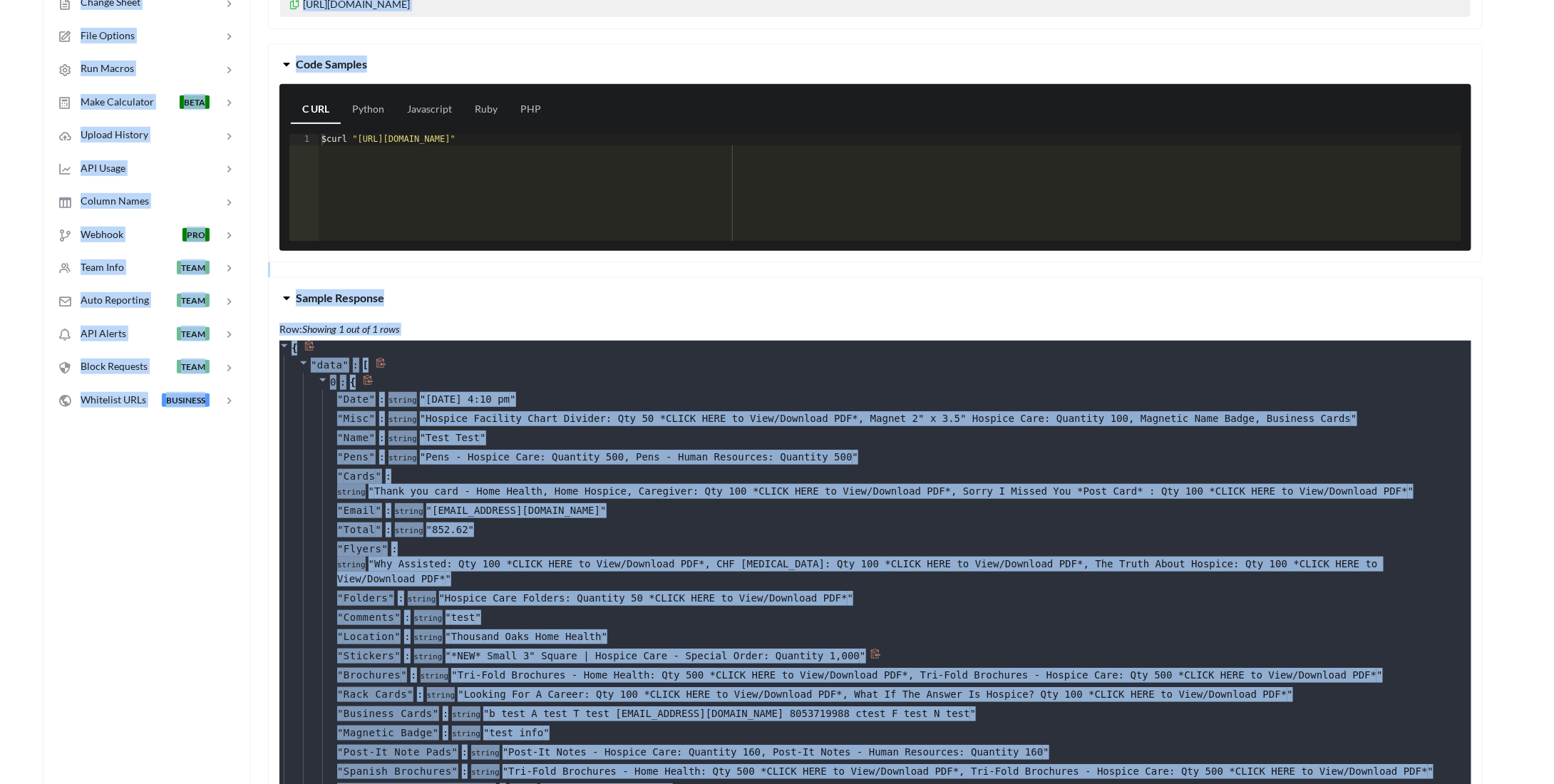
scroll to position [356, 0]
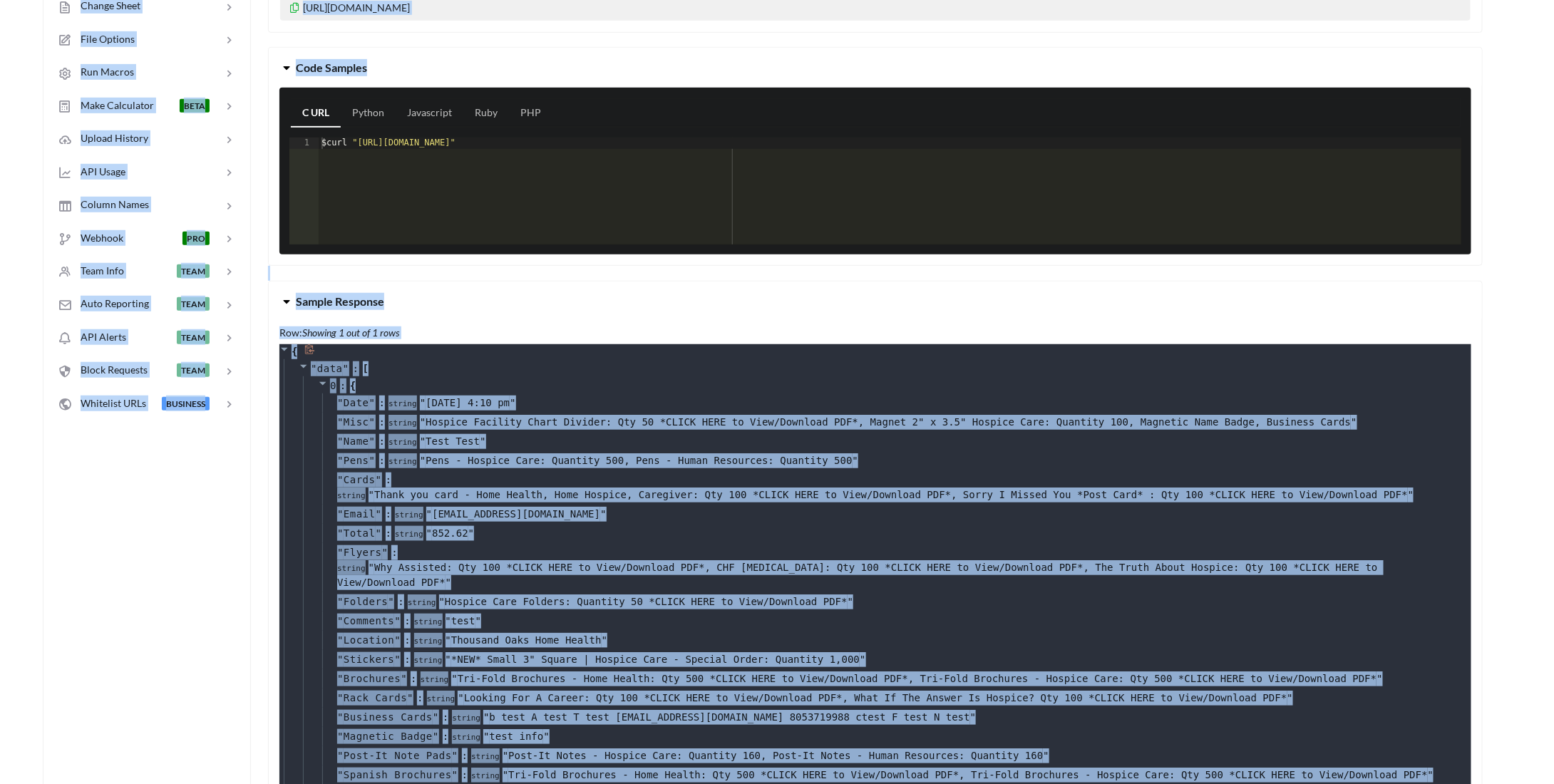
click at [428, 354] on div "{ " data " : [ 0 : { " Date " : string " Aug 19, 2025 at 4:10 pm " " Misc " : s…" at bounding box center [876, 661] width 1192 height 635
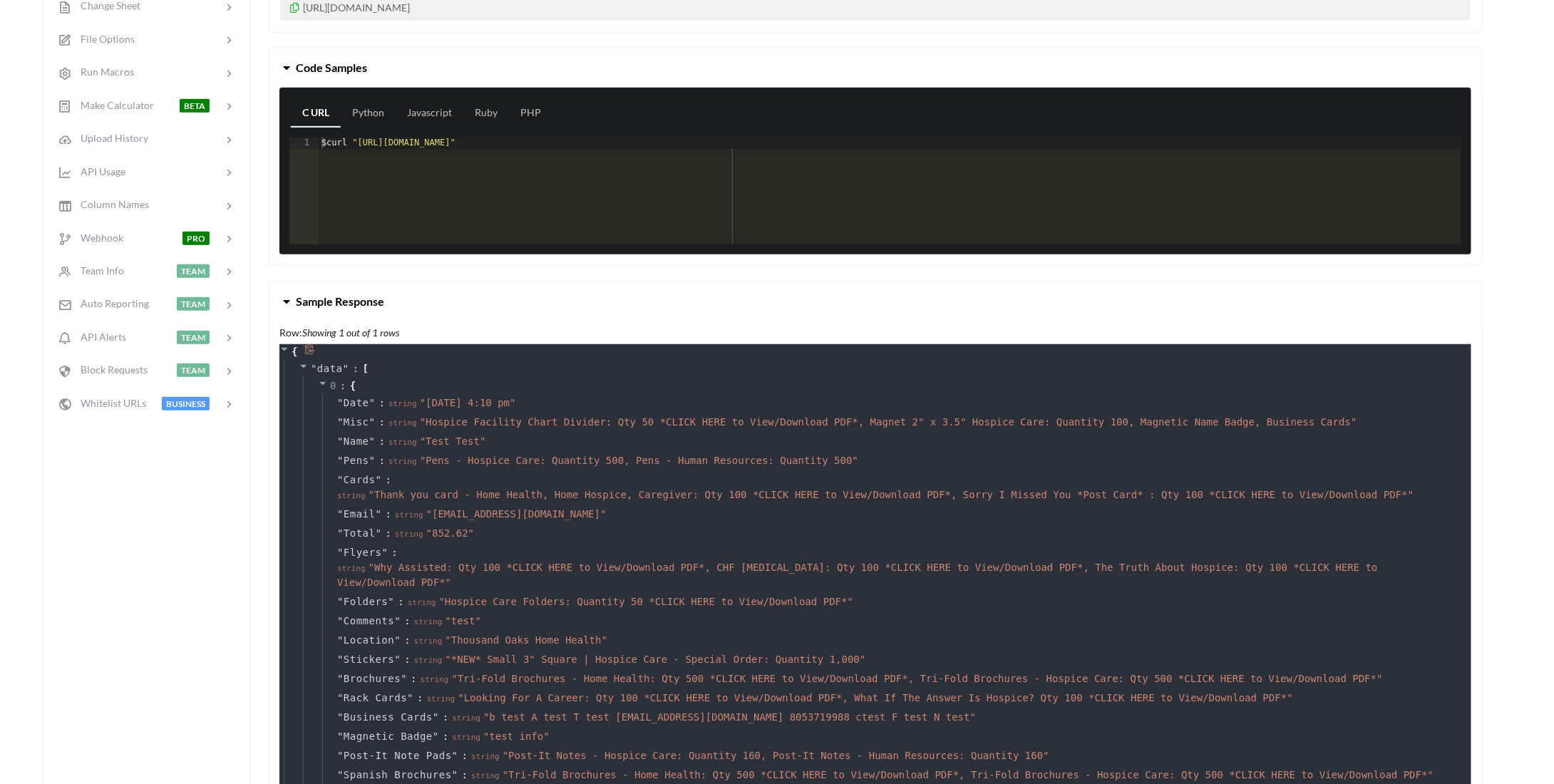
click at [283, 348] on icon at bounding box center [285, 349] width 7 height 4
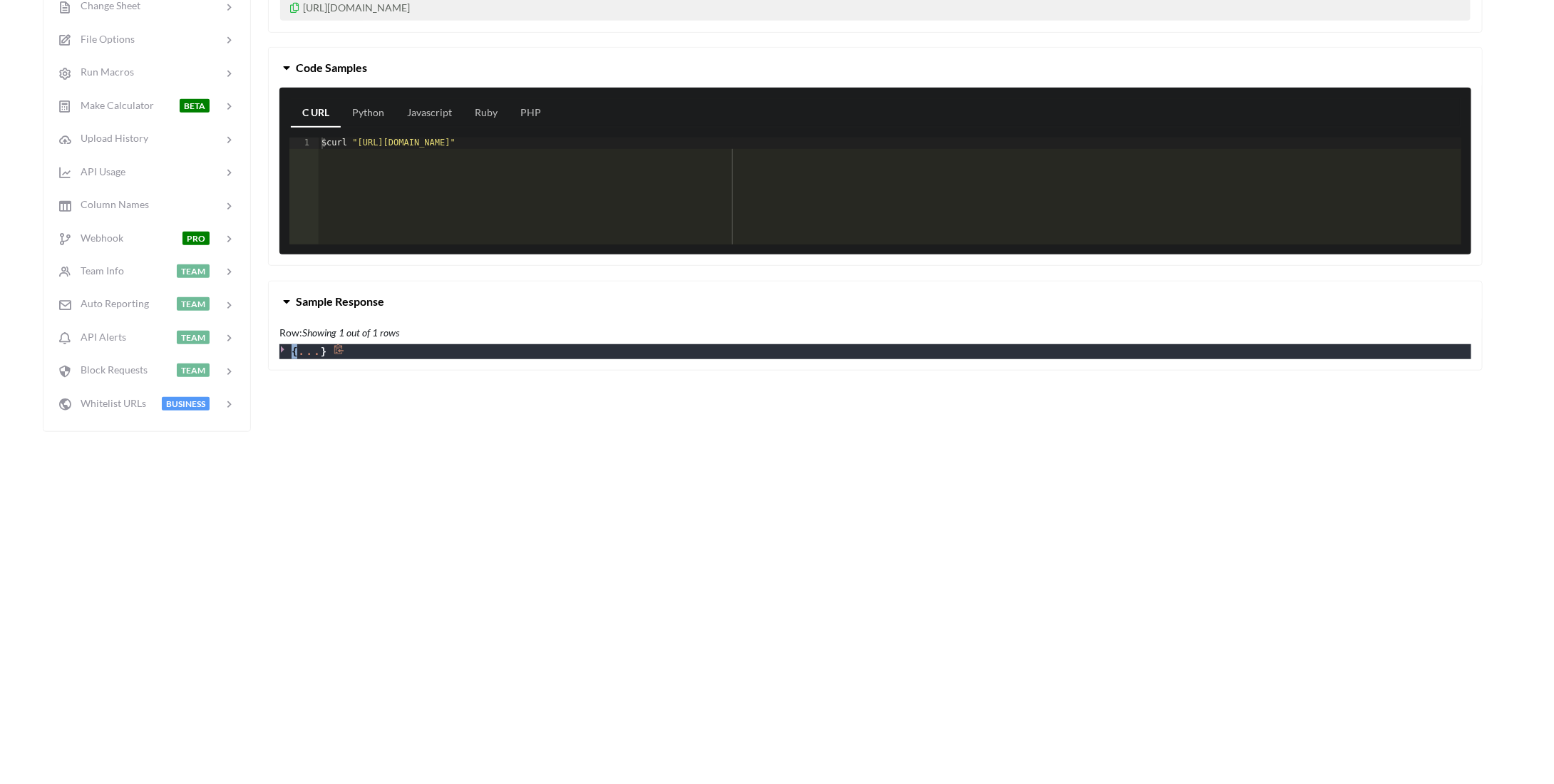
click at [283, 344] on icon at bounding box center [285, 349] width 10 height 10
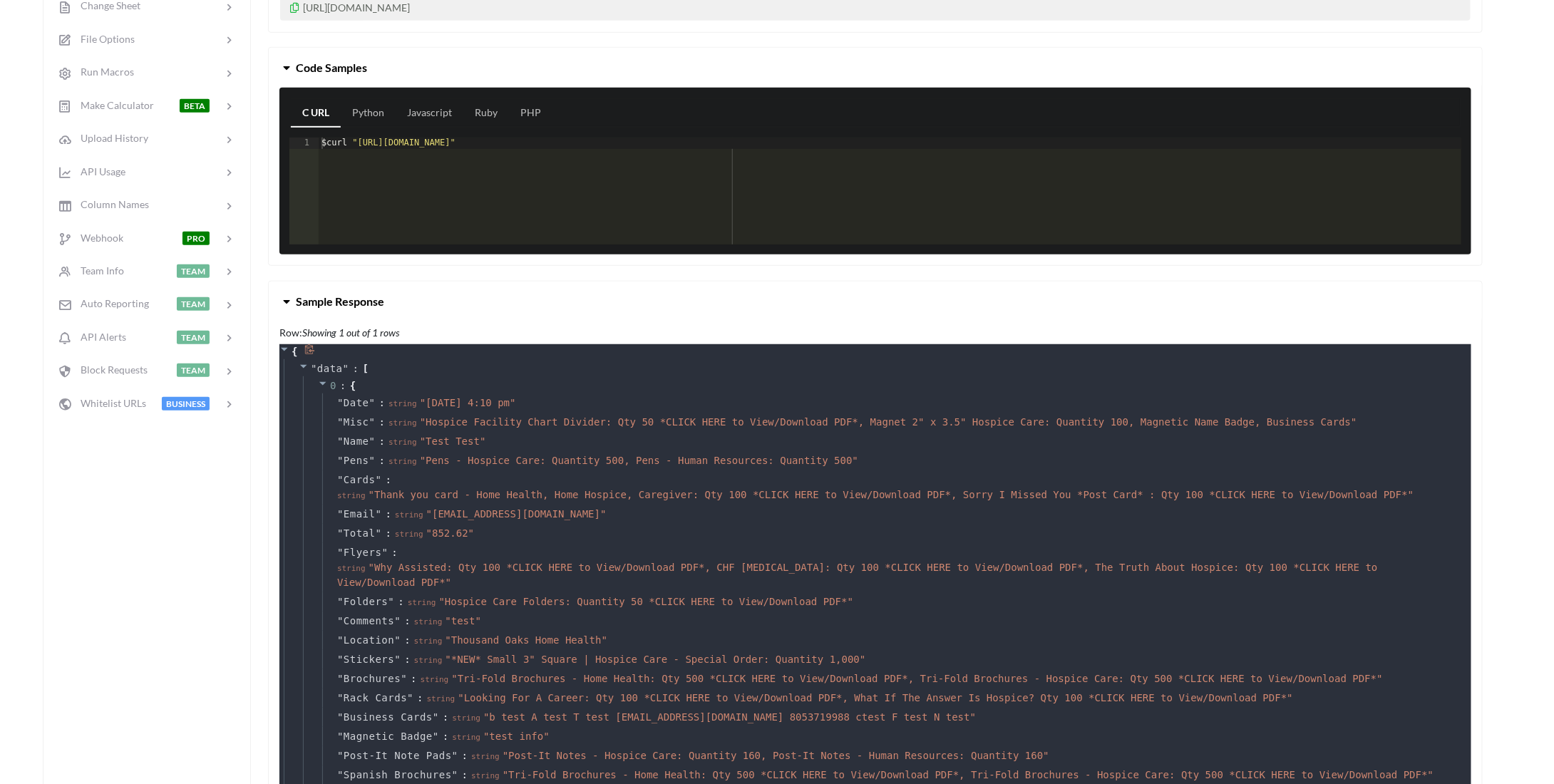
click at [307, 345] on icon at bounding box center [310, 349] width 11 height 11
